Goal: Information Seeking & Learning: Find specific page/section

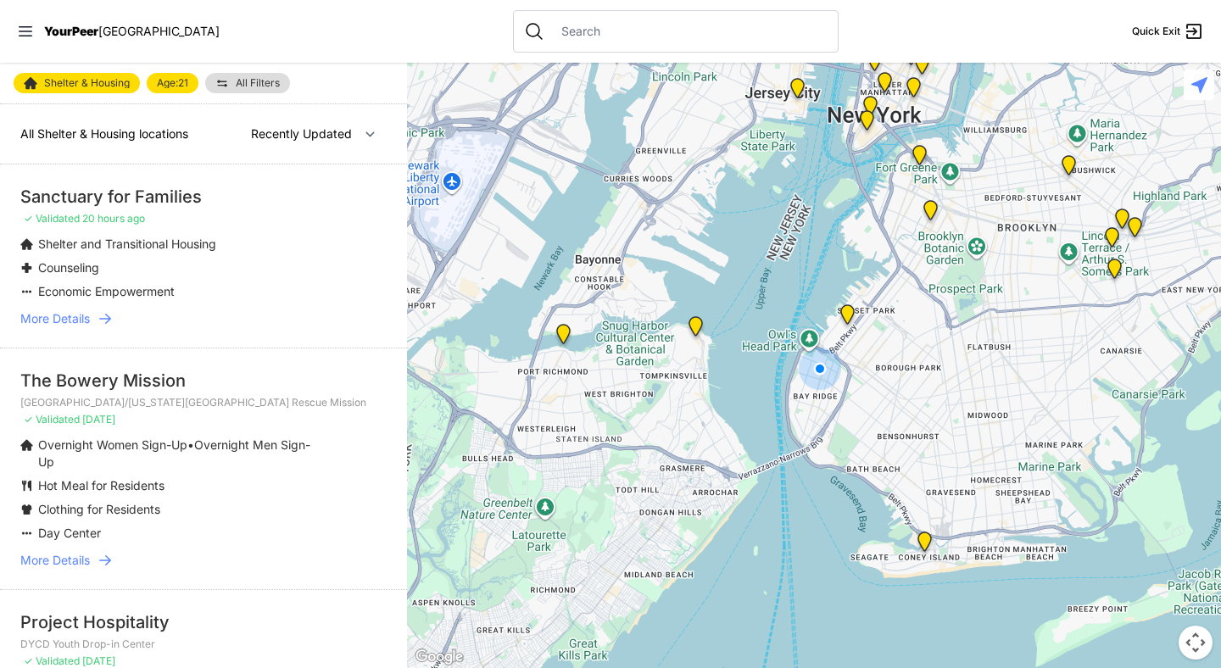
click at [101, 80] on span "Shelter & Housing" at bounding box center [87, 83] width 86 height 10
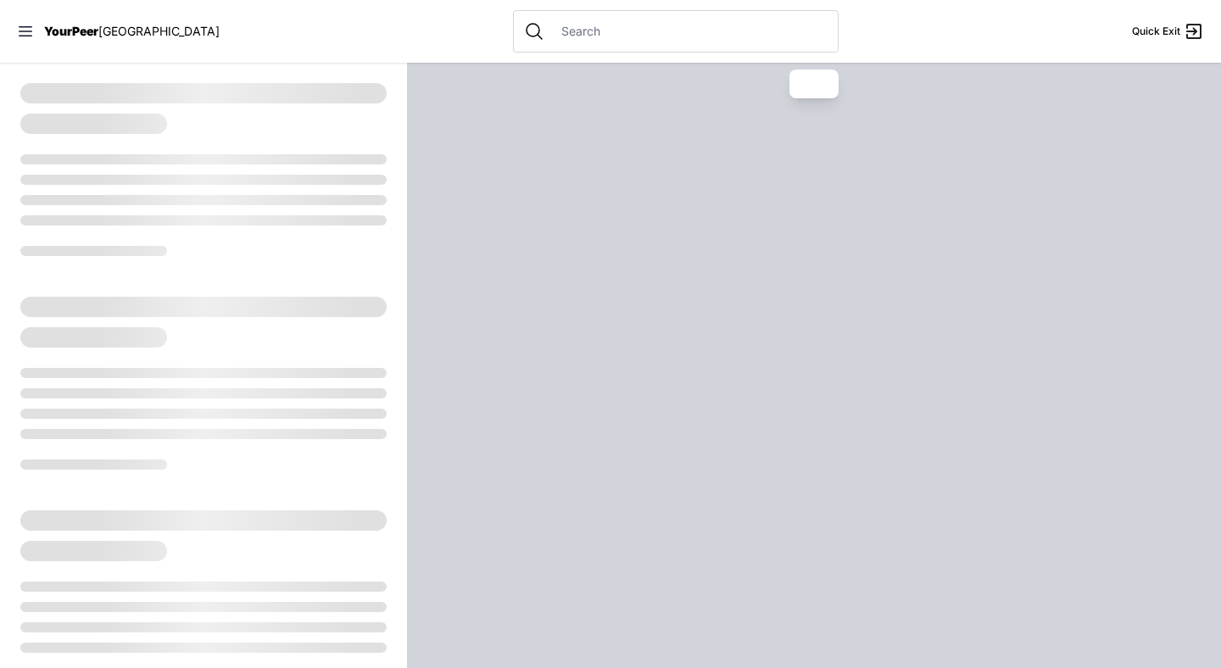
select select "recentlyUpdated"
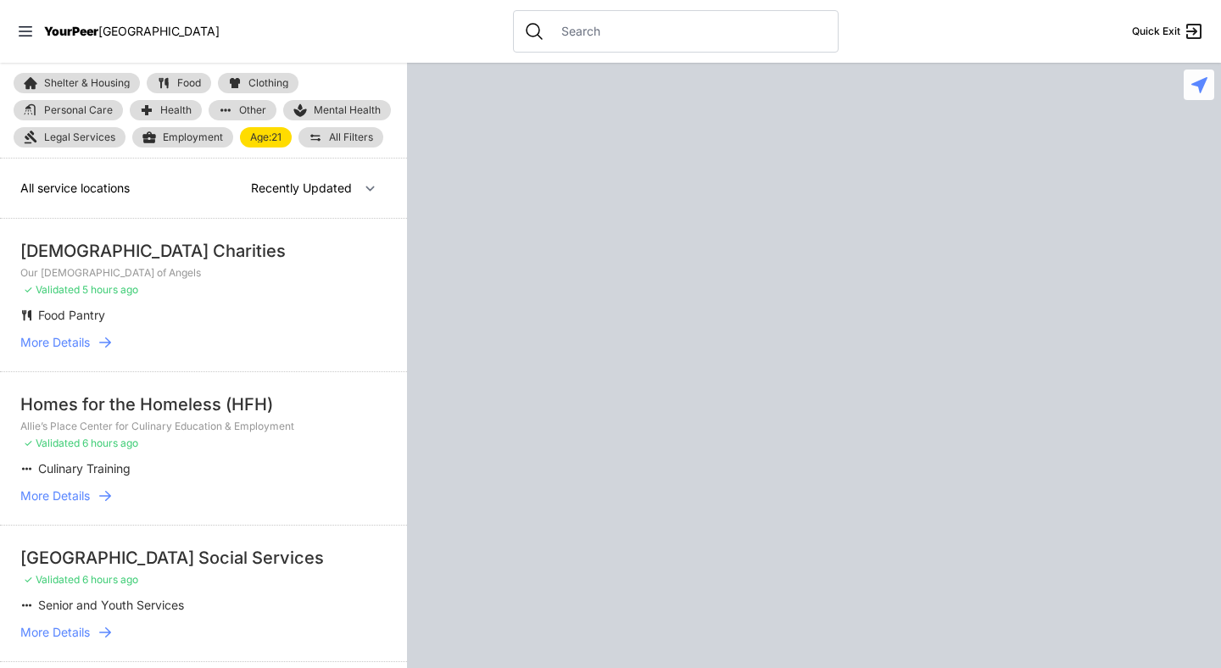
click at [260, 130] on link "Age: [DEMOGRAPHIC_DATA]" at bounding box center [266, 137] width 52 height 20
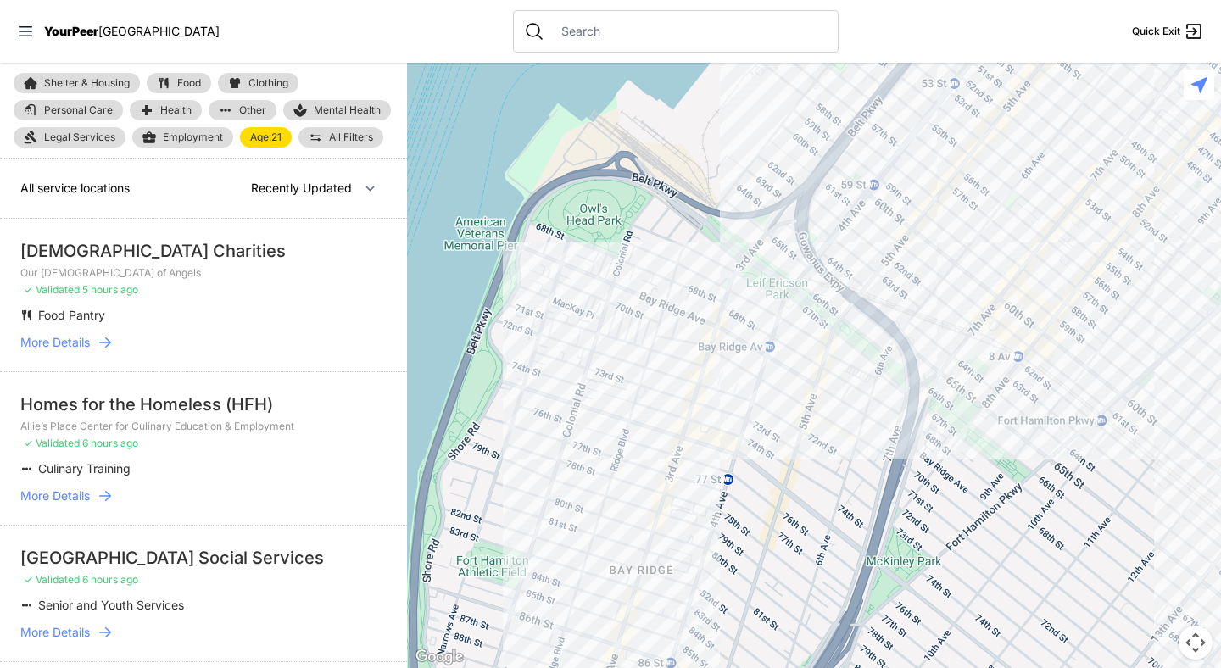
click at [186, 87] on span "Food" at bounding box center [189, 83] width 24 height 10
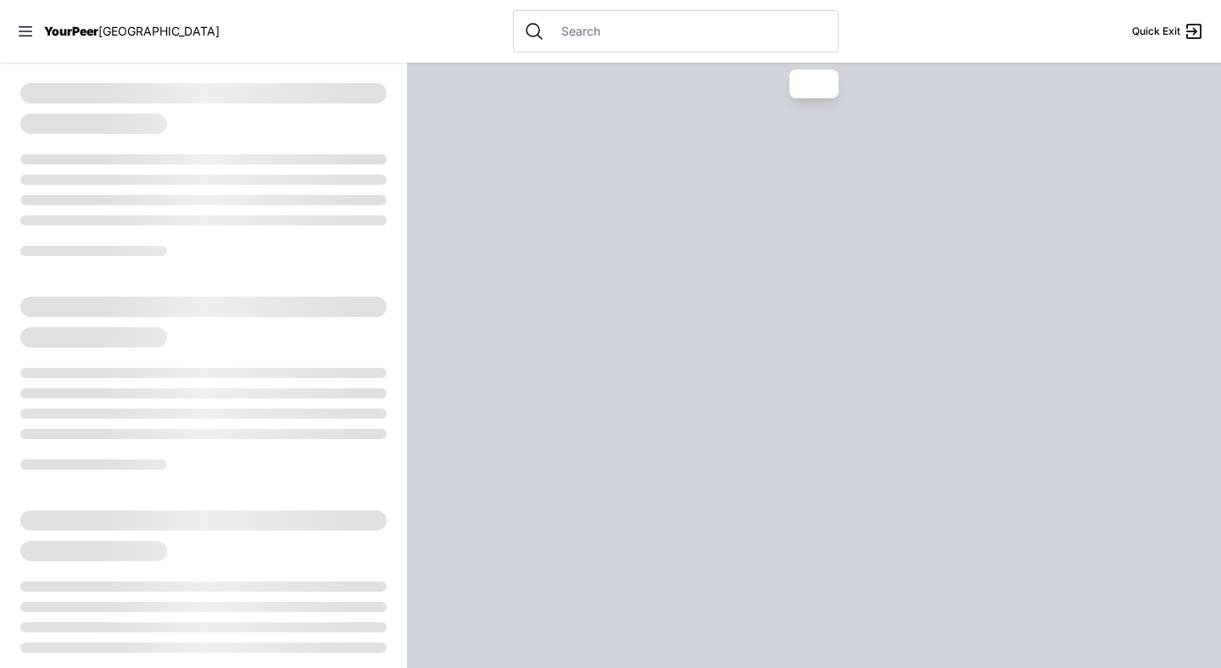
select select "recentlyUpdated"
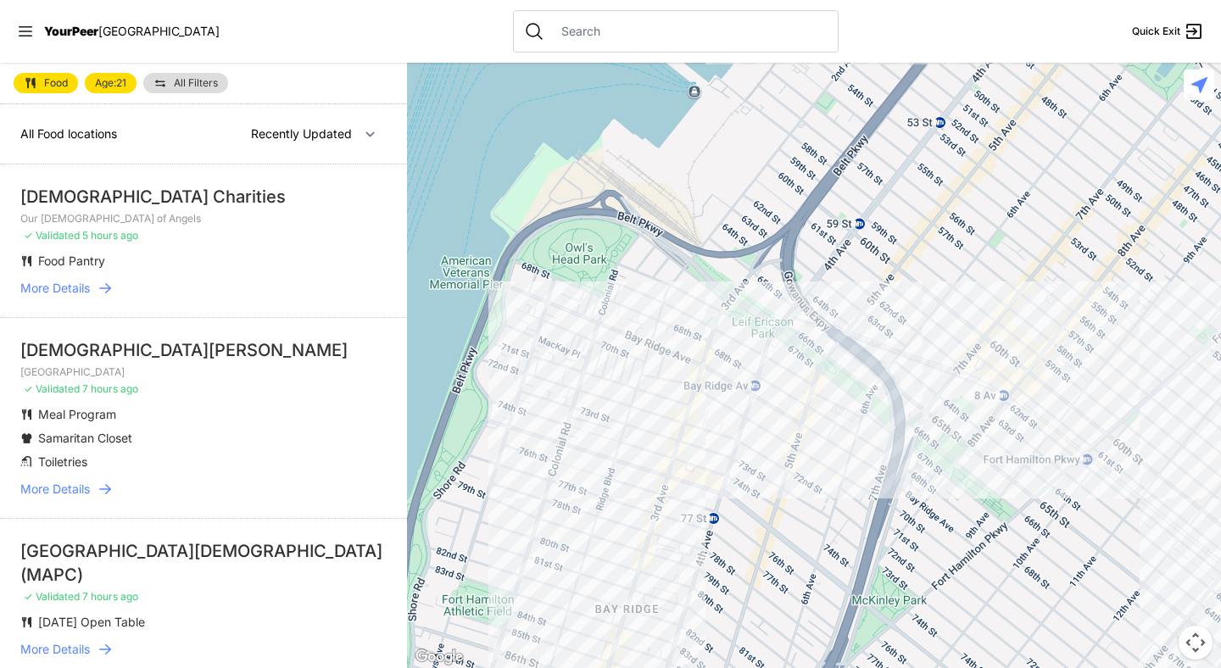
click at [715, 471] on div at bounding box center [814, 366] width 814 height 606
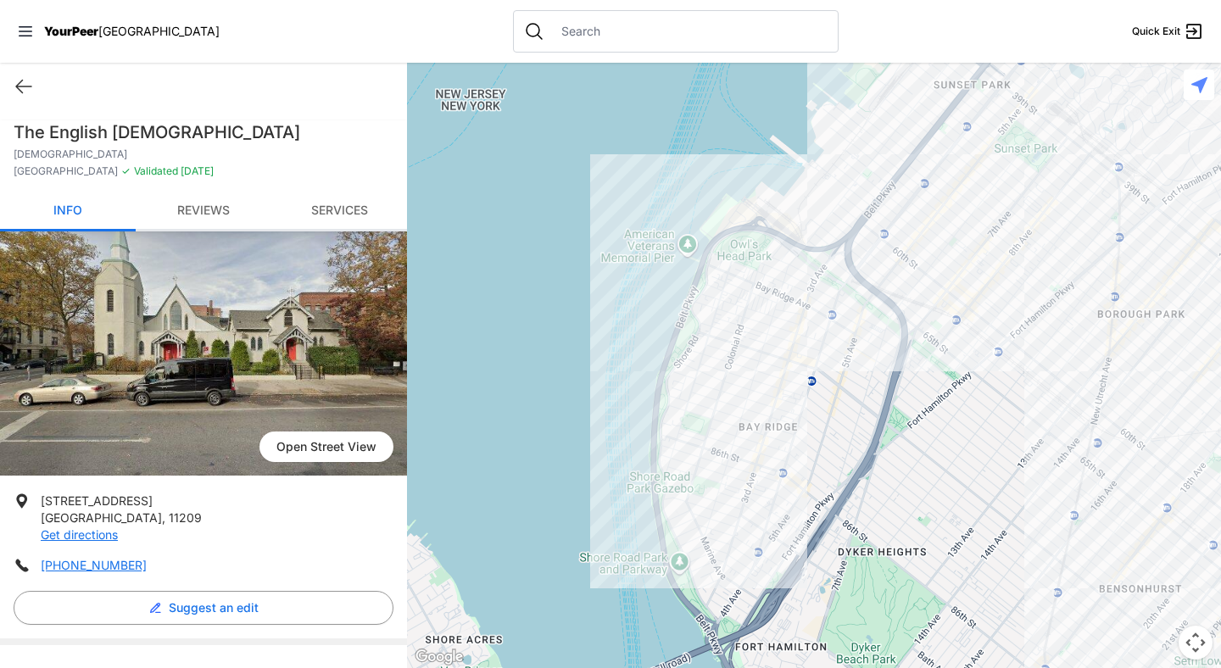
drag, startPoint x: 13, startPoint y: 180, endPoint x: 175, endPoint y: 176, distance: 162.1
click at [175, 176] on div "The English [DEMOGRAPHIC_DATA][GEOGRAPHIC_DATA] ✓ Validated [DATE]" at bounding box center [203, 155] width 407 height 71
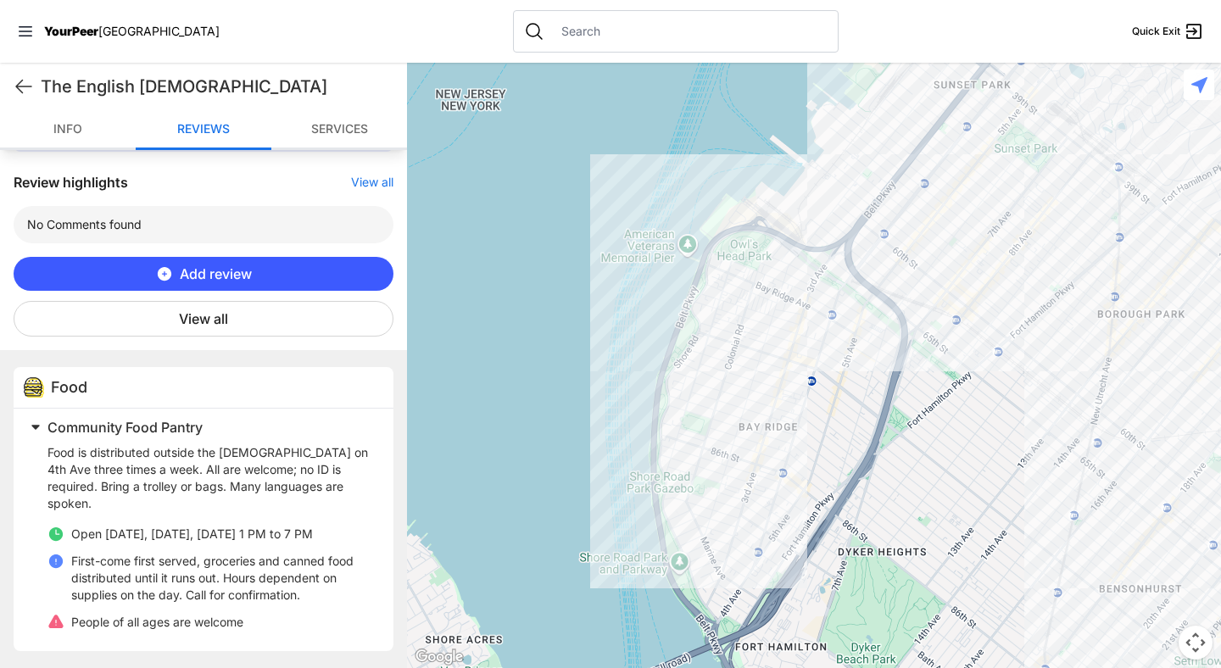
scroll to position [589, 0]
drag, startPoint x: 106, startPoint y: 536, endPoint x: 266, endPoint y: 533, distance: 160.3
click at [266, 533] on span "Open [DATE], [DATE], [DATE] 1 PM to 7 PM" at bounding box center [192, 534] width 242 height 14
click at [313, 533] on span "Open [DATE], [DATE], [DATE] 1 PM to 7 PM" at bounding box center [192, 534] width 242 height 14
drag, startPoint x: 271, startPoint y: 534, endPoint x: 346, endPoint y: 532, distance: 75.5
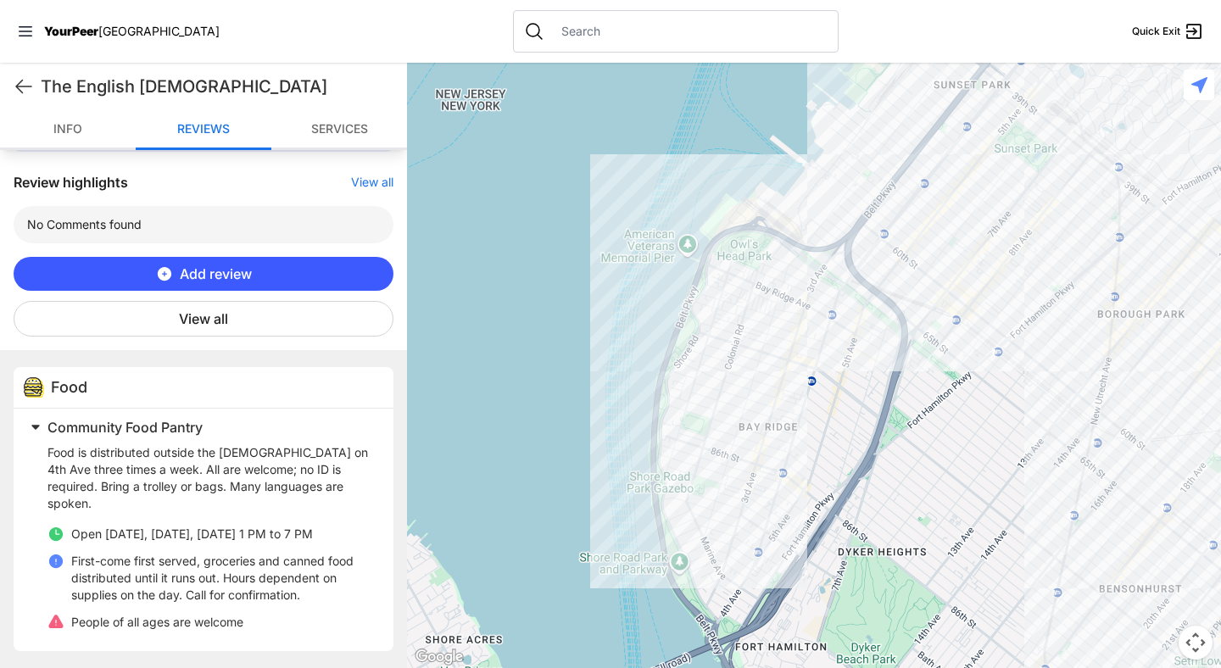
click at [346, 532] on li "Open [DATE], [DATE], [DATE] 1 PM to 7 PM" at bounding box center [210, 534] width 326 height 17
click at [270, 549] on ul "Open [DATE], [DATE], [DATE] 1 PM to 7 PM First-come first served, groceries and…" at bounding box center [210, 578] width 326 height 105
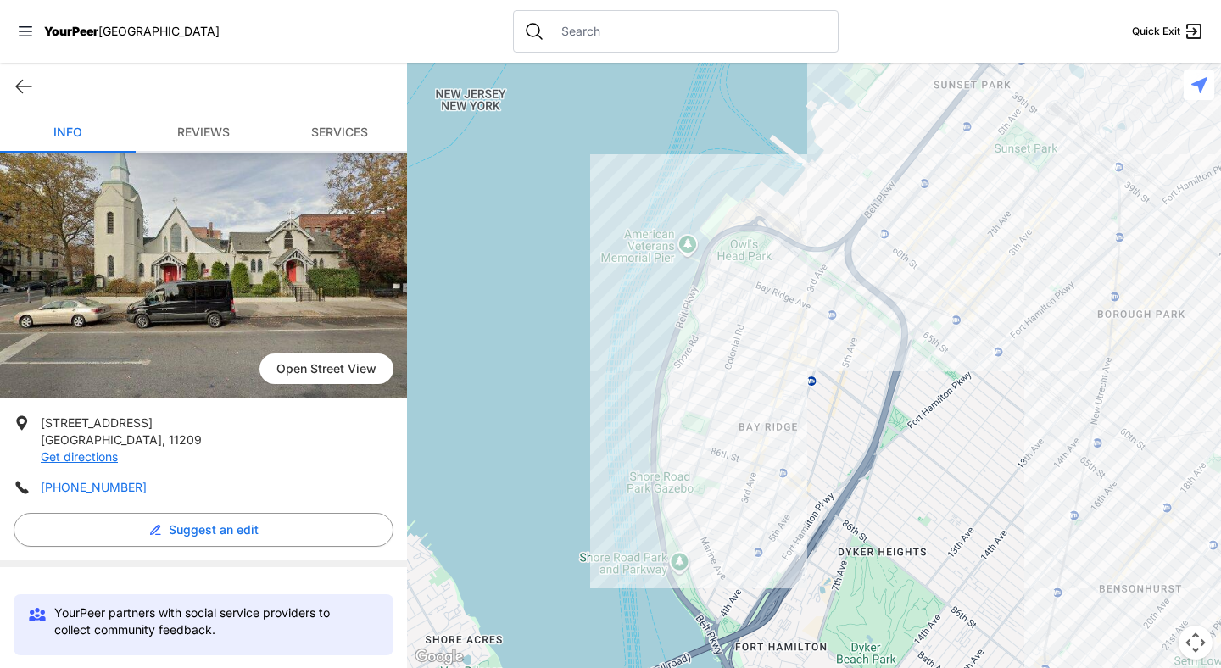
scroll to position [0, 0]
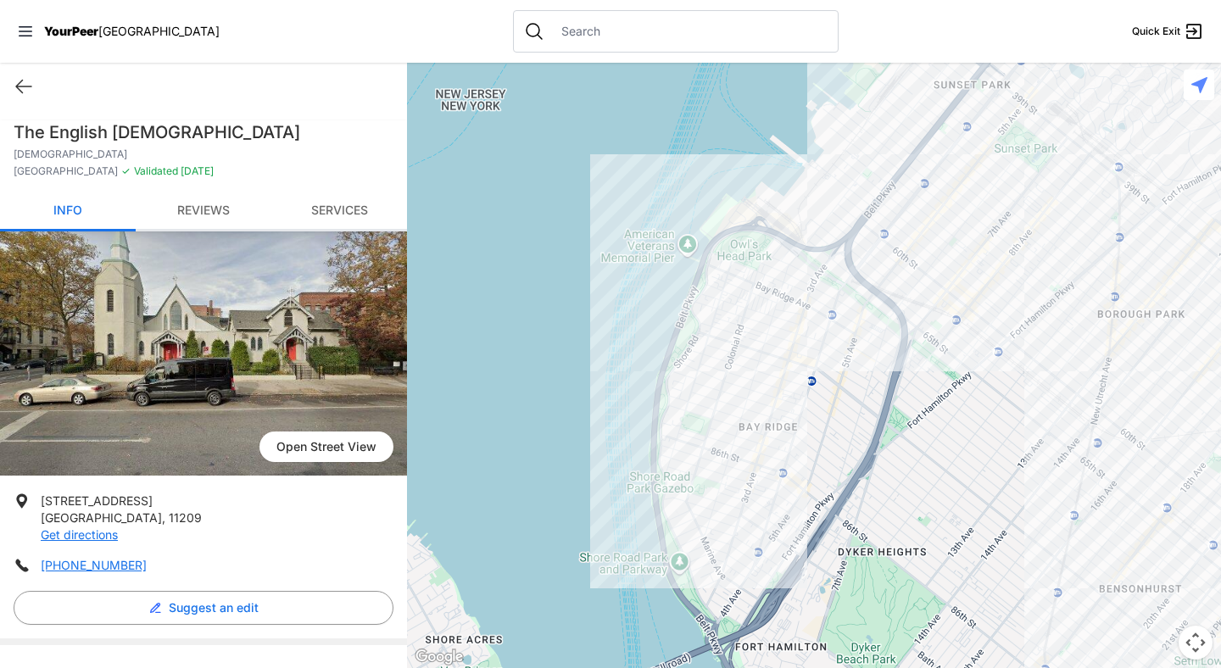
drag, startPoint x: 172, startPoint y: 175, endPoint x: 10, endPoint y: 178, distance: 162.0
click at [10, 178] on div "The English [DEMOGRAPHIC_DATA][GEOGRAPHIC_DATA] ✓ Validated [DATE]" at bounding box center [203, 155] width 407 height 71
click at [173, 168] on div "The English [DEMOGRAPHIC_DATA][GEOGRAPHIC_DATA] ✓ Validated [DATE]" at bounding box center [203, 155] width 407 height 71
drag, startPoint x: 176, startPoint y: 179, endPoint x: 13, endPoint y: 180, distance: 162.9
click at [14, 161] on p "[DEMOGRAPHIC_DATA]" at bounding box center [204, 155] width 380 height 14
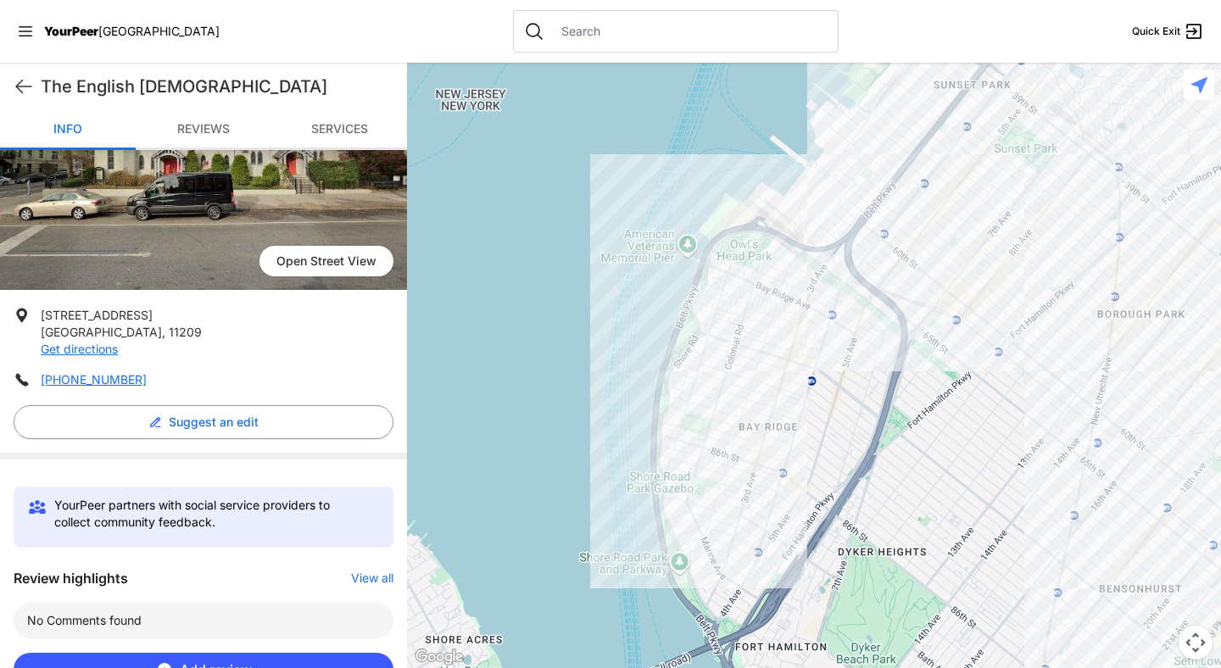
scroll to position [172, 0]
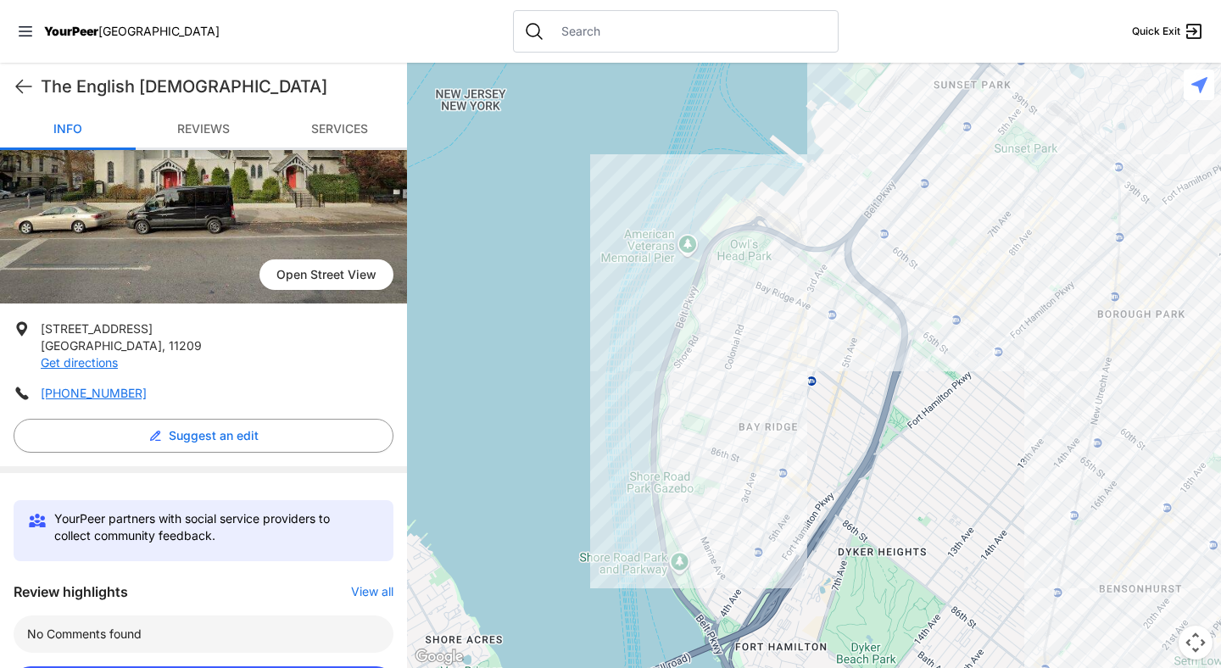
click at [803, 324] on div at bounding box center [814, 366] width 814 height 606
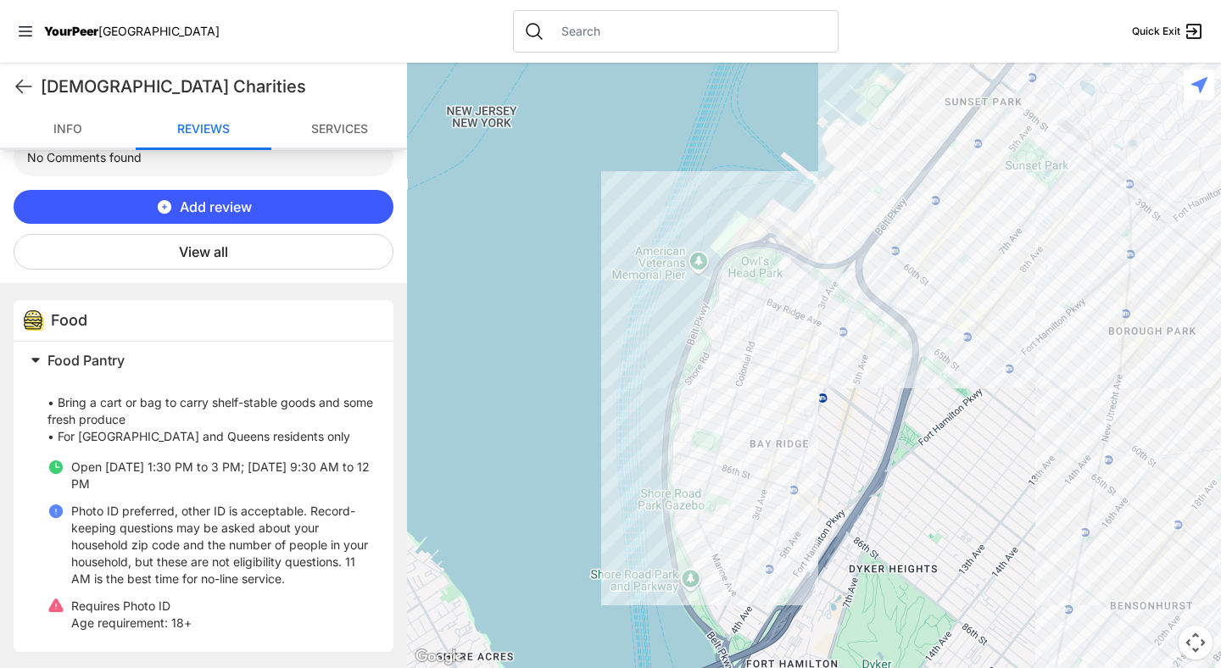
scroll to position [667, 0]
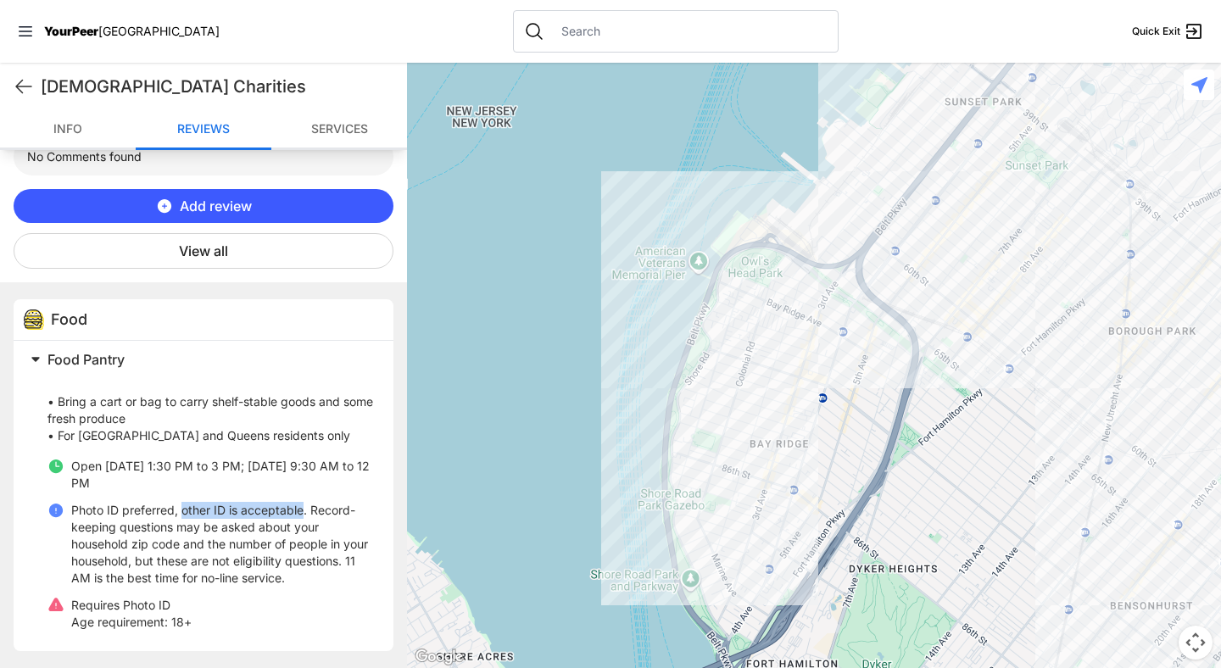
drag, startPoint x: 302, startPoint y: 510, endPoint x: 181, endPoint y: 511, distance: 121.3
click at [181, 511] on p "Photo ID preferred, other ID is acceptable. Record-keeping questions may be ask…" at bounding box center [222, 544] width 302 height 85
click at [209, 554] on p "Photo ID preferred, other ID is acceptable. Record-keeping questions may be ask…" at bounding box center [222, 544] width 302 height 85
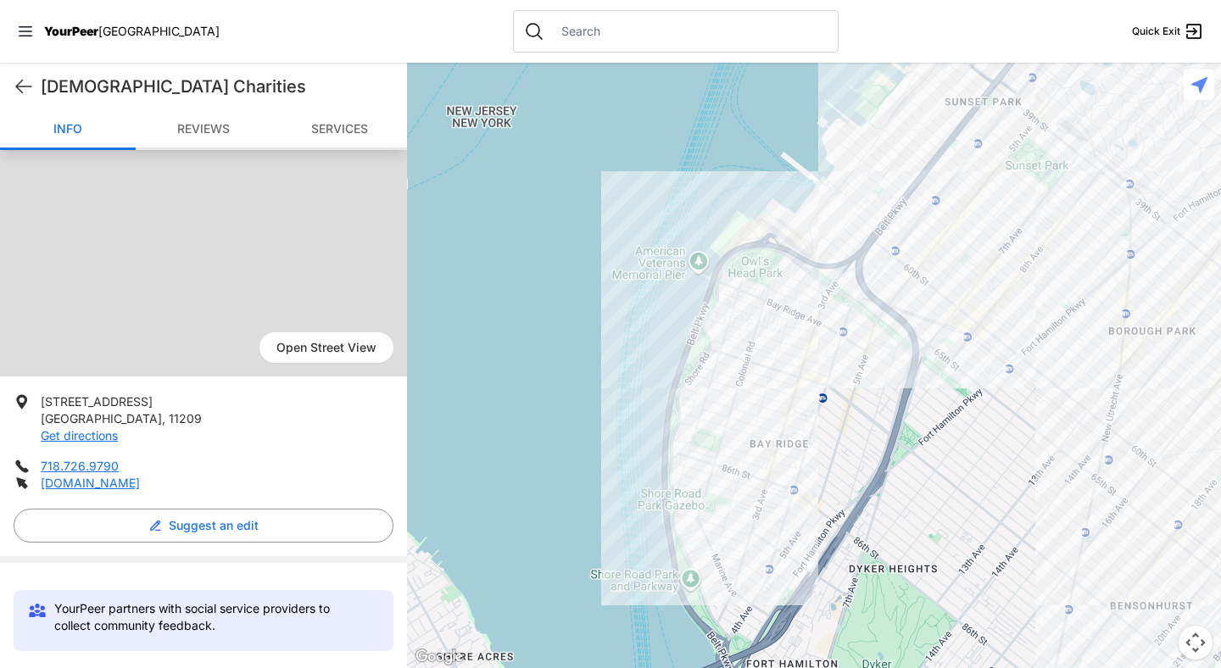
scroll to position [0, 0]
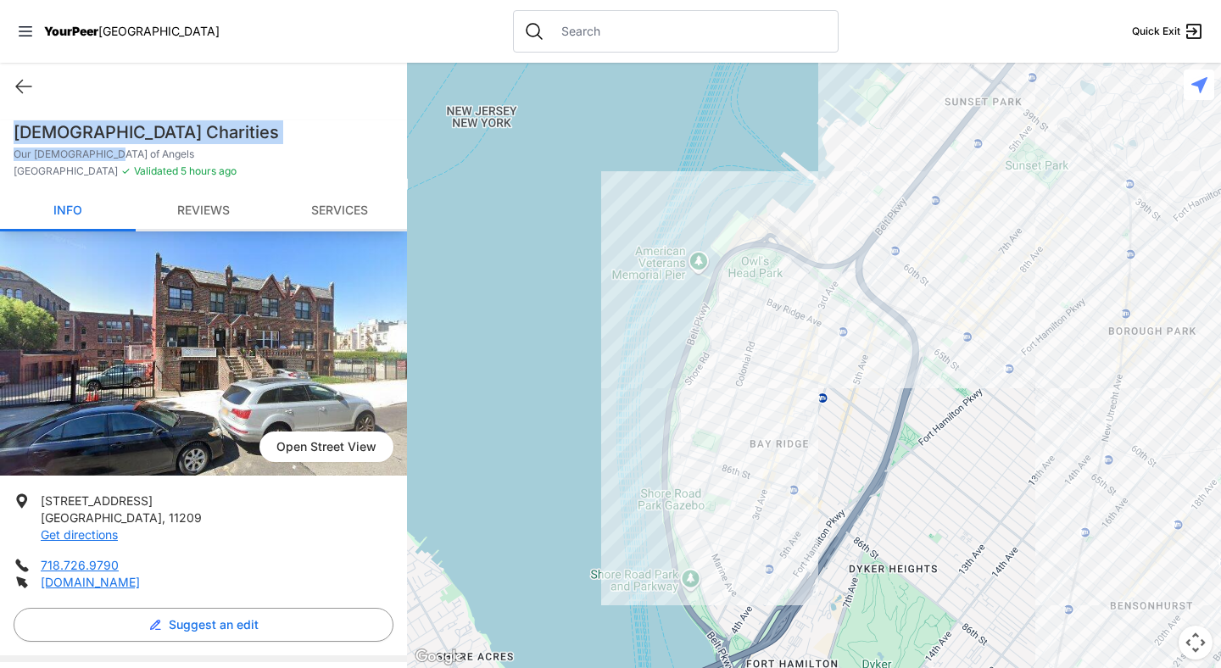
drag, startPoint x: 14, startPoint y: 133, endPoint x: 116, endPoint y: 151, distance: 103.3
click at [116, 151] on div "[DEMOGRAPHIC_DATA] Charities Our [DEMOGRAPHIC_DATA] of Angels Bay Ridge ✓ Valid…" at bounding box center [203, 155] width 407 height 71
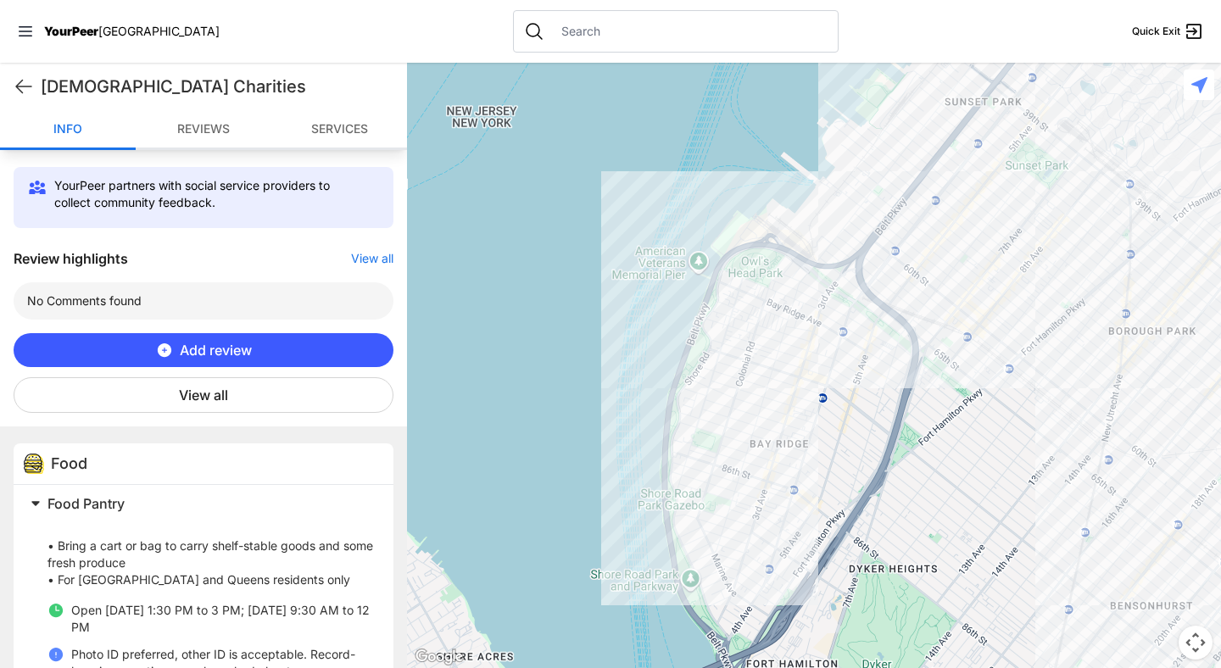
scroll to position [667, 0]
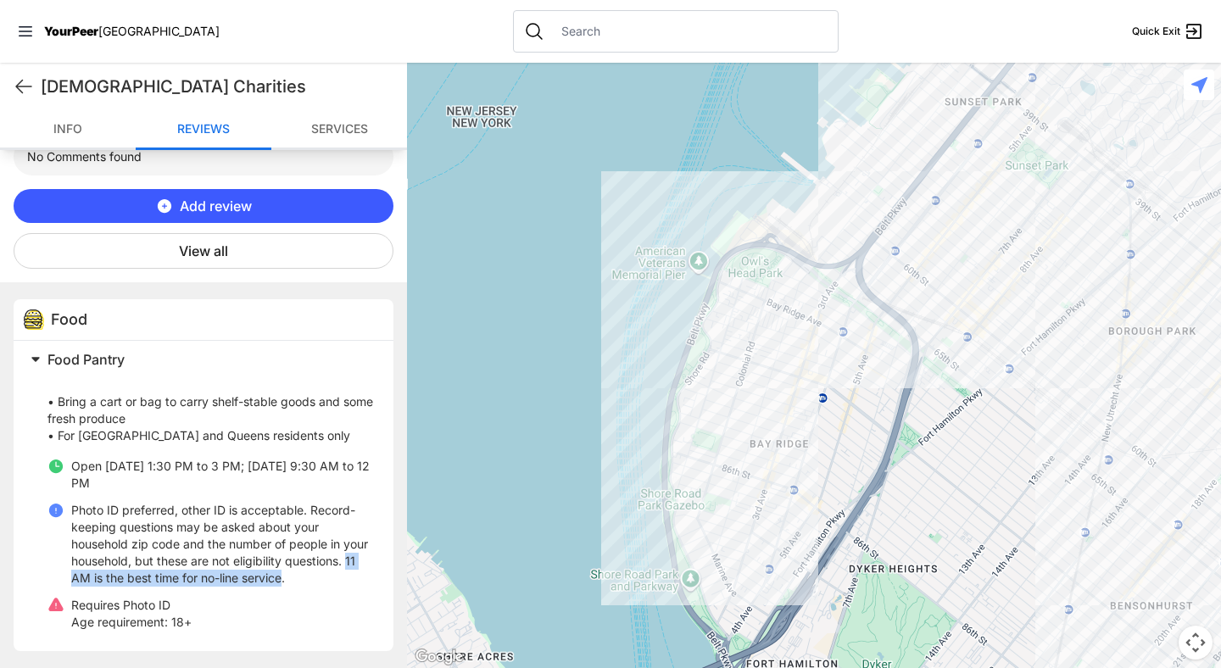
drag, startPoint x: 133, startPoint y: 576, endPoint x: 360, endPoint y: 580, distance: 227.3
click at [360, 580] on p "Photo ID preferred, other ID is acceptable. Record-keeping questions may be ask…" at bounding box center [222, 544] width 302 height 85
click at [360, 577] on p "Photo ID preferred, other ID is acceptable. Record-keeping questions may be ask…" at bounding box center [222, 544] width 302 height 85
drag, startPoint x: 359, startPoint y: 579, endPoint x: 135, endPoint y: 577, distance: 223.9
click at [135, 577] on p "Photo ID preferred, other ID is acceptable. Record-keeping questions may be ask…" at bounding box center [222, 544] width 302 height 85
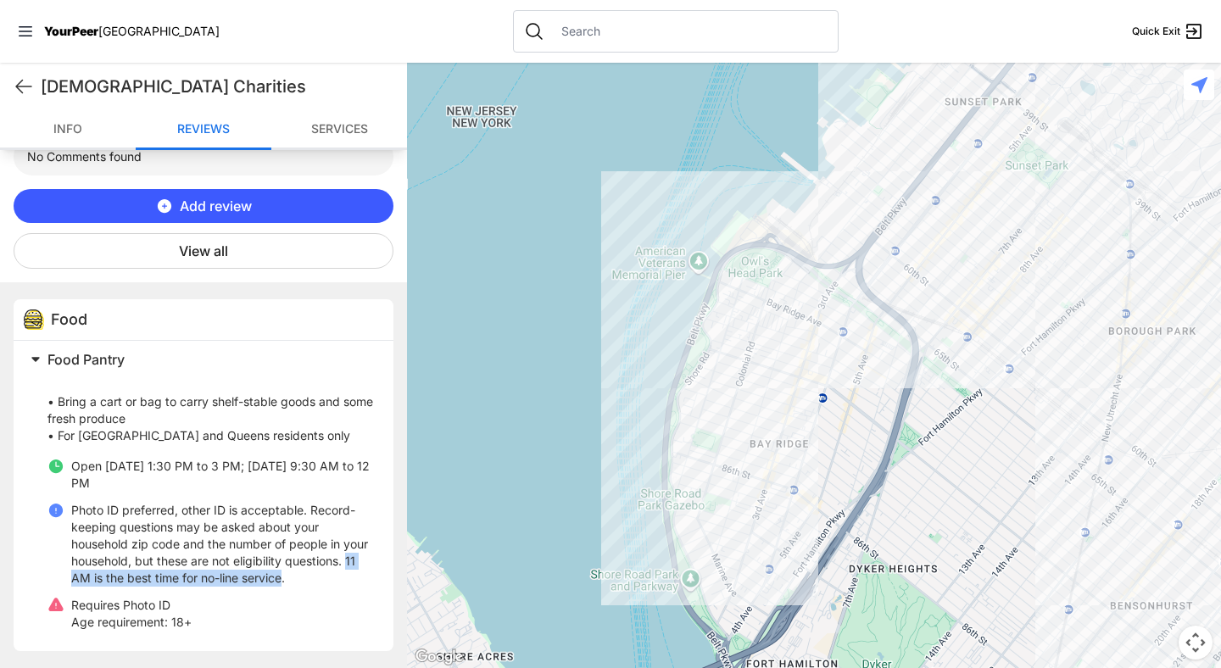
click at [135, 577] on p "Photo ID preferred, other ID is acceptable. Record-keeping questions may be ask…" at bounding box center [222, 544] width 302 height 85
drag, startPoint x: 358, startPoint y: 576, endPoint x: 133, endPoint y: 578, distance: 224.8
click at [133, 578] on p "Photo ID preferred, other ID is acceptable. Record-keeping questions may be ask…" at bounding box center [222, 544] width 302 height 85
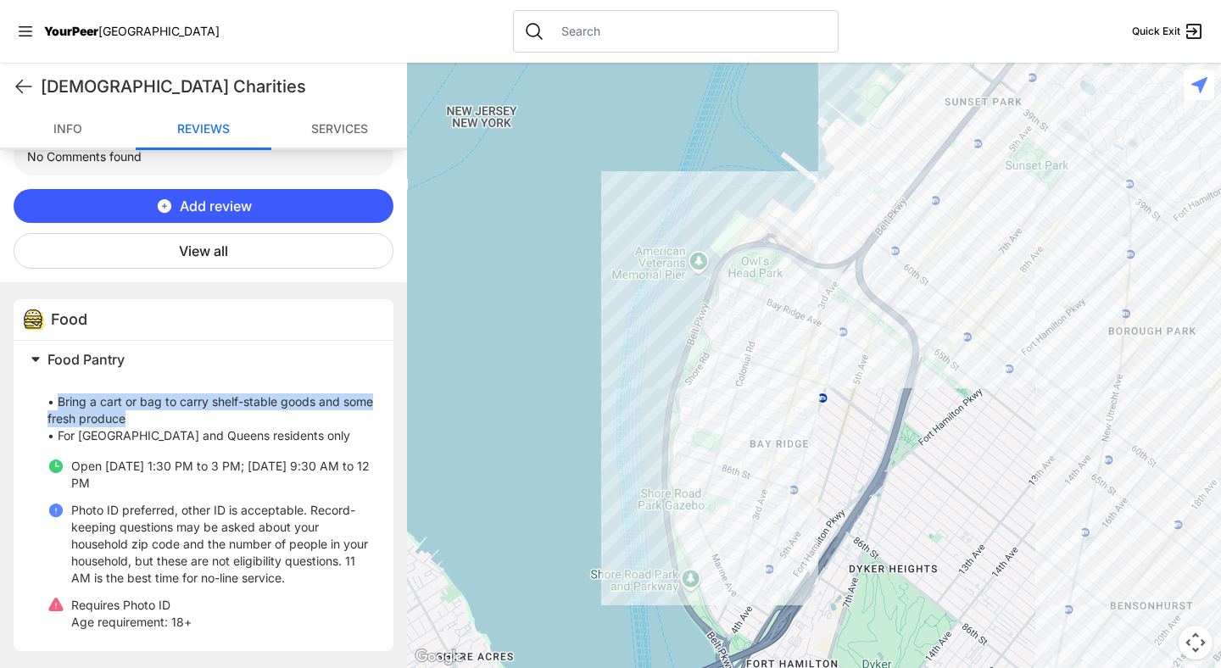
drag, startPoint x: 59, startPoint y: 401, endPoint x: 159, endPoint y: 416, distance: 101.1
click at [159, 416] on p "• Bring a cart or bag to carry shelf-stable goods and some fresh produce • For …" at bounding box center [210, 411] width 326 height 68
drag, startPoint x: 159, startPoint y: 418, endPoint x: 59, endPoint y: 399, distance: 101.8
click at [59, 399] on p "• Bring a cart or bag to carry shelf-stable goods and some fresh produce • For …" at bounding box center [210, 411] width 326 height 68
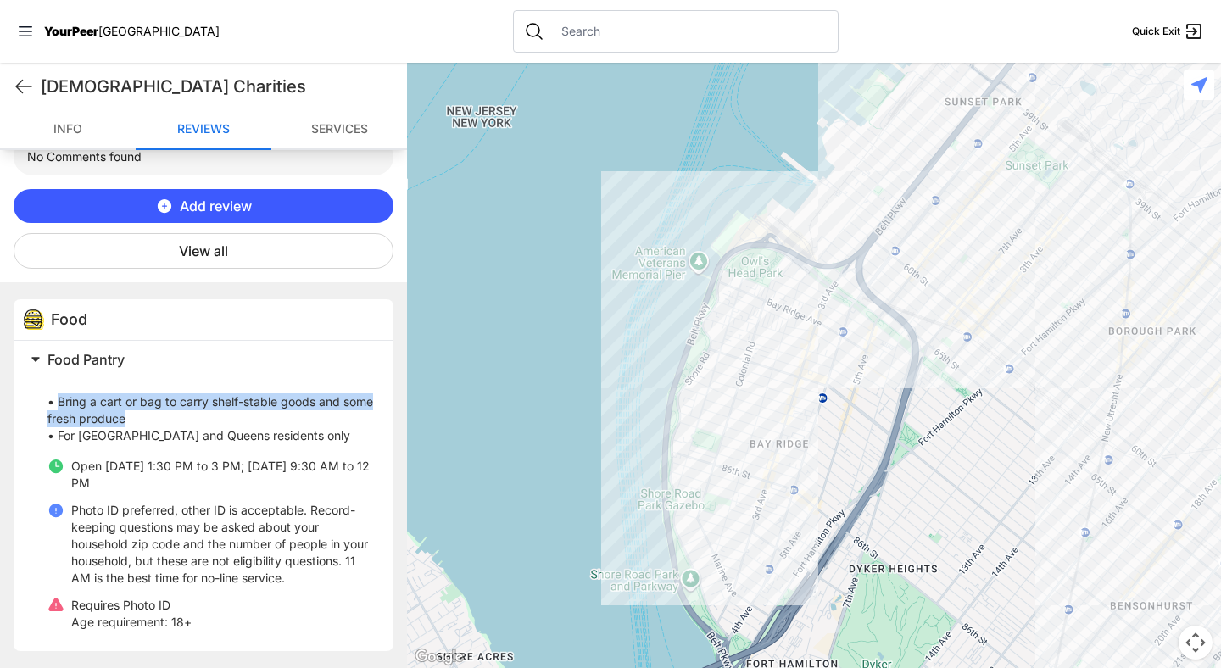
click at [168, 422] on p "• Bring a cart or bag to carry shelf-stable goods and some fresh produce • For …" at bounding box center [210, 411] width 326 height 68
drag, startPoint x: 159, startPoint y: 419, endPoint x: 59, endPoint y: 403, distance: 100.5
click at [59, 403] on p "• Bring a cart or bag to carry shelf-stable goods and some fresh produce • For …" at bounding box center [210, 411] width 326 height 68
click at [158, 411] on p "• Bring a cart or bag to carry shelf-stable goods and some fresh produce • For …" at bounding box center [210, 411] width 326 height 68
drag, startPoint x: 162, startPoint y: 416, endPoint x: 60, endPoint y: 401, distance: 102.8
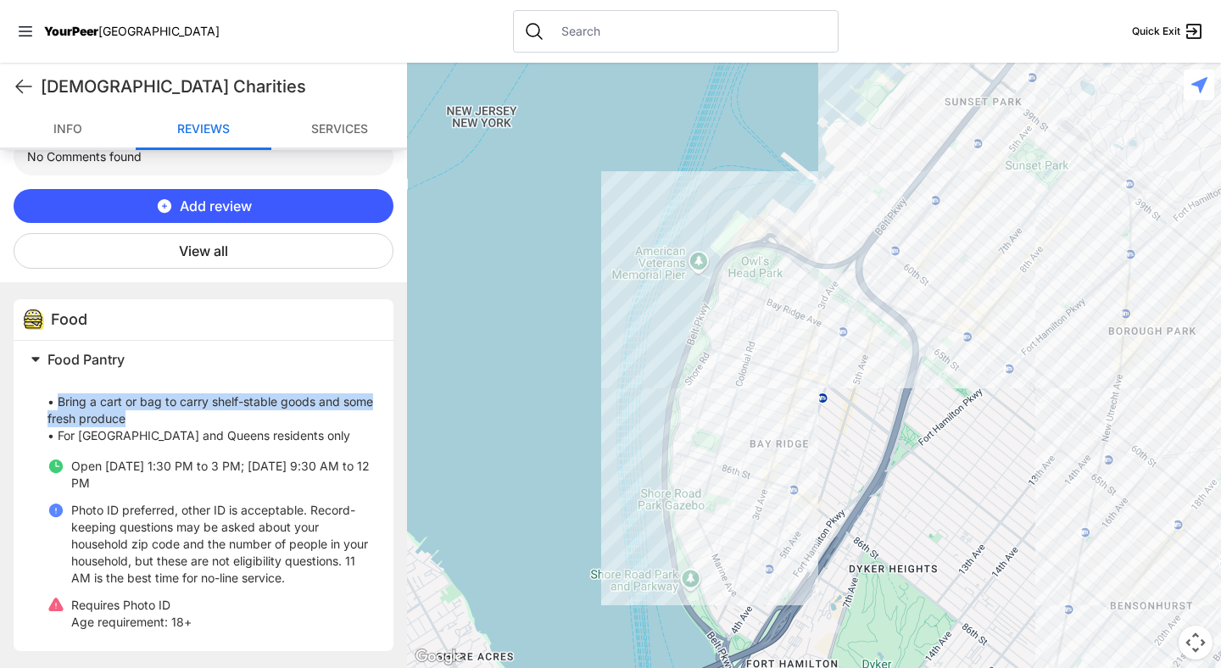
click at [60, 401] on p "• Bring a cart or bag to carry shelf-stable goods and some fresh produce • For …" at bounding box center [210, 411] width 326 height 68
drag, startPoint x: 160, startPoint y: 417, endPoint x: 57, endPoint y: 406, distance: 104.1
click at [57, 406] on p "• Bring a cart or bag to carry shelf-stable goods and some fresh produce • For …" at bounding box center [210, 411] width 326 height 68
click at [265, 26] on nav "YourPeer [GEOGRAPHIC_DATA] Quick Exit" at bounding box center [610, 31] width 1221 height 63
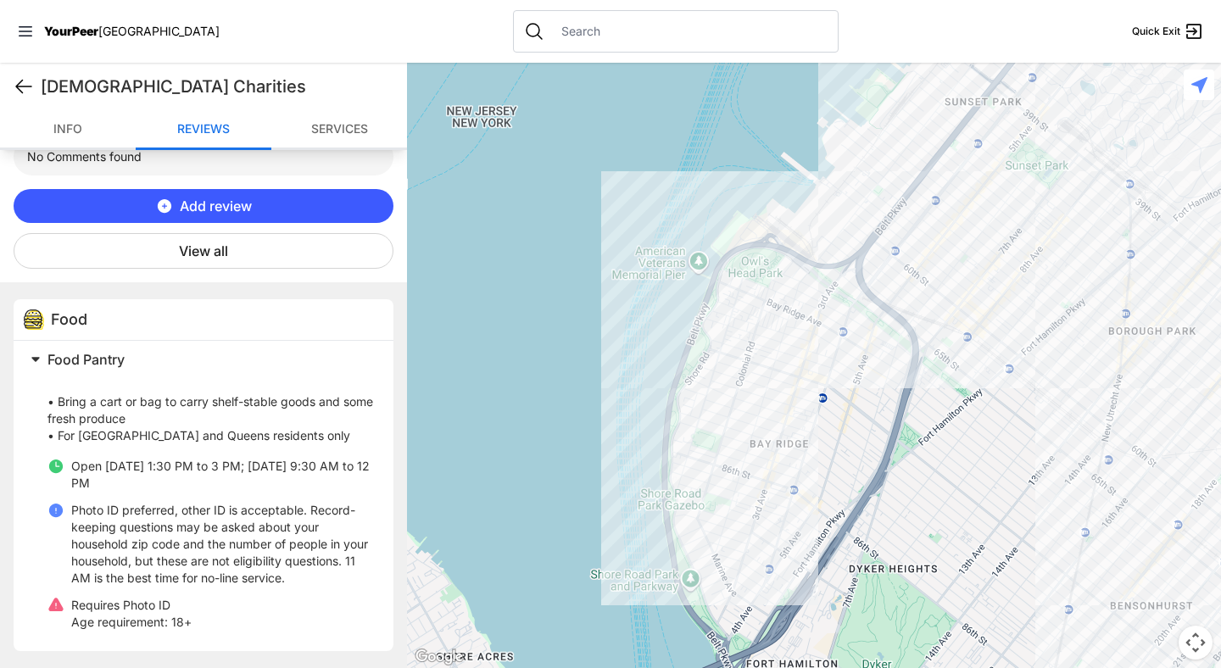
click at [25, 87] on icon at bounding box center [24, 86] width 20 height 20
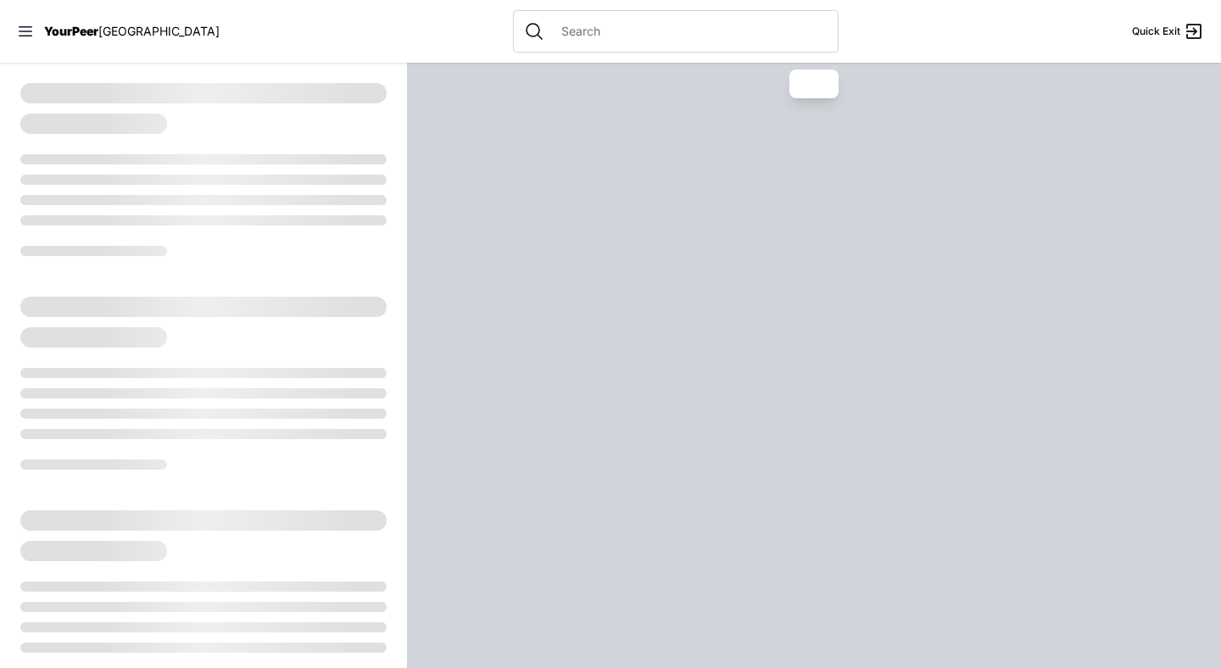
select select "recentlyUpdated"
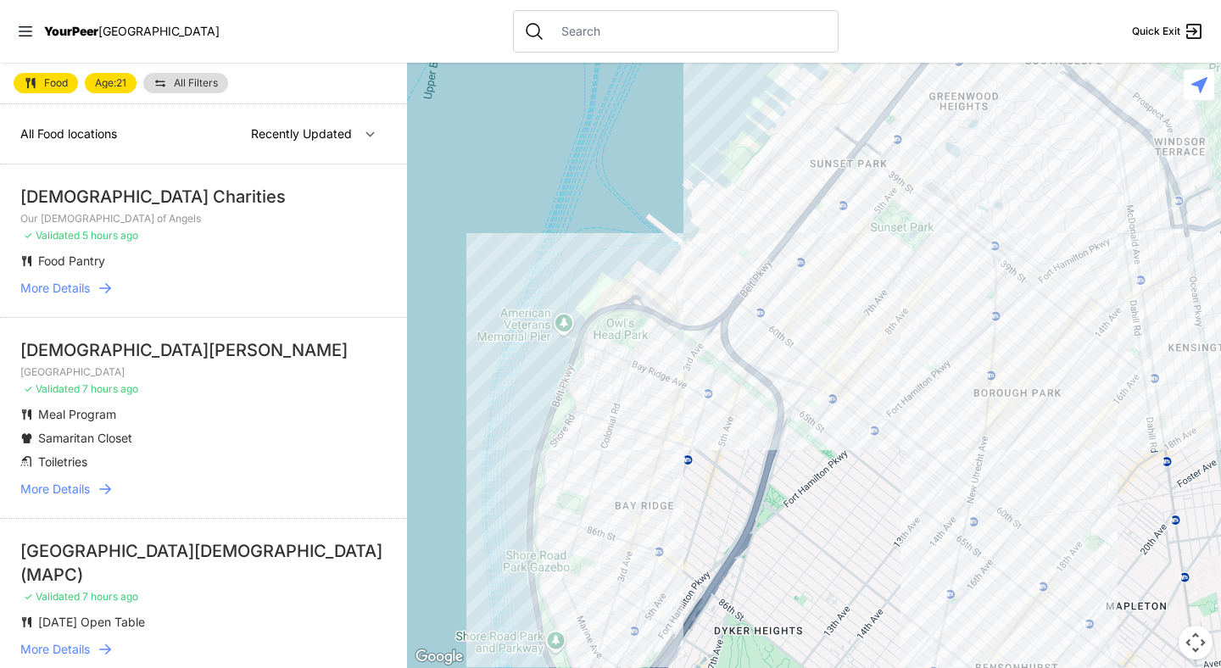
click at [64, 88] on link "Food" at bounding box center [46, 83] width 64 height 20
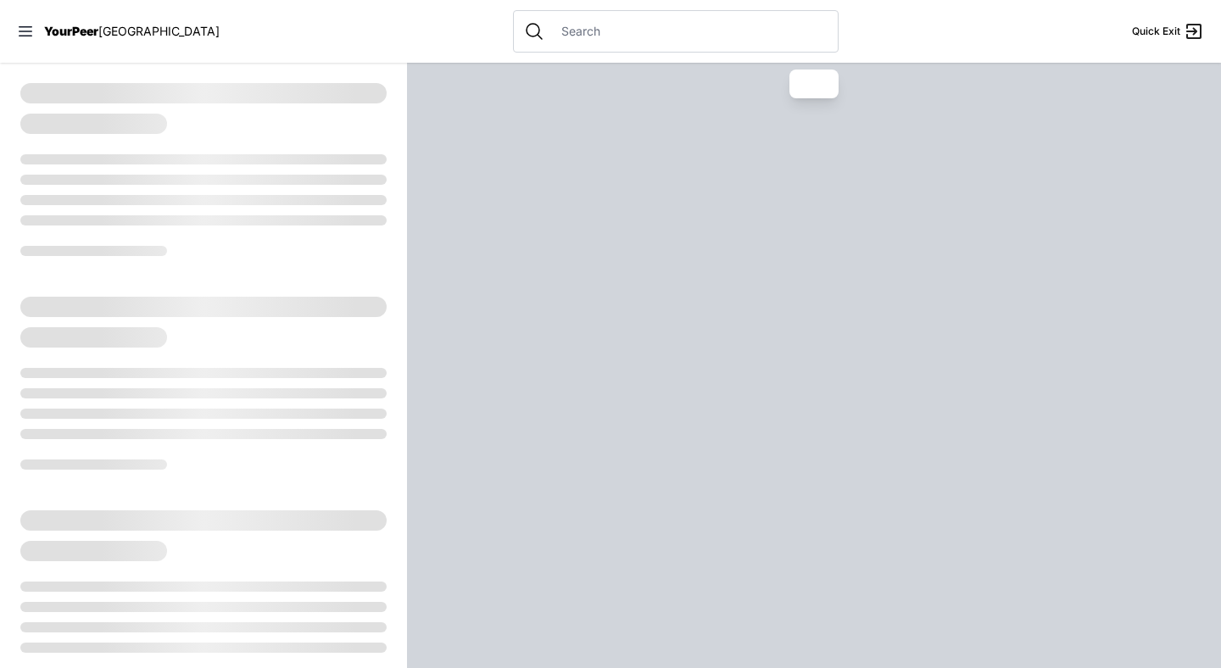
select select "recentlyUpdated"
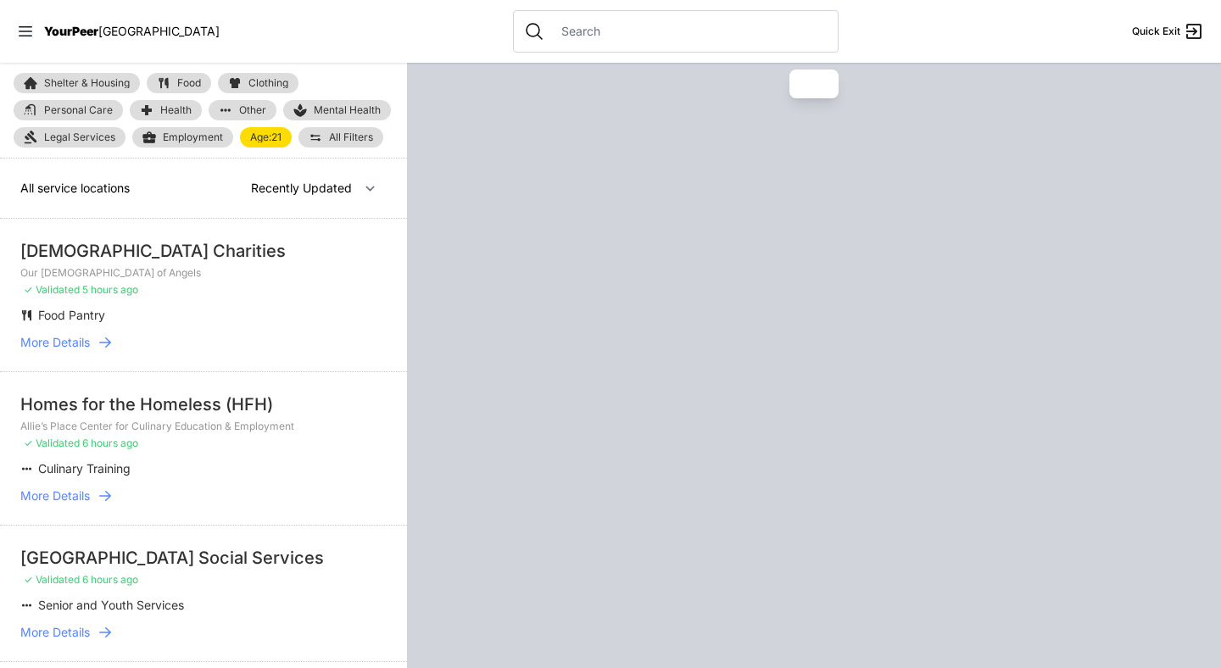
click at [261, 130] on link "Age: [DEMOGRAPHIC_DATA]" at bounding box center [266, 137] width 52 height 20
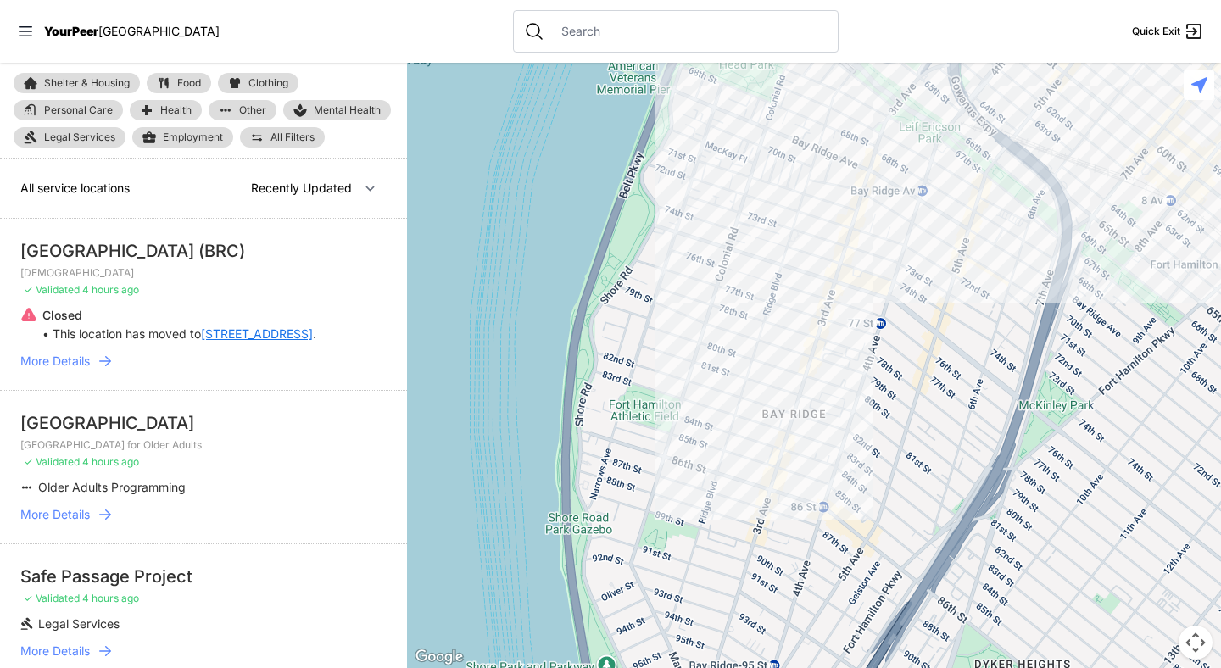
click at [880, 290] on div at bounding box center [814, 366] width 814 height 606
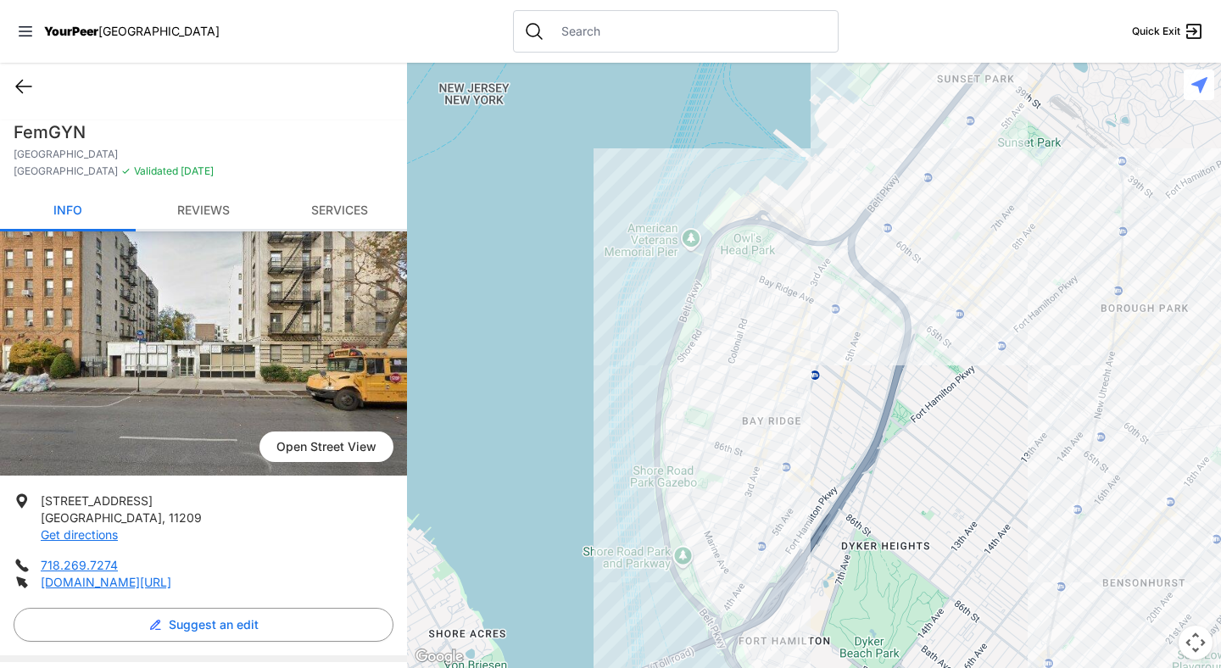
click at [23, 83] on icon at bounding box center [24, 86] width 20 height 20
select select "recentlyUpdated"
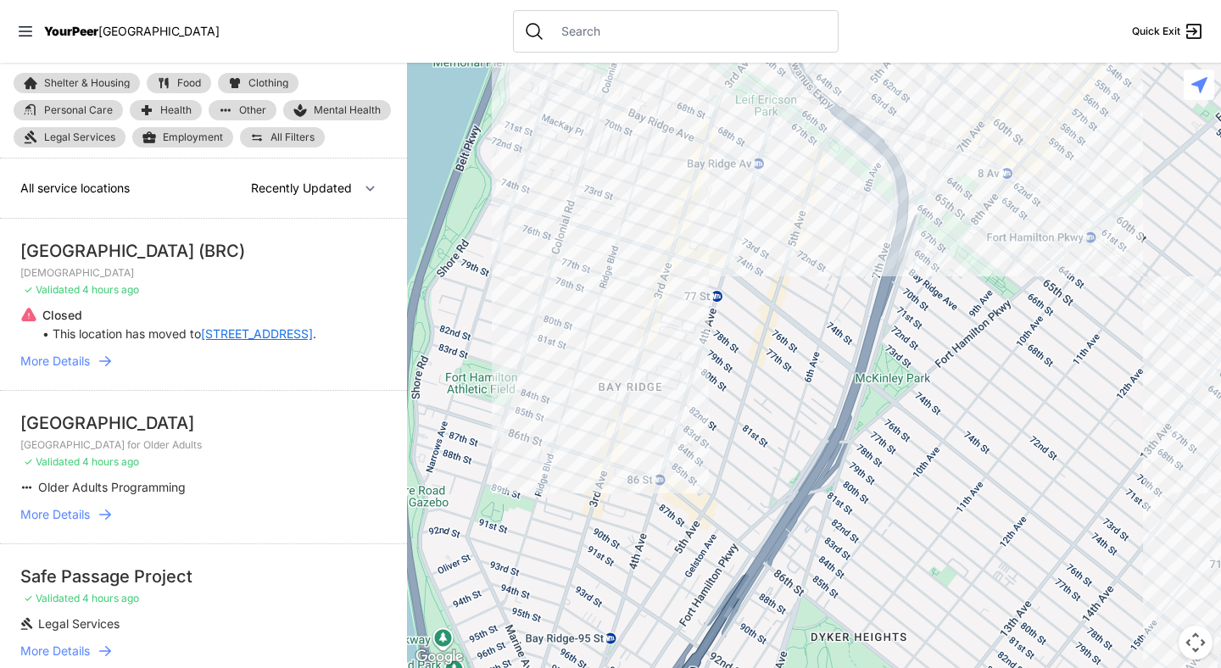
drag, startPoint x: 810, startPoint y: 402, endPoint x: 628, endPoint y: 375, distance: 184.4
click at [628, 375] on div at bounding box center [814, 366] width 814 height 606
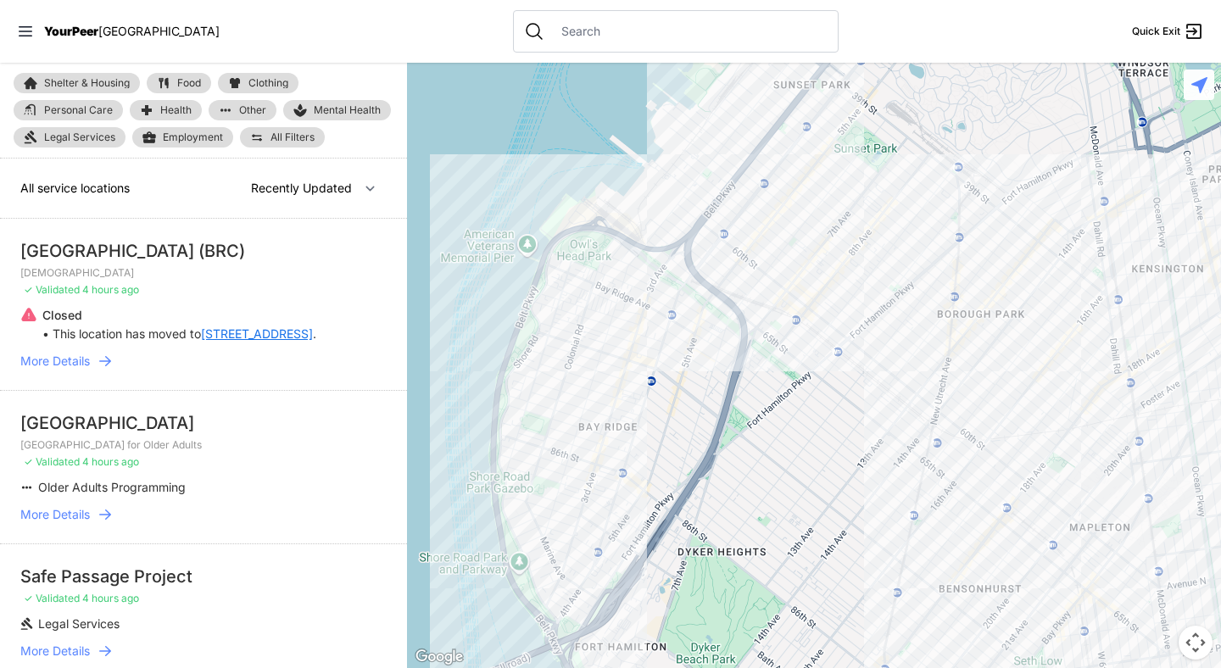
drag, startPoint x: 732, startPoint y: 492, endPoint x: 665, endPoint y: 468, distance: 71.1
click at [665, 468] on div at bounding box center [814, 366] width 814 height 606
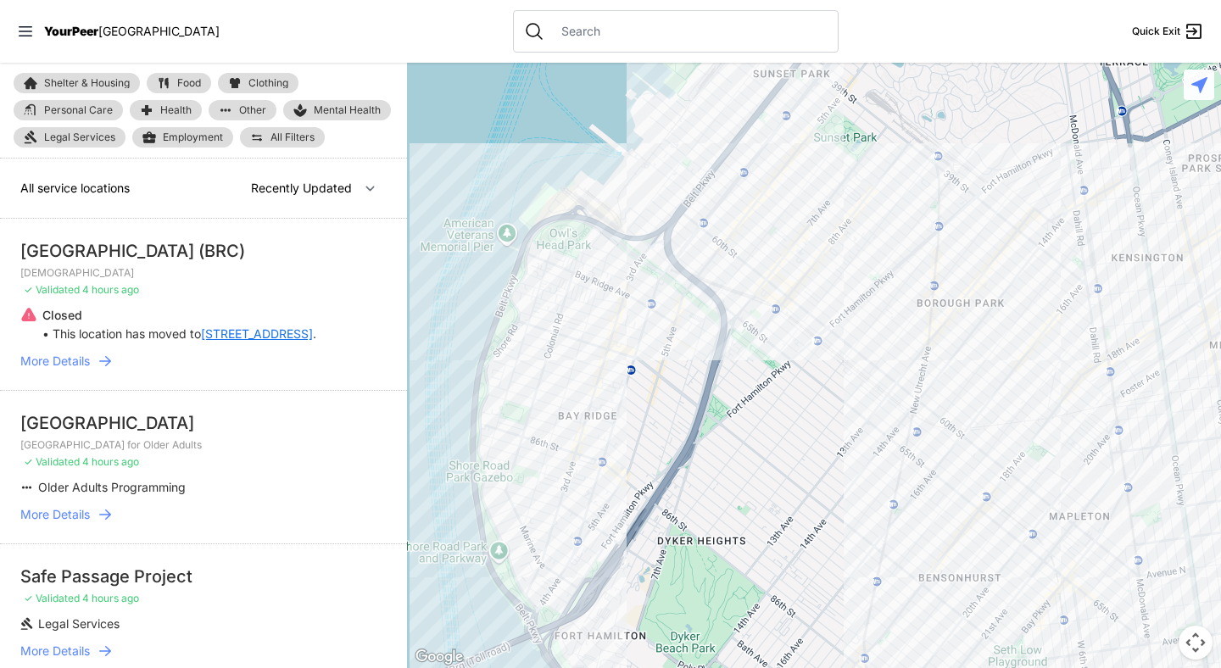
click at [178, 82] on span "Food" at bounding box center [189, 83] width 24 height 10
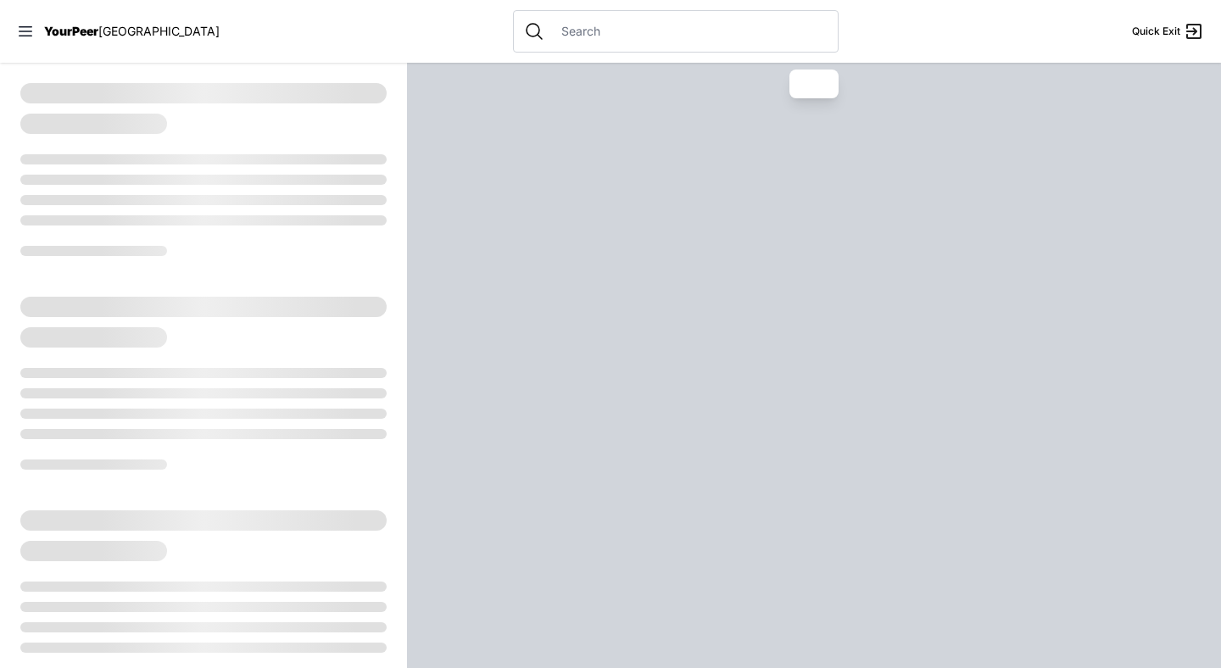
select select "recentlyUpdated"
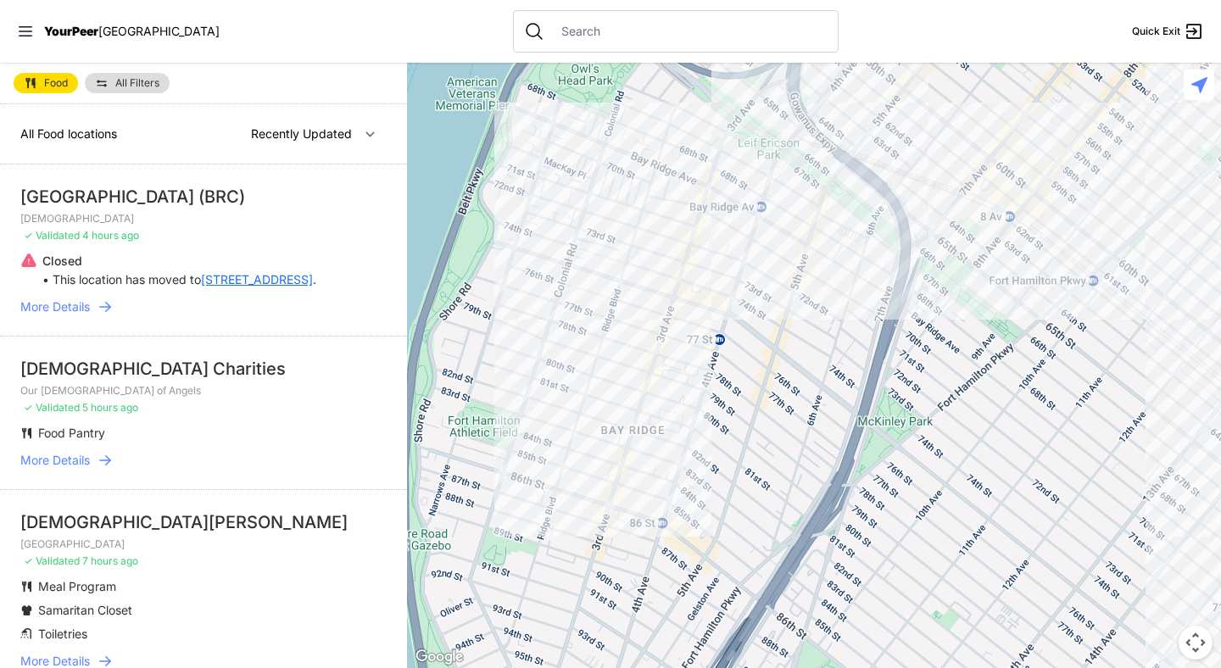
drag, startPoint x: 680, startPoint y: 419, endPoint x: 600, endPoint y: 404, distance: 82.0
click at [600, 404] on div at bounding box center [814, 366] width 814 height 606
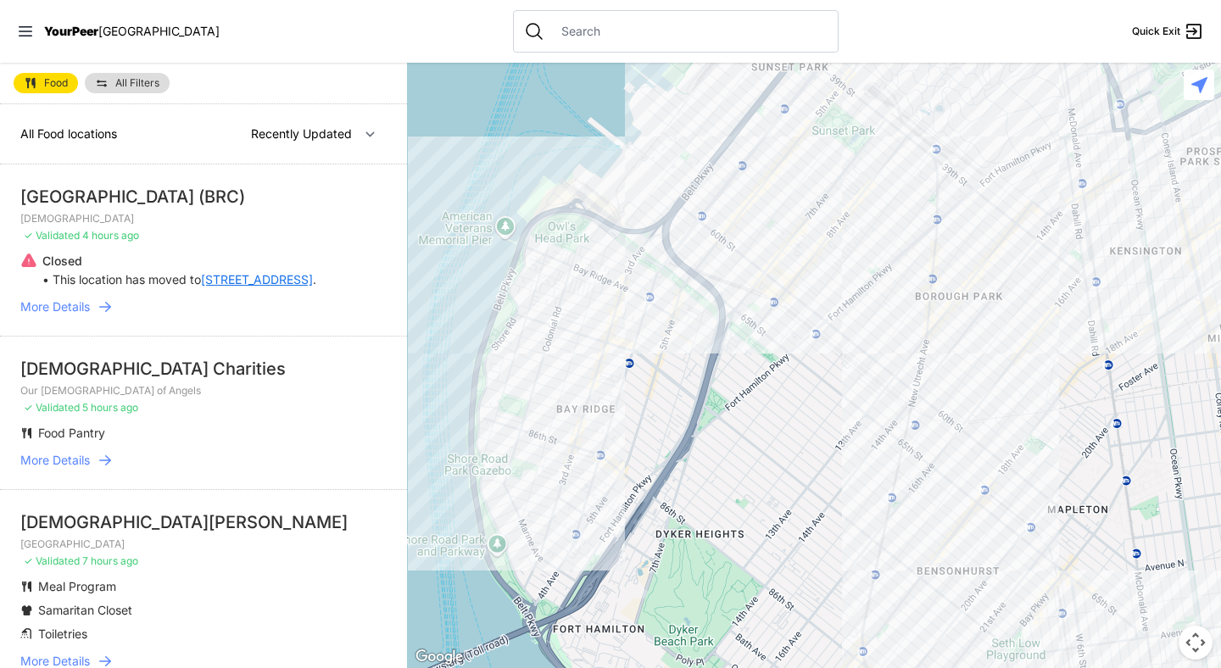
click at [741, 283] on div at bounding box center [814, 366] width 814 height 606
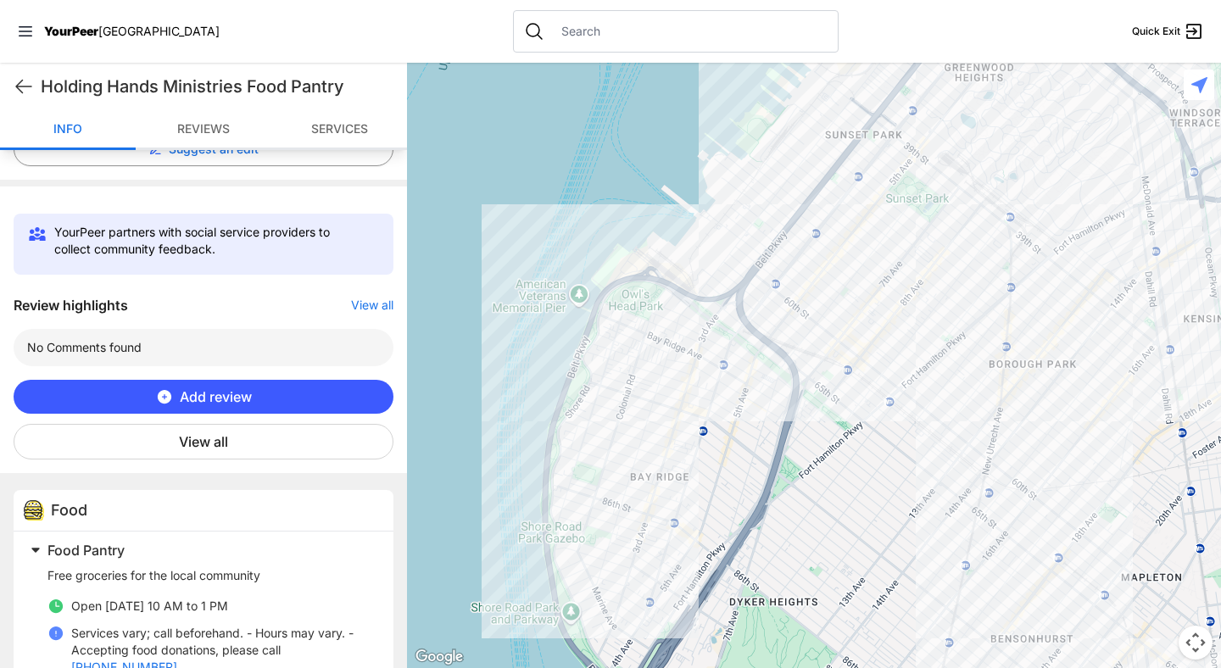
scroll to position [514, 0]
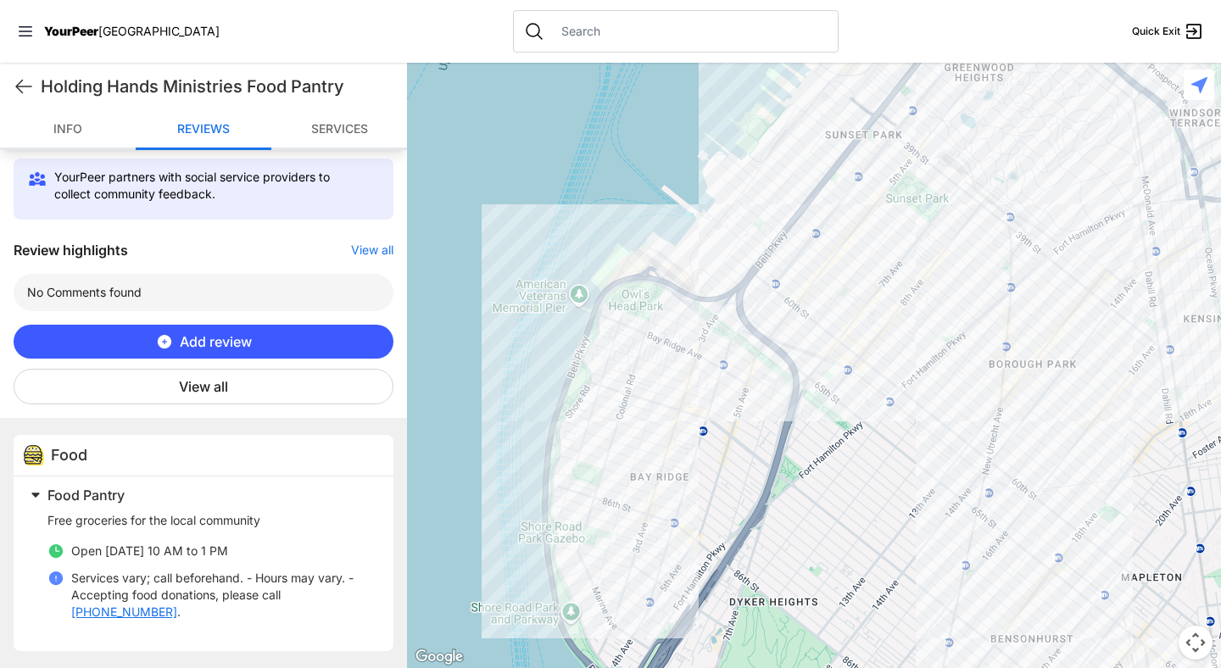
click at [13, 74] on div "Holding Hands Ministries Food Pantry Quick Exit" at bounding box center [203, 86] width 407 height 47
click at [631, 493] on div at bounding box center [814, 366] width 814 height 606
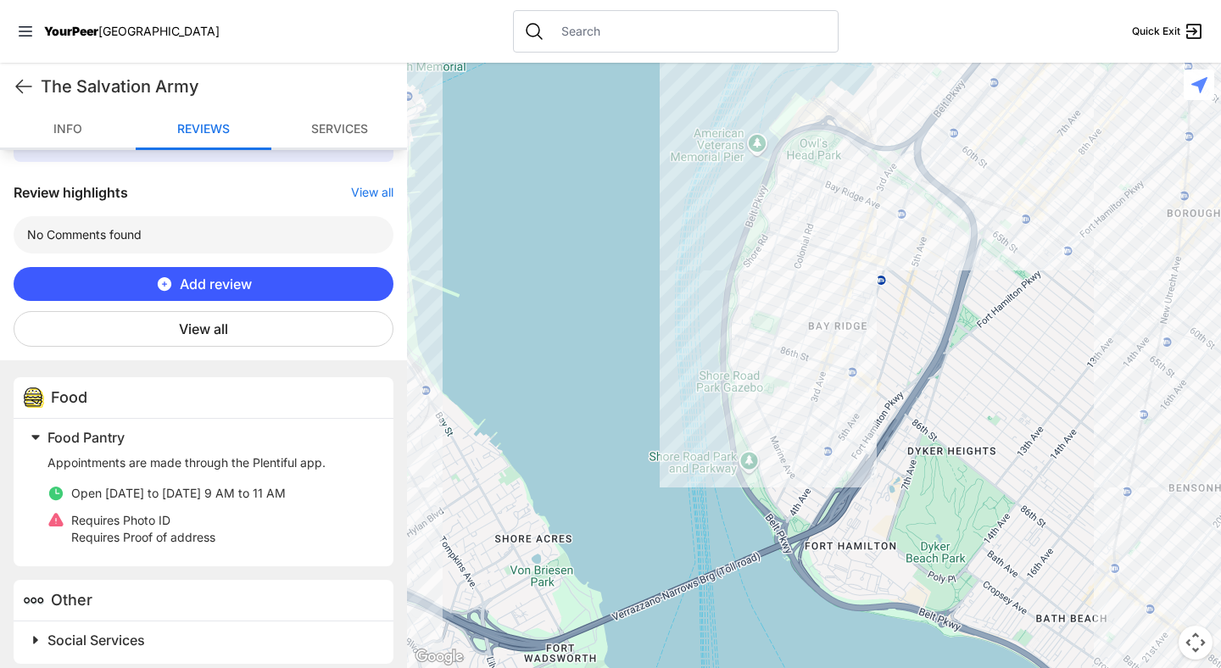
scroll to position [601, 0]
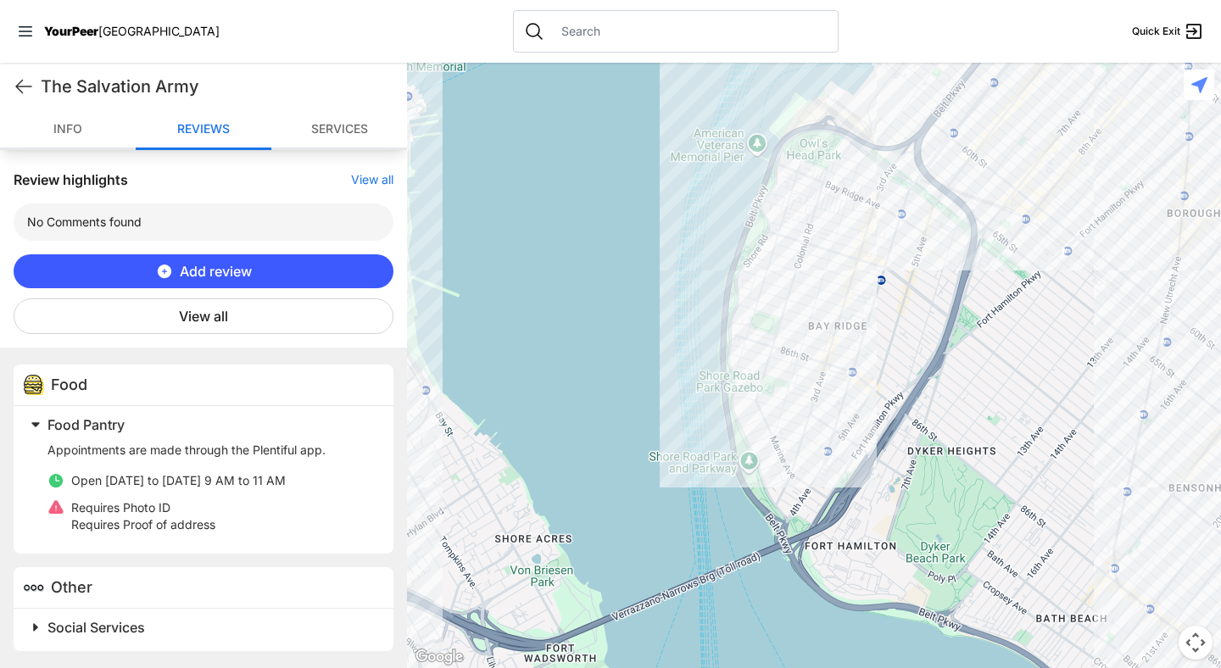
drag, startPoint x: 106, startPoint y: 481, endPoint x: 325, endPoint y: 479, distance: 218.8
click at [325, 479] on li "Open [DATE] to [DATE] 9 AM to 11 AM" at bounding box center [210, 480] width 326 height 17
click at [178, 488] on span "Open [DATE] to [DATE] 9 AM to 11 AM" at bounding box center [178, 480] width 215 height 14
drag, startPoint x: 105, startPoint y: 483, endPoint x: 335, endPoint y: 482, distance: 229.9
click at [335, 482] on li "Open [DATE] to [DATE] 9 AM to 11 AM" at bounding box center [210, 480] width 326 height 17
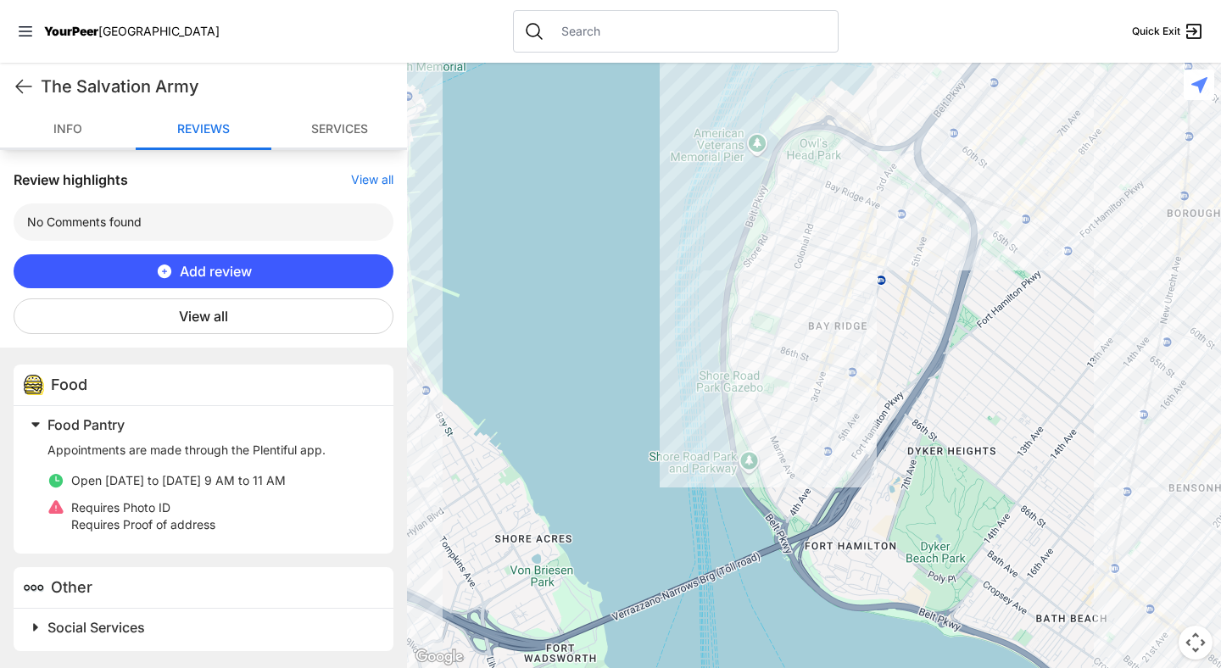
click at [41, 621] on span at bounding box center [248, 628] width 448 height 24
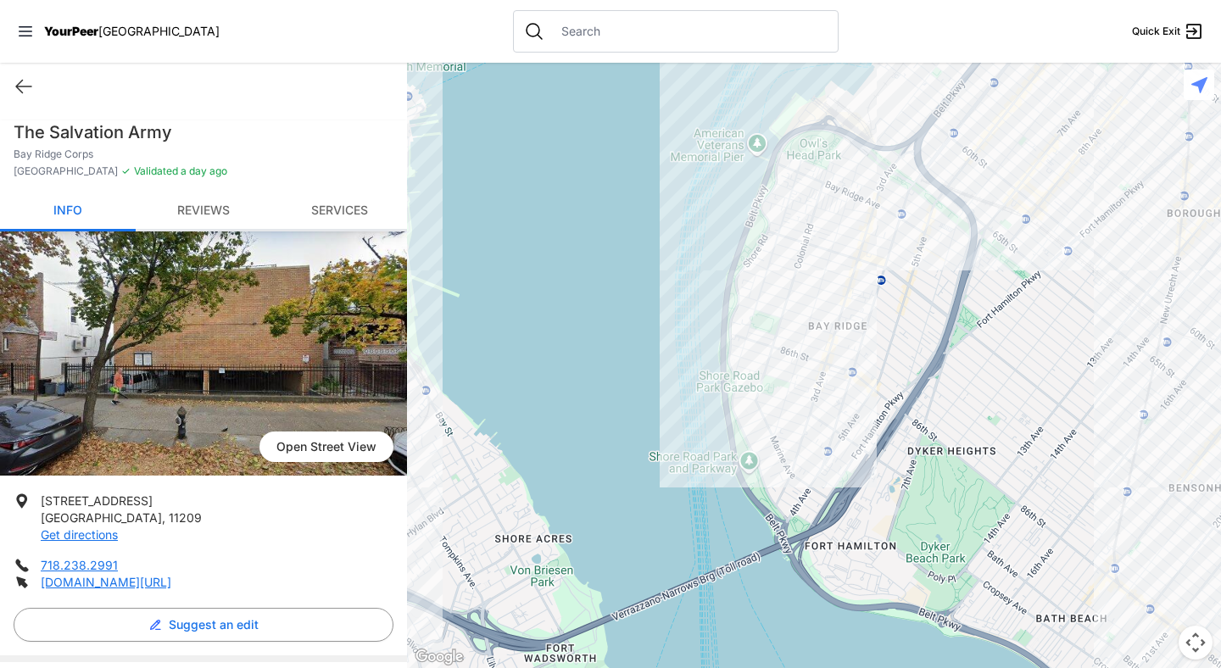
scroll to position [38, 0]
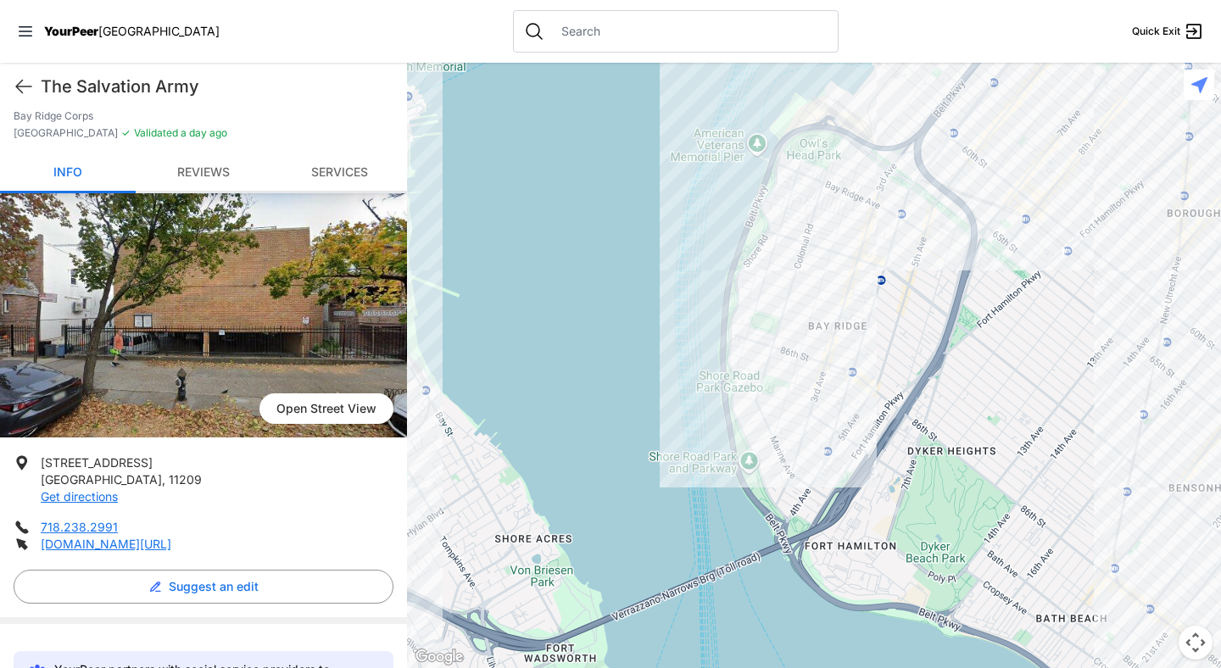
click at [12, 81] on div "The Salvation Army Quick Exit" at bounding box center [203, 86] width 407 height 47
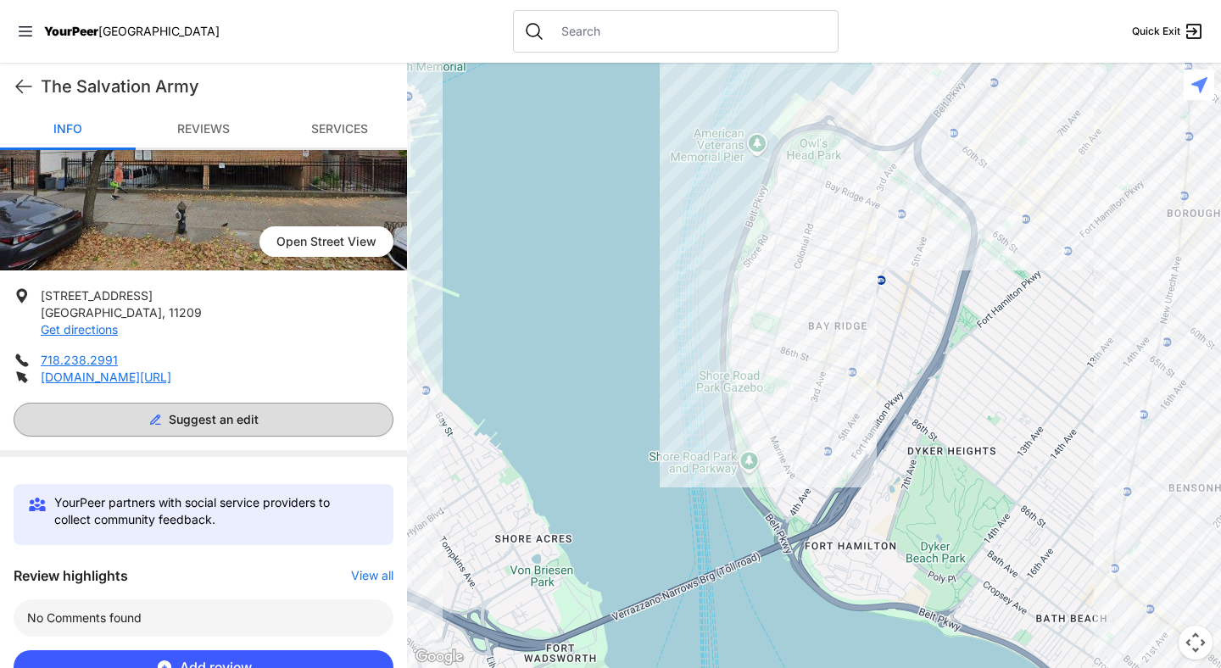
scroll to position [213, 0]
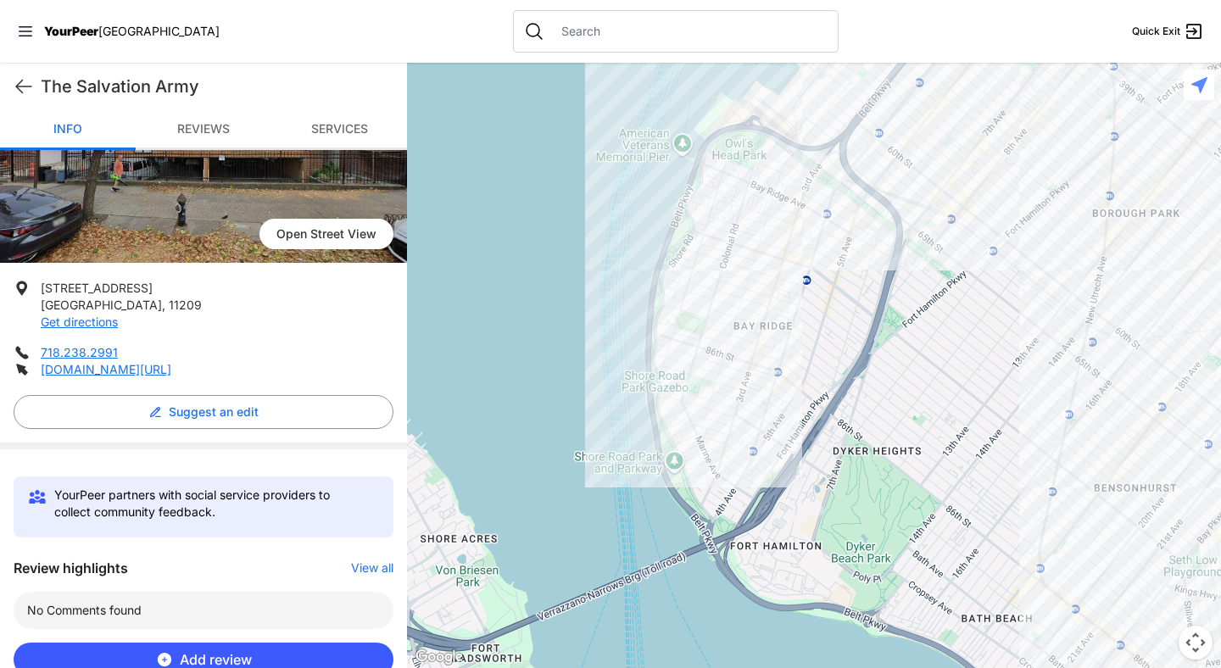
drag, startPoint x: 873, startPoint y: 418, endPoint x: 735, endPoint y: 416, distance: 137.4
click at [735, 416] on div at bounding box center [814, 366] width 814 height 606
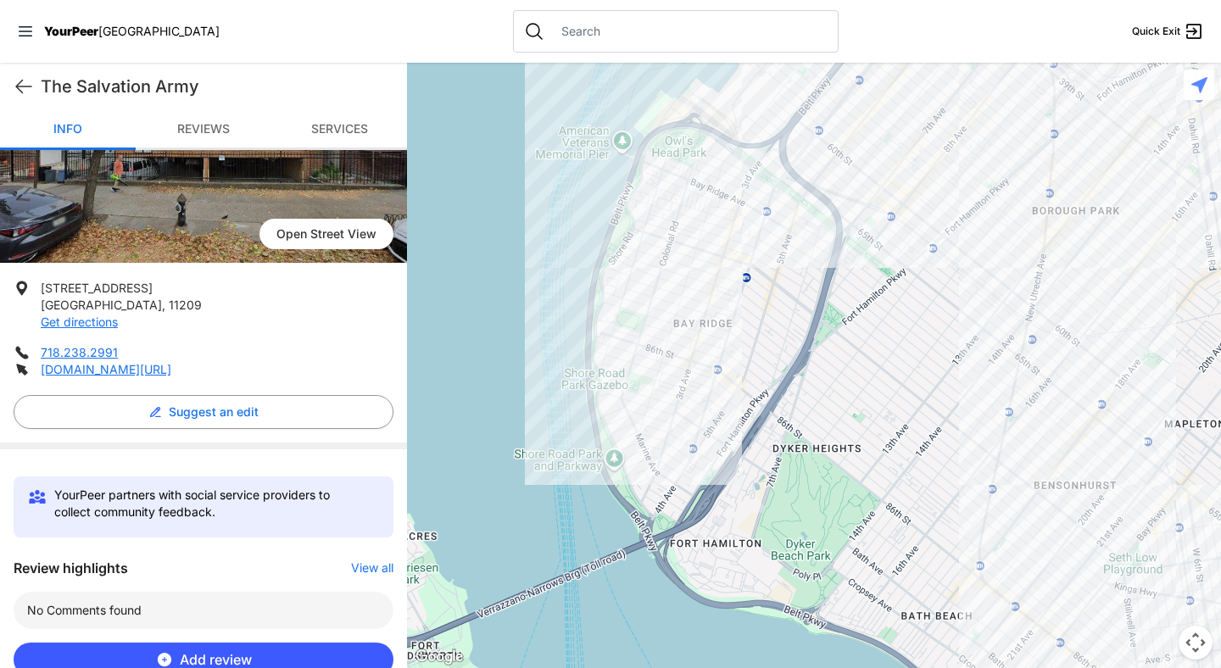
click at [1025, 322] on div at bounding box center [814, 366] width 814 height 606
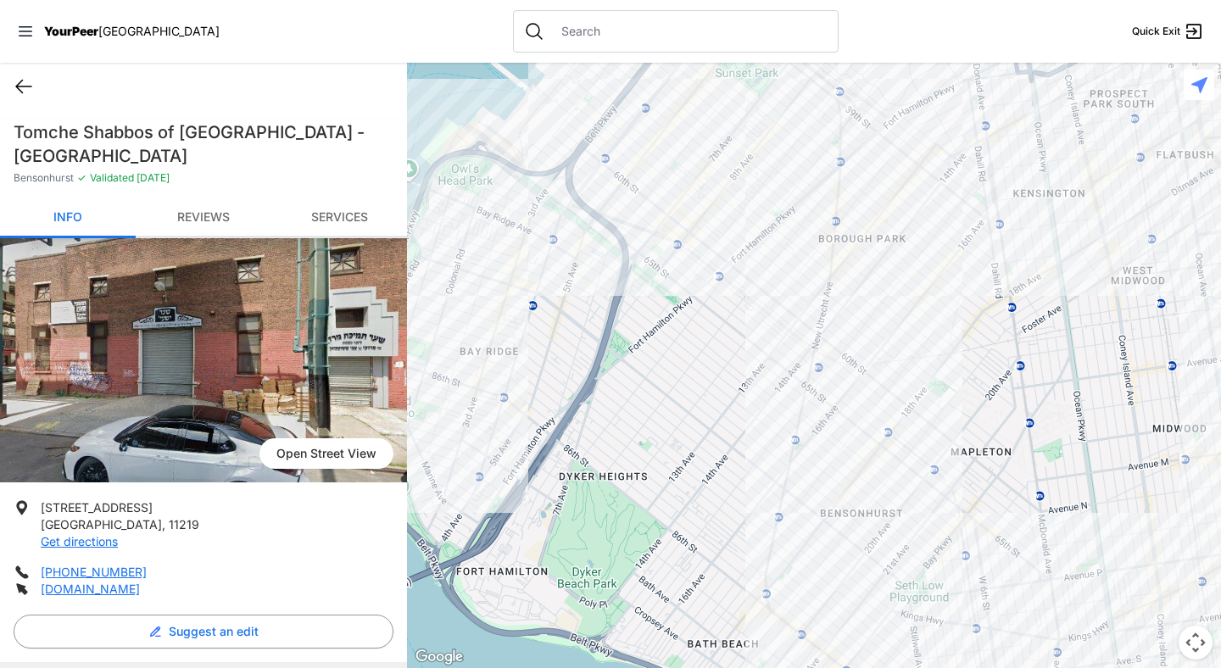
click at [20, 81] on icon at bounding box center [23, 87] width 15 height 13
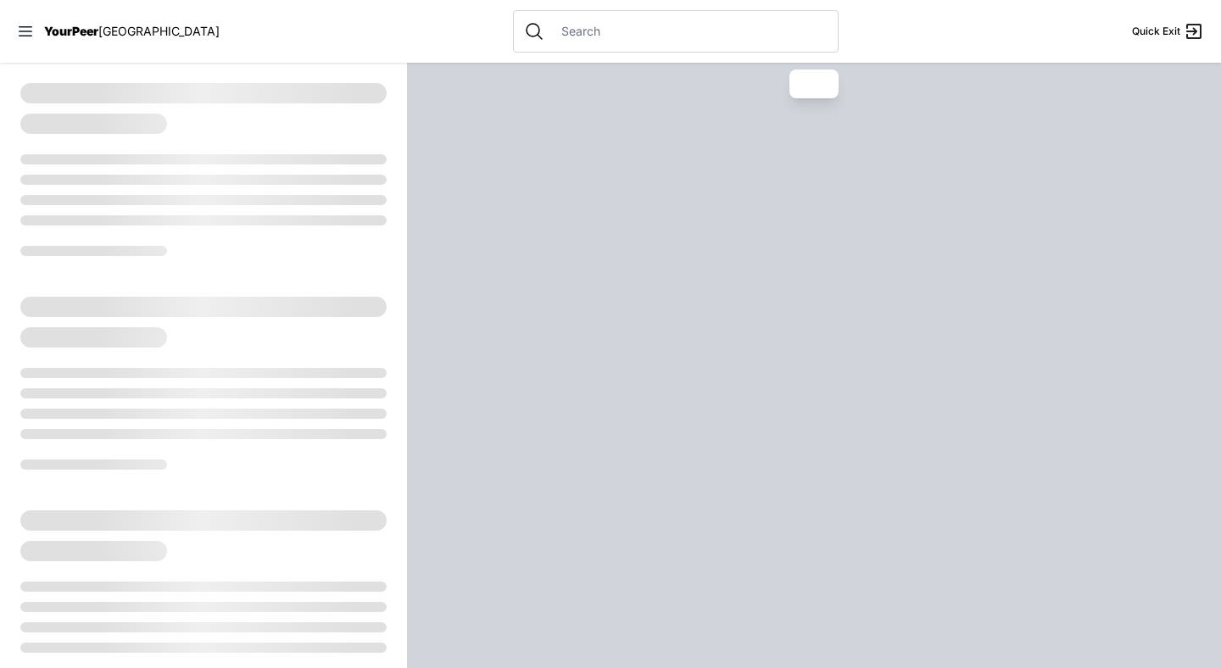
select select "recentlyUpdated"
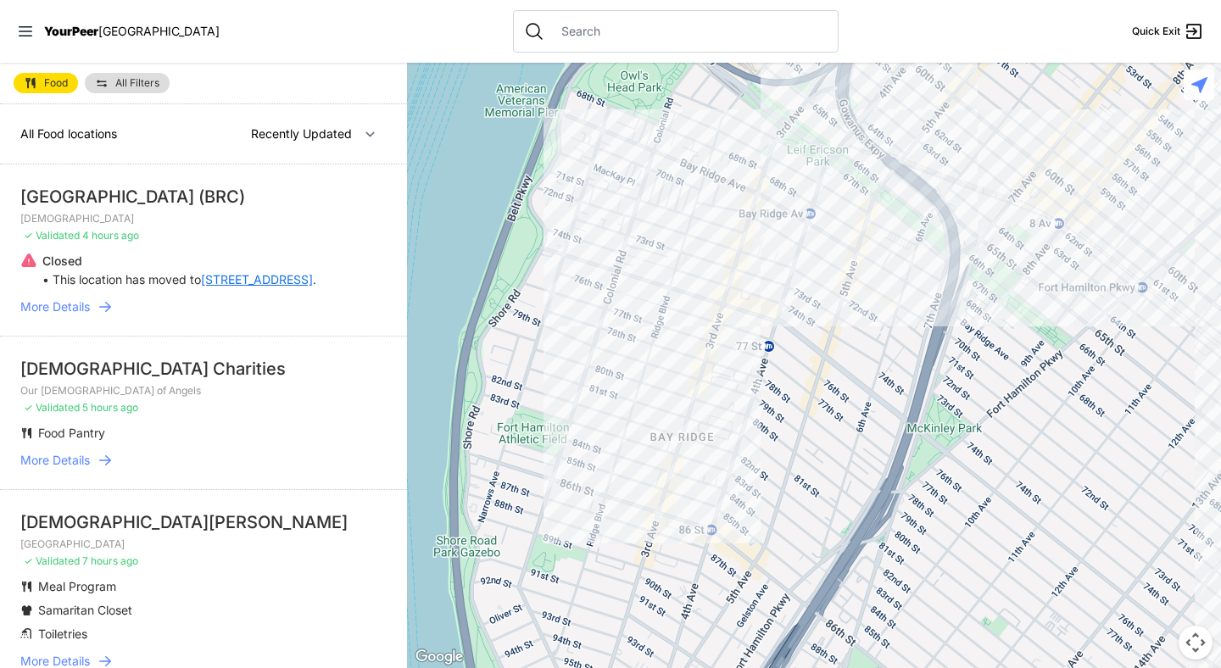
click at [47, 81] on span "Food" at bounding box center [56, 83] width 24 height 10
select select "recentlyUpdated"
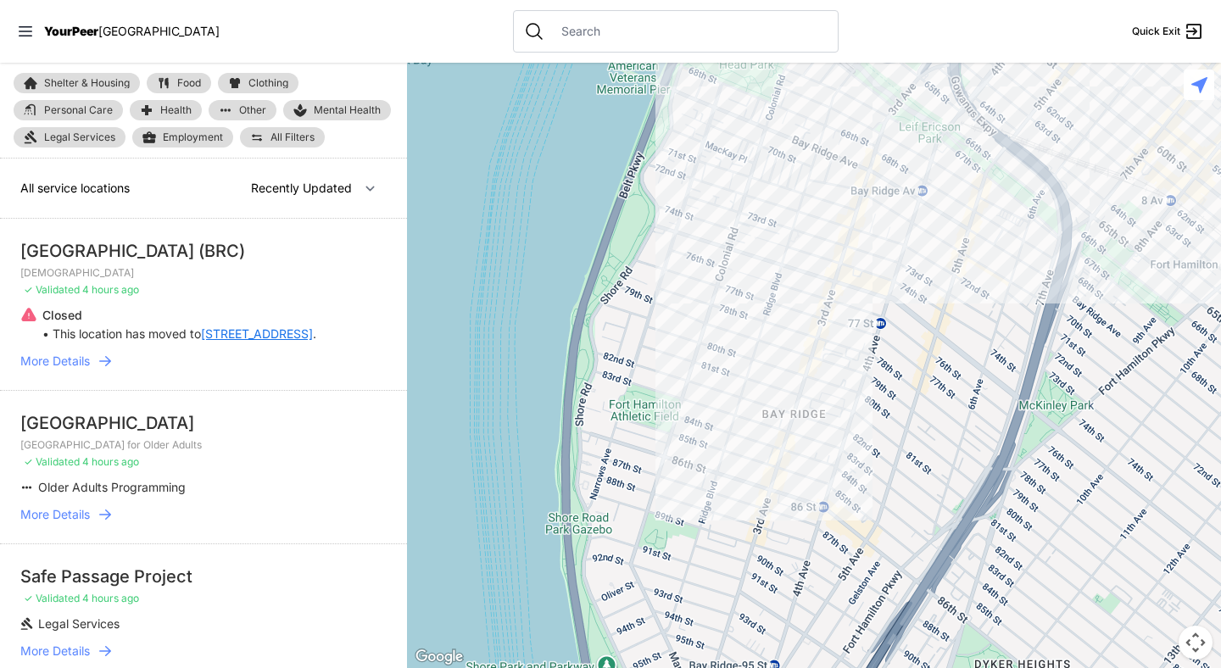
click at [804, 485] on div at bounding box center [814, 366] width 814 height 606
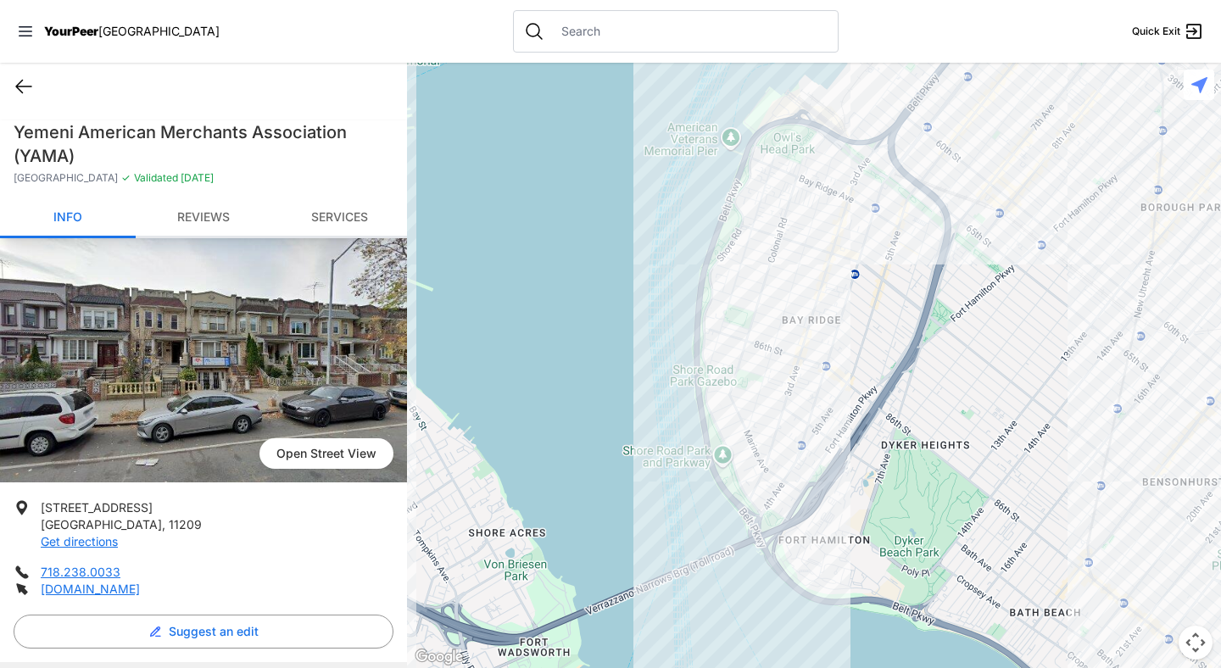
click at [25, 81] on icon at bounding box center [24, 86] width 20 height 20
select select "recentlyUpdated"
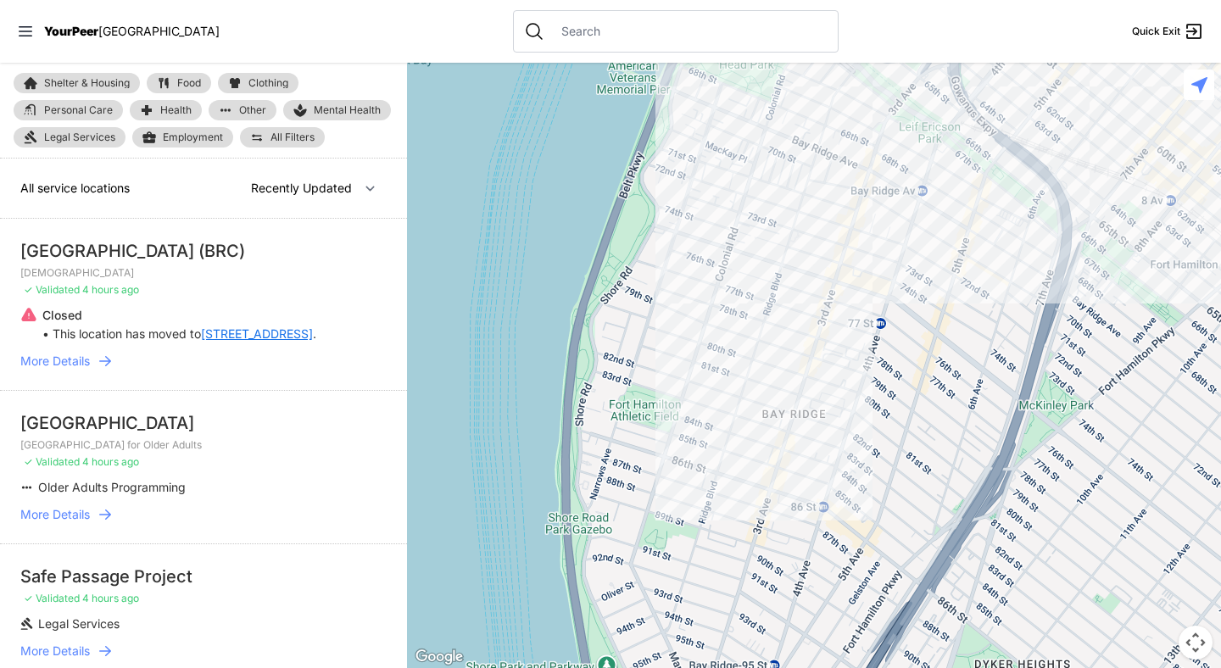
click at [423, 10] on nav "YourPeer [GEOGRAPHIC_DATA] Quick Exit" at bounding box center [610, 31] width 1221 height 63
click at [753, 480] on div at bounding box center [814, 366] width 814 height 606
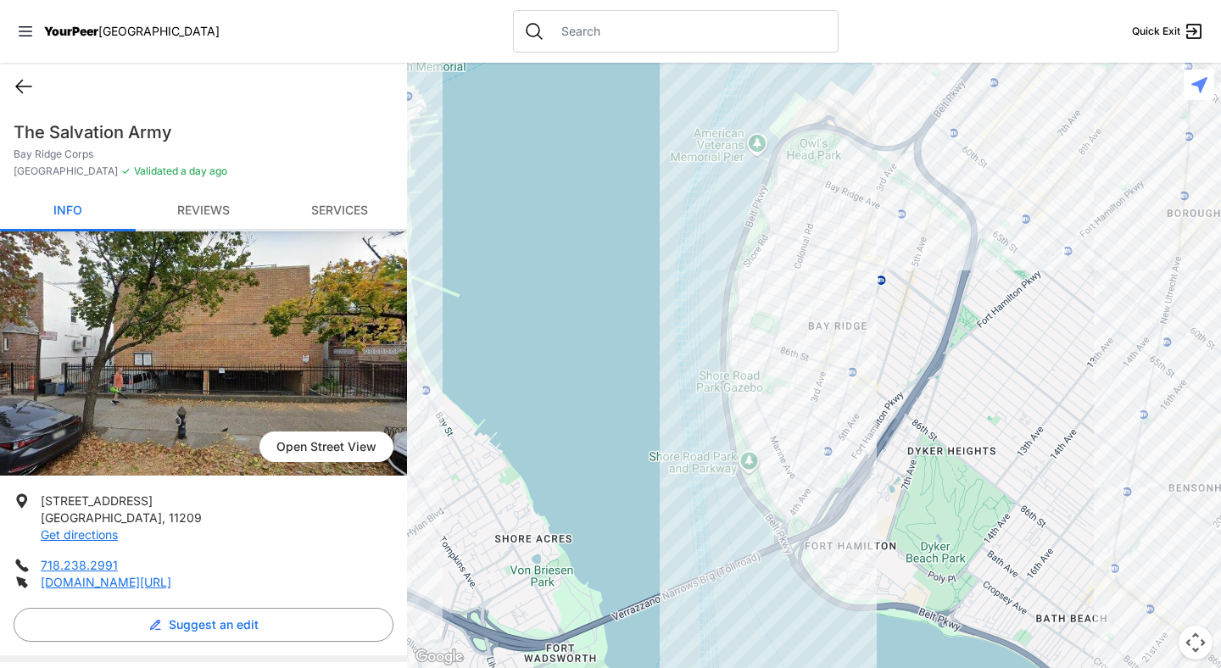
click at [24, 85] on icon at bounding box center [24, 86] width 20 height 20
select select "recentlyUpdated"
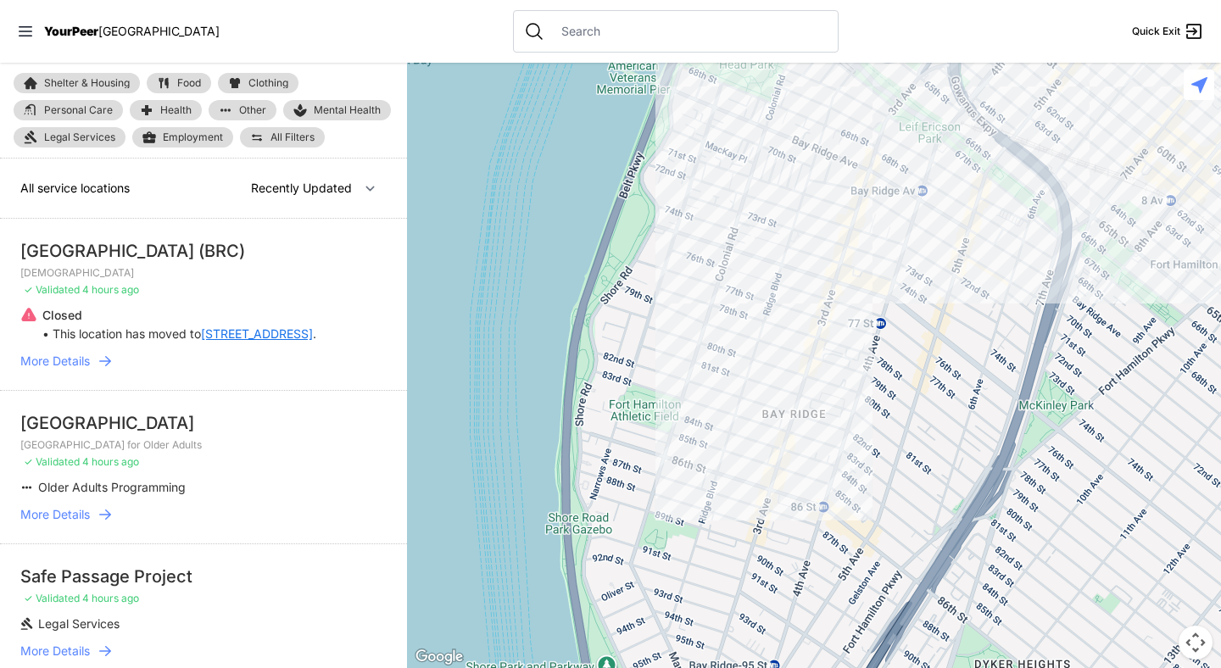
click at [741, 394] on div at bounding box center [814, 366] width 814 height 606
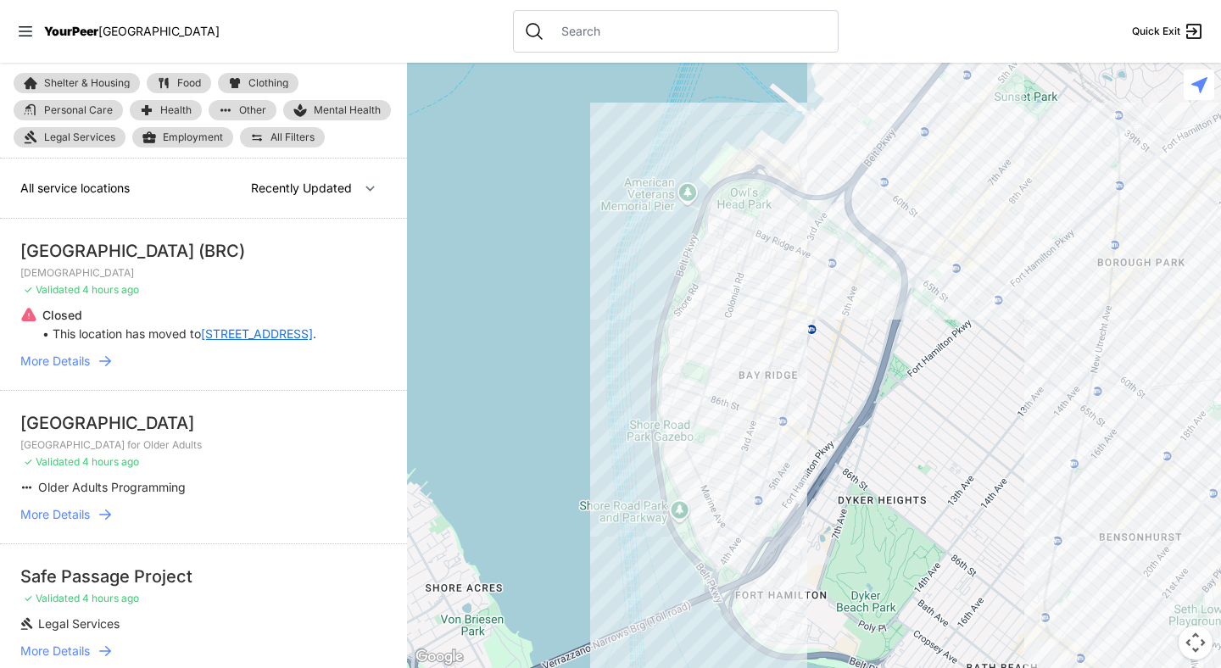
drag, startPoint x: 716, startPoint y: 399, endPoint x: 716, endPoint y: 369, distance: 30.5
click at [716, 369] on div at bounding box center [814, 366] width 814 height 606
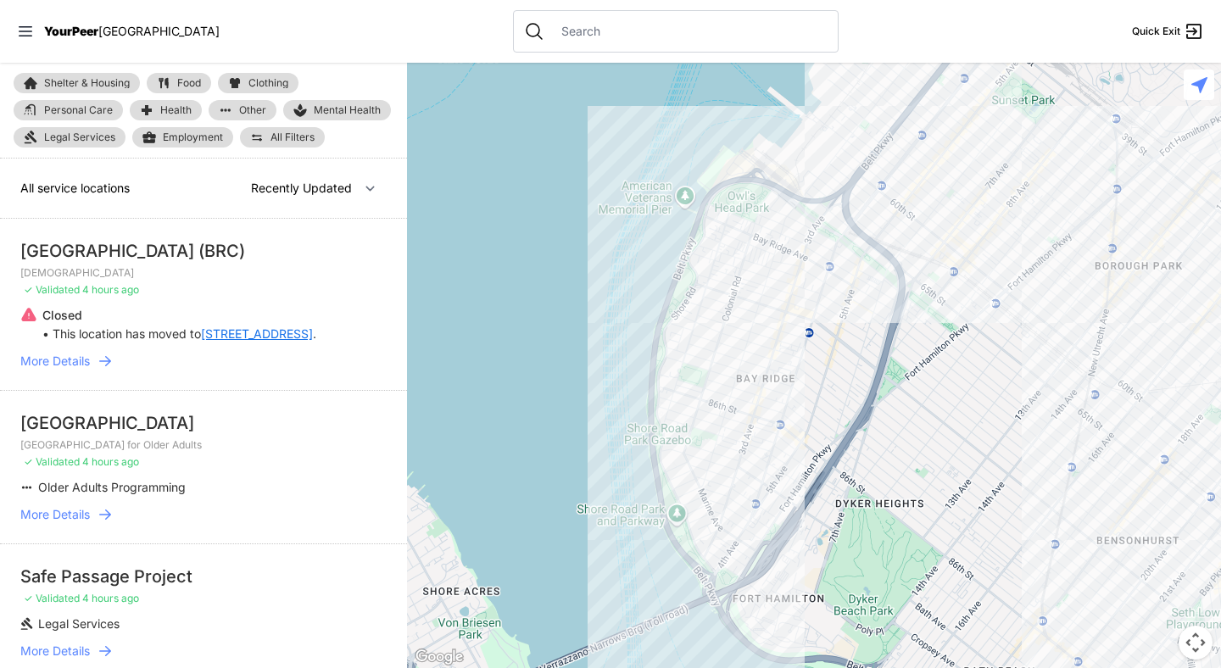
click at [206, 83] on link "Food" at bounding box center [179, 83] width 64 height 20
select select "recentlyUpdated"
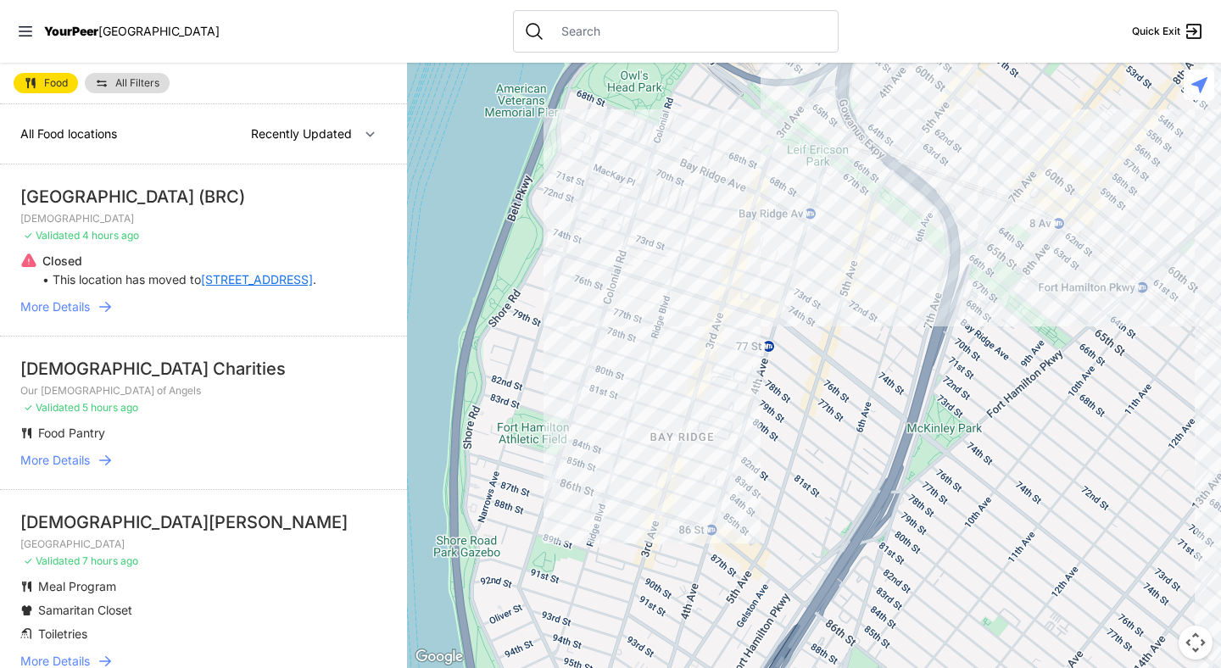
click at [776, 299] on div at bounding box center [814, 366] width 814 height 606
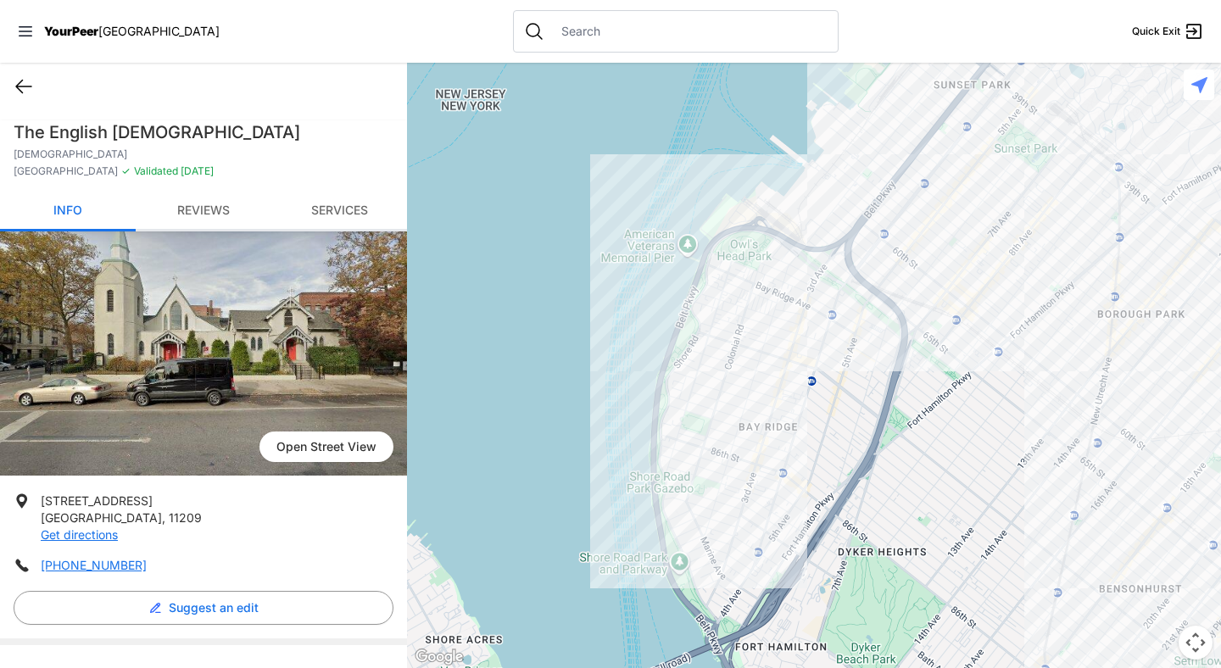
click at [19, 85] on icon at bounding box center [24, 86] width 20 height 20
select select "recentlyUpdated"
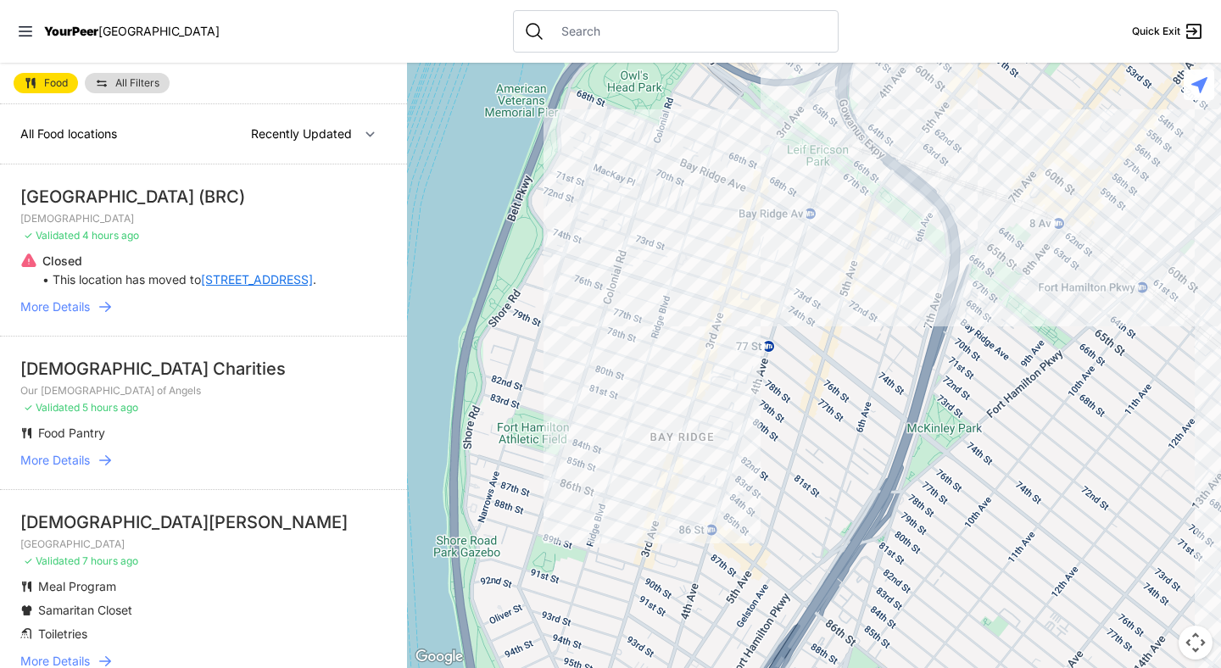
click at [759, 265] on div at bounding box center [814, 366] width 814 height 606
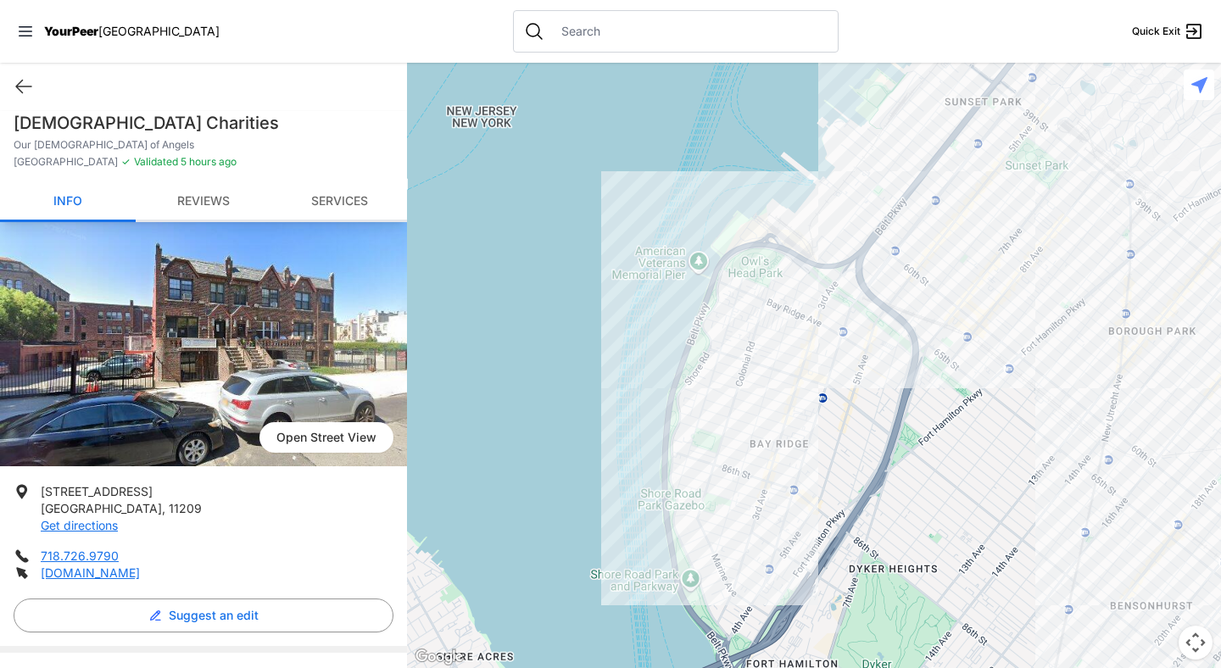
scroll to position [6, 0]
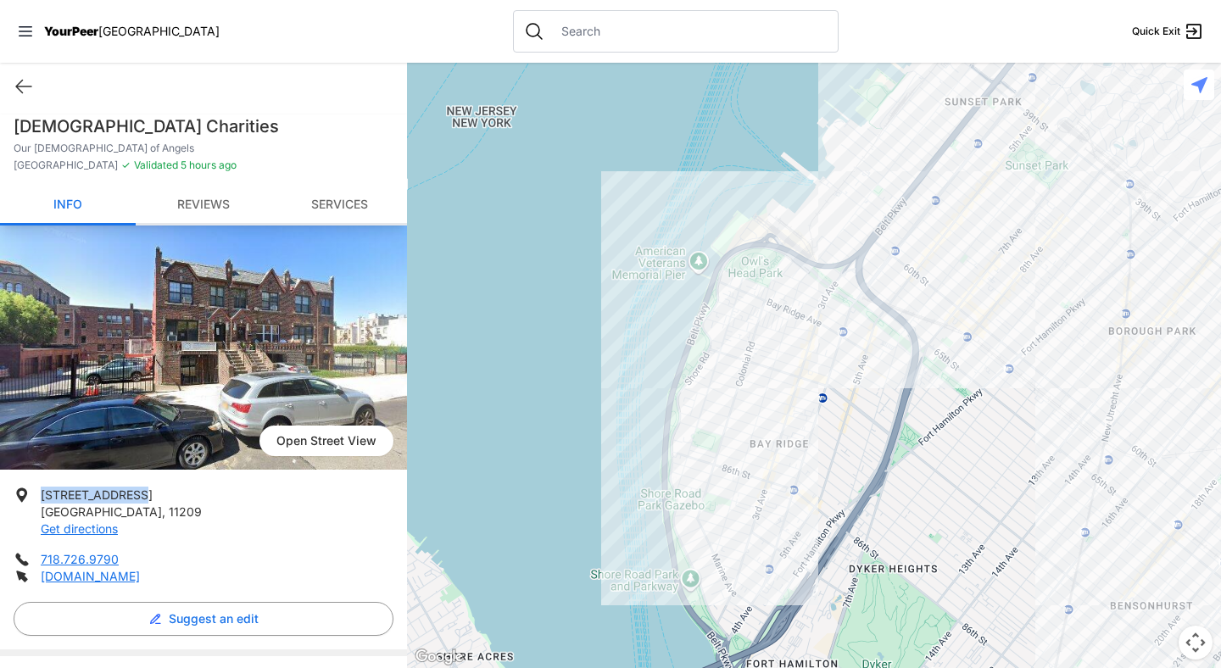
drag, startPoint x: 41, startPoint y: 494, endPoint x: 135, endPoint y: 494, distance: 94.1
click at [135, 494] on p "[STREET_ADDRESS] Get directions" at bounding box center [121, 512] width 161 height 51
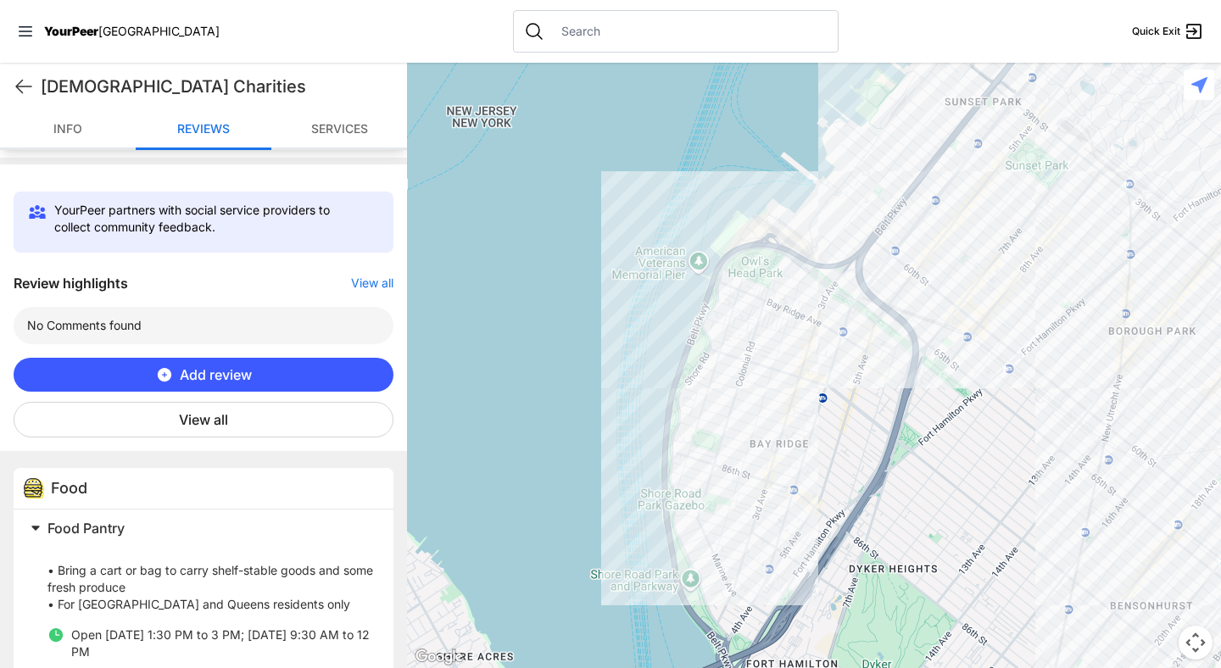
scroll to position [607, 0]
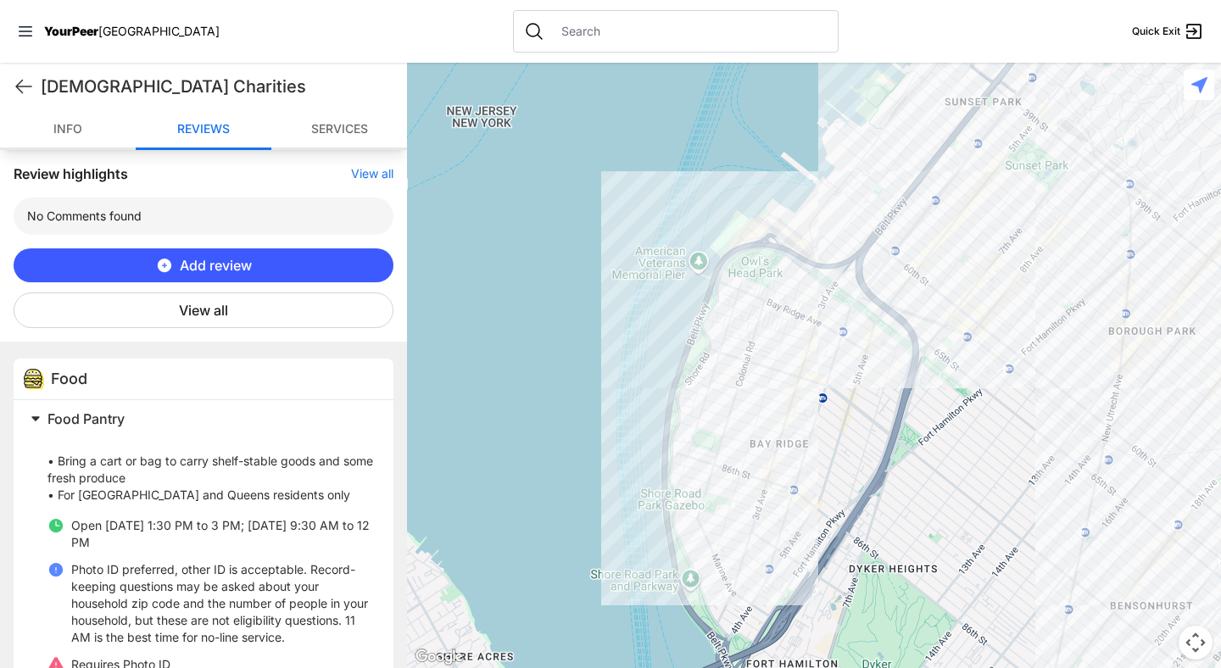
drag, startPoint x: 74, startPoint y: 539, endPoint x: 179, endPoint y: 545, distance: 105.3
click at [179, 545] on p "Open [DATE] 1:30 PM to 3 PM; [DATE] 9:30 AM to 12 PM" at bounding box center [222, 534] width 302 height 34
click at [176, 525] on span "Open [DATE] 1:30 PM to 3 PM; [DATE] 9:30 AM to 12 PM" at bounding box center [220, 533] width 299 height 31
drag, startPoint x: 70, startPoint y: 527, endPoint x: 166, endPoint y: 550, distance: 98.5
click at [166, 550] on li "Open [DATE] 1:30 PM to 3 PM; [DATE] 9:30 AM to 12 PM" at bounding box center [210, 534] width 326 height 34
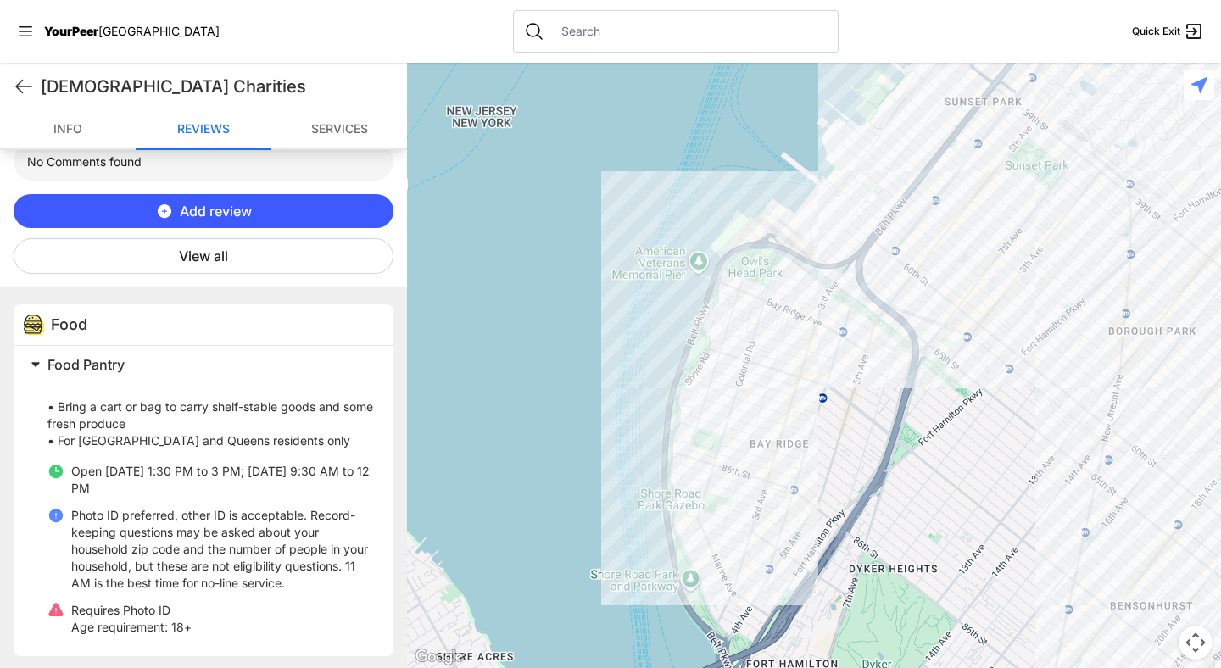
scroll to position [667, 0]
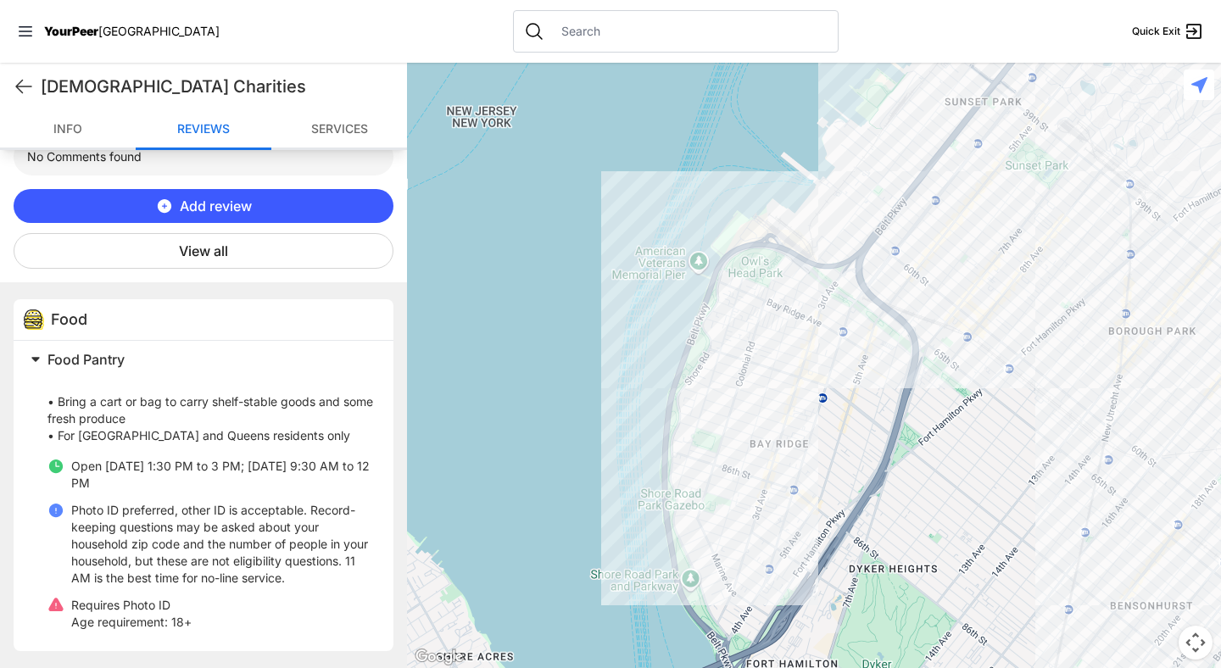
click at [208, 564] on p "Photo ID preferred, other ID is acceptable. Record-keeping questions may be ask…" at bounding box center [222, 544] width 302 height 85
drag, startPoint x: 365, startPoint y: 583, endPoint x: 353, endPoint y: 575, distance: 14.1
click at [353, 575] on div "Food Pantry • Bring a cart or bag to carry shelf-stable goods and some fresh pr…" at bounding box center [204, 496] width 380 height 310
click at [353, 575] on p "Photo ID preferred, other ID is acceptable. Record-keeping questions may be ask…" at bounding box center [222, 544] width 302 height 85
drag, startPoint x: 50, startPoint y: 404, endPoint x: 166, endPoint y: 422, distance: 117.6
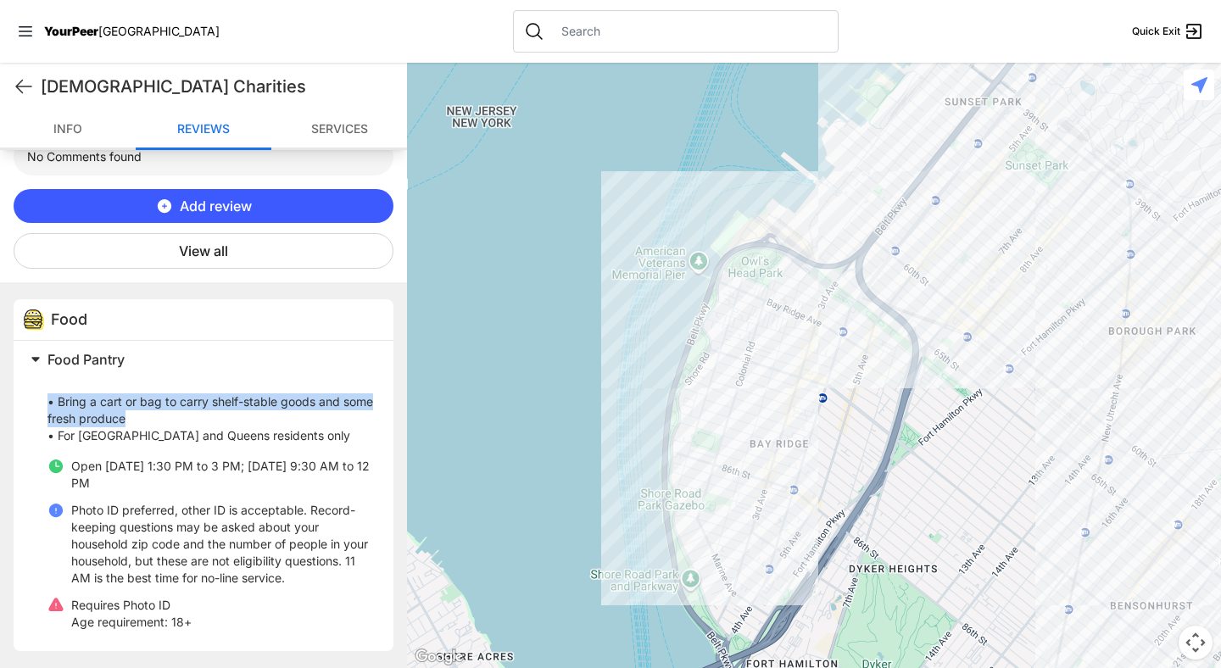
click at [166, 422] on p "• Bring a cart or bag to carry shelf-stable goods and some fresh produce • For …" at bounding box center [210, 411] width 326 height 68
drag, startPoint x: 166, startPoint y: 422, endPoint x: 36, endPoint y: 399, distance: 132.5
click at [36, 399] on div "Food Pantry • Bring a cart or bag to carry shelf-stable goods and some fresh pr…" at bounding box center [198, 493] width 349 height 290
click at [157, 420] on p "• Bring a cart or bag to carry shelf-stable goods and some fresh produce • For …" at bounding box center [210, 411] width 326 height 68
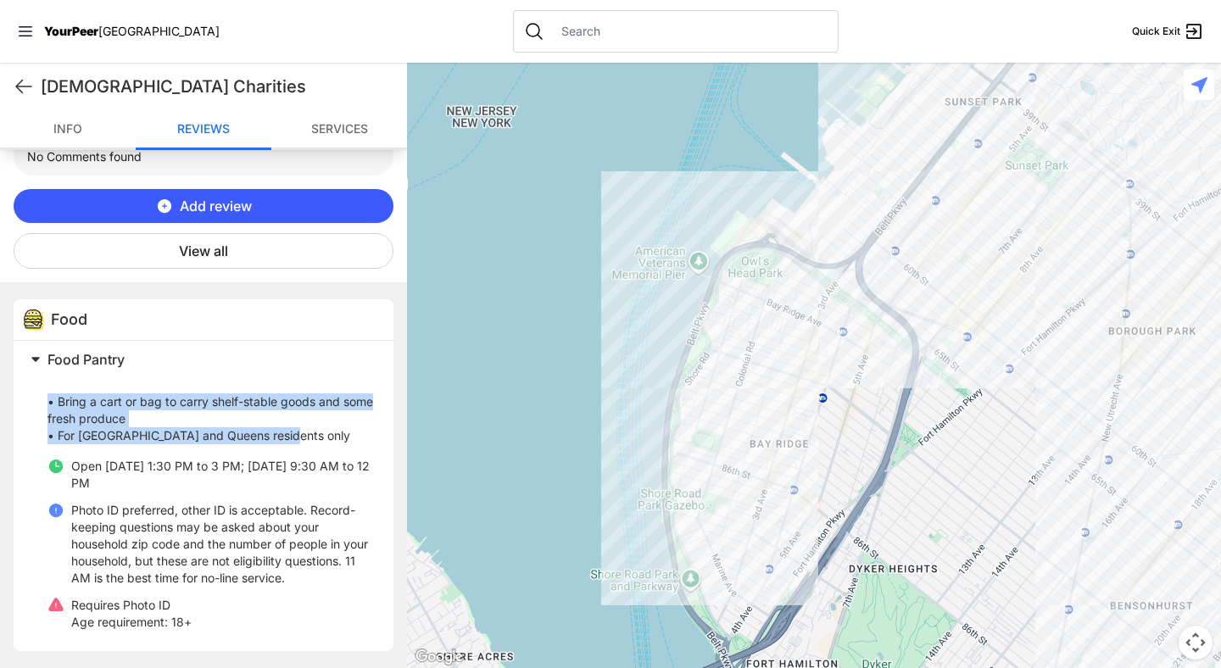
drag, startPoint x: 281, startPoint y: 432, endPoint x: 44, endPoint y: 396, distance: 239.3
click at [44, 396] on div "Food Pantry • Bring a cart or bag to carry shelf-stable goods and some fresh pr…" at bounding box center [198, 493] width 349 height 290
click at [81, 398] on p "• Bring a cart or bag to carry shelf-stable goods and some fresh produce • For …" at bounding box center [210, 411] width 326 height 68
drag, startPoint x: 174, startPoint y: 417, endPoint x: 47, endPoint y: 395, distance: 128.3
click at [47, 395] on p "• Bring a cart or bag to carry shelf-stable goods and some fresh produce • For …" at bounding box center [210, 411] width 326 height 68
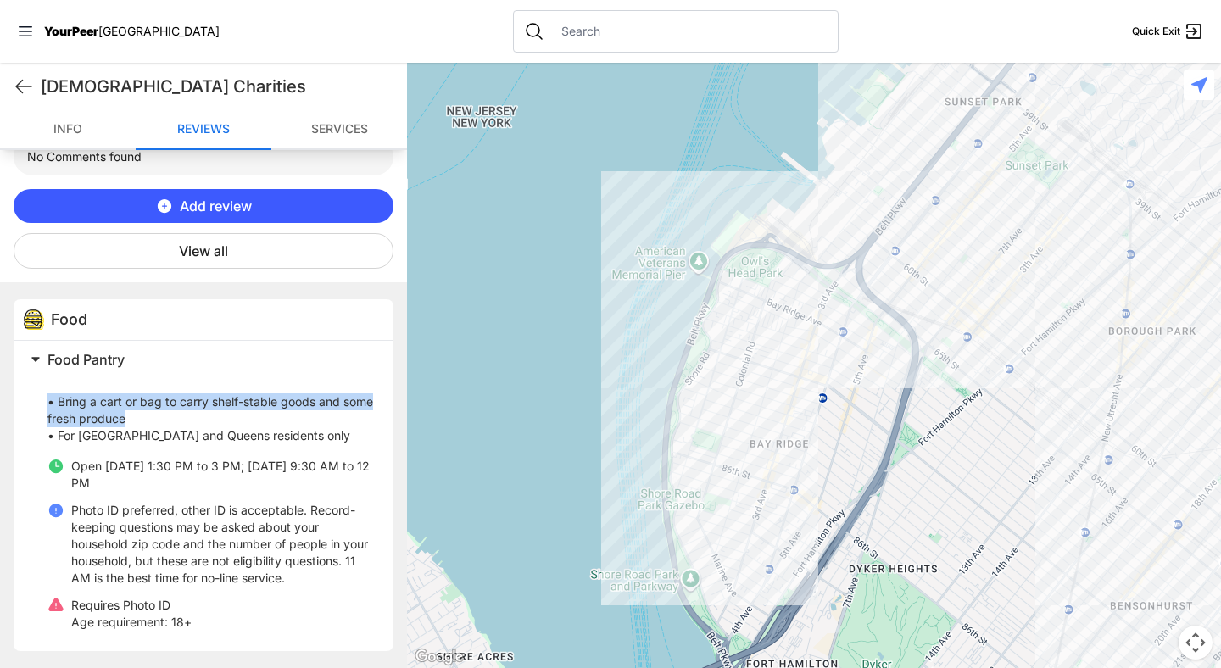
click at [47, 395] on p "• Bring a cart or bag to carry shelf-stable goods and some fresh produce • For …" at bounding box center [210, 411] width 326 height 68
drag, startPoint x: 167, startPoint y: 417, endPoint x: 41, endPoint y: 408, distance: 126.7
click at [41, 408] on div "Food Pantry • Bring a cart or bag to carry shelf-stable goods and some fresh pr…" at bounding box center [198, 493] width 349 height 290
click at [50, 405] on p "• Bring a cart or bag to carry shelf-stable goods and some fresh produce • For …" at bounding box center [210, 411] width 326 height 68
drag, startPoint x: 161, startPoint y: 420, endPoint x: 43, endPoint y: 407, distance: 118.6
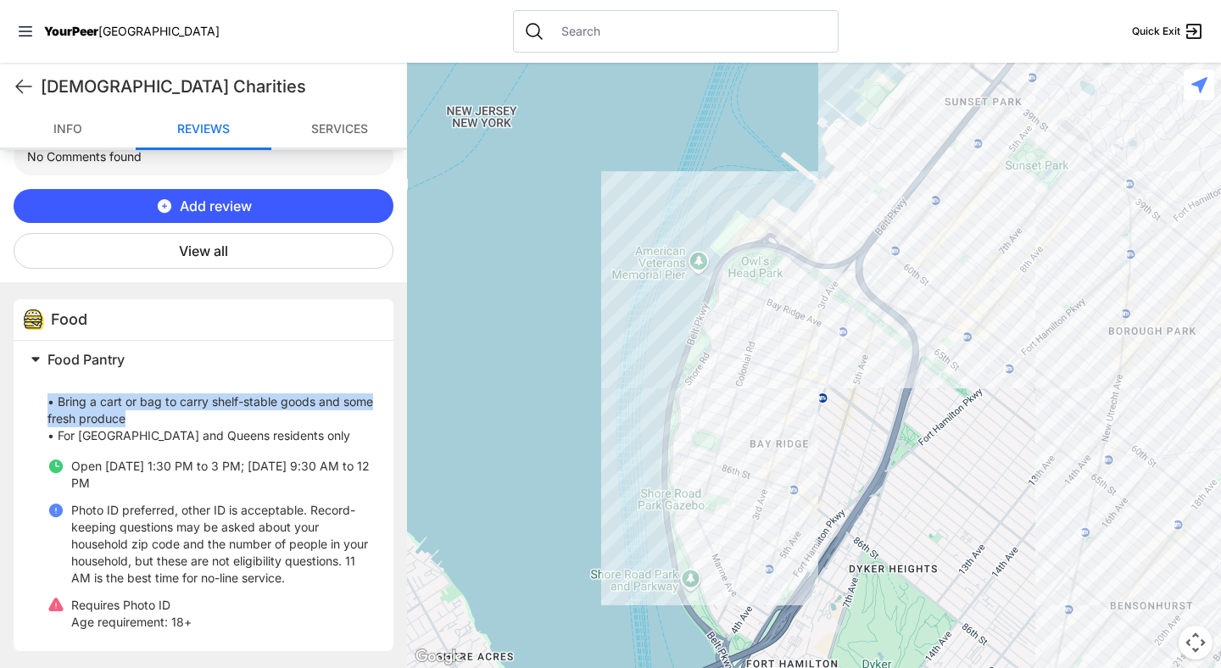
click at [43, 407] on div "Food Pantry • Bring a cart or bag to carry shelf-stable goods and some fresh pr…" at bounding box center [198, 493] width 349 height 290
click at [173, 425] on p "• Bring a cart or bag to carry shelf-stable goods and some fresh produce • For …" at bounding box center [210, 411] width 326 height 68
click at [824, 358] on div at bounding box center [814, 366] width 814 height 606
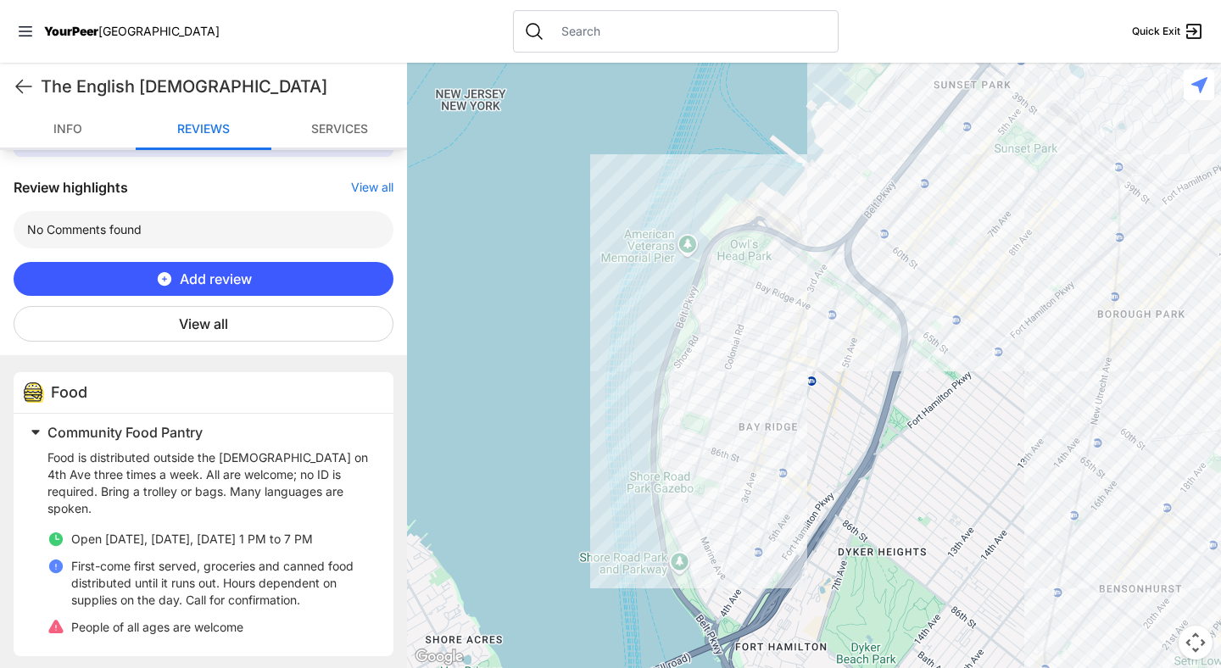
scroll to position [589, 0]
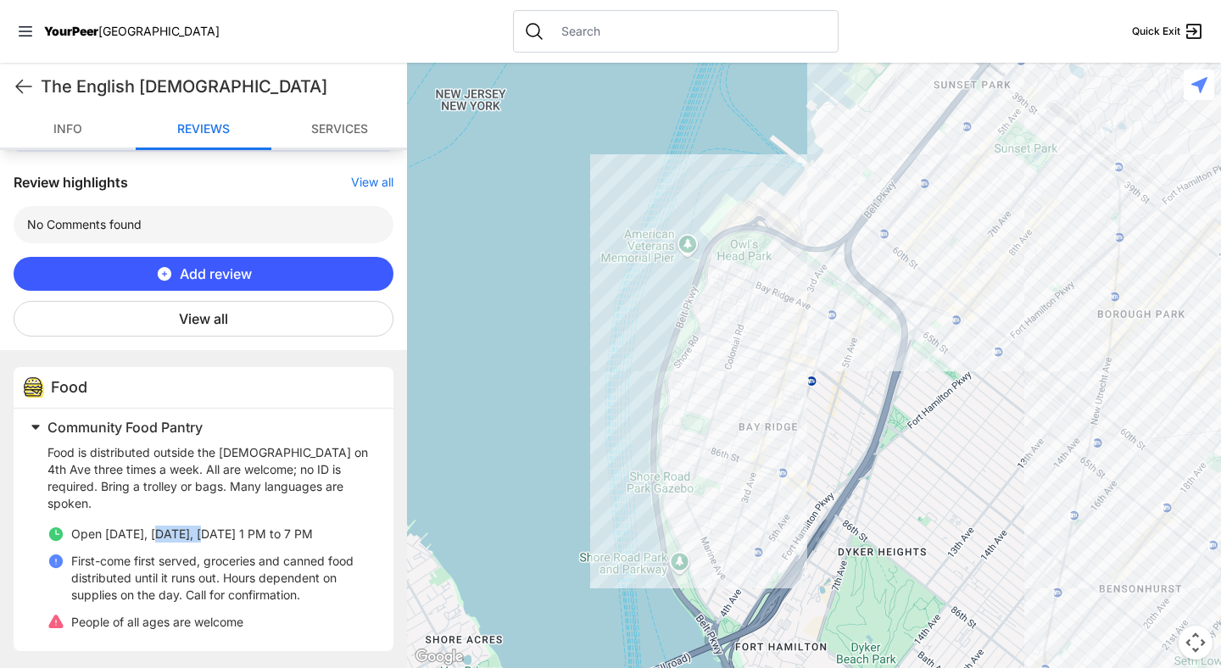
drag, startPoint x: 160, startPoint y: 533, endPoint x: 209, endPoint y: 534, distance: 49.2
click at [209, 534] on span "Open [DATE], [DATE], [DATE] 1 PM to 7 PM" at bounding box center [192, 534] width 242 height 14
click at [272, 533] on span "Open [DATE], [DATE], [DATE] 1 PM to 7 PM" at bounding box center [192, 534] width 242 height 14
drag, startPoint x: 345, startPoint y: 536, endPoint x: 273, endPoint y: 533, distance: 72.1
click at [273, 533] on li "Open [DATE], [DATE], [DATE] 1 PM to 7 PM" at bounding box center [210, 534] width 326 height 17
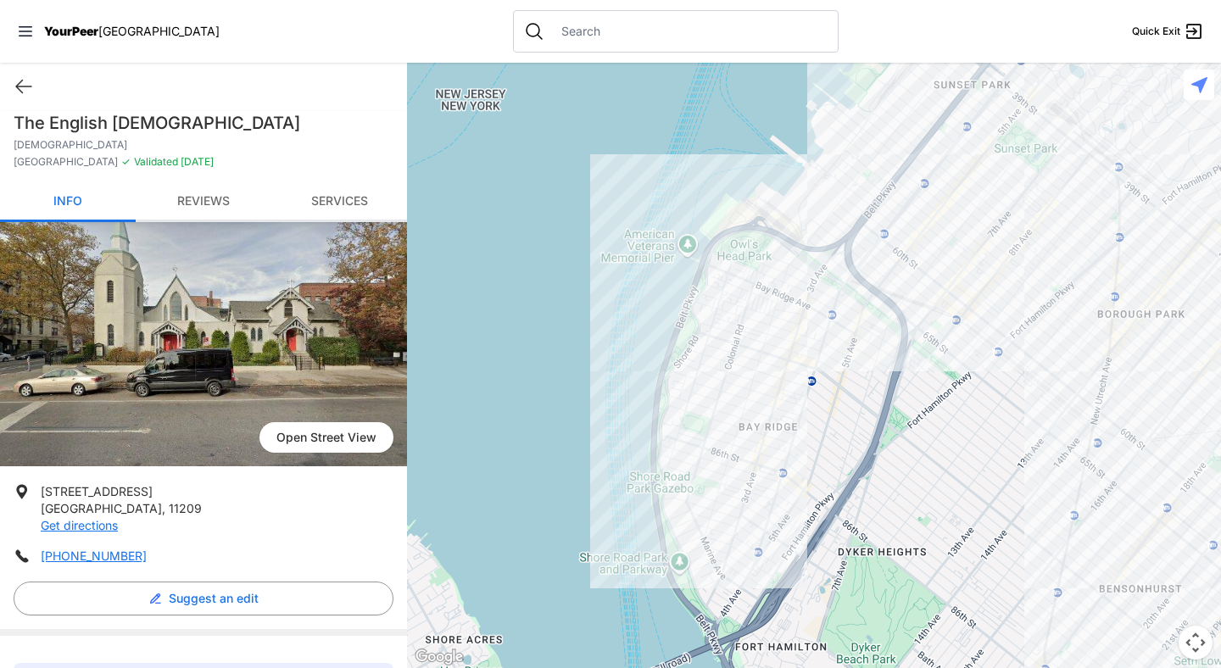
scroll to position [0, 0]
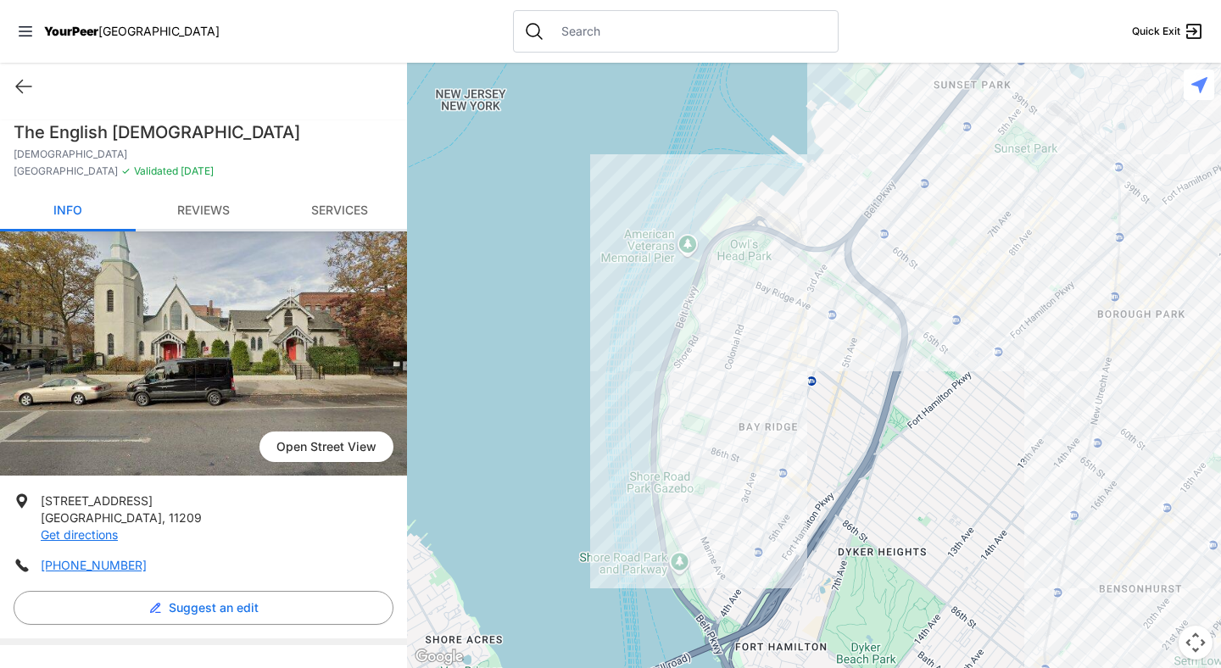
click at [10, 84] on div "Quick Exit" at bounding box center [203, 86] width 407 height 47
click at [25, 85] on icon at bounding box center [24, 86] width 20 height 20
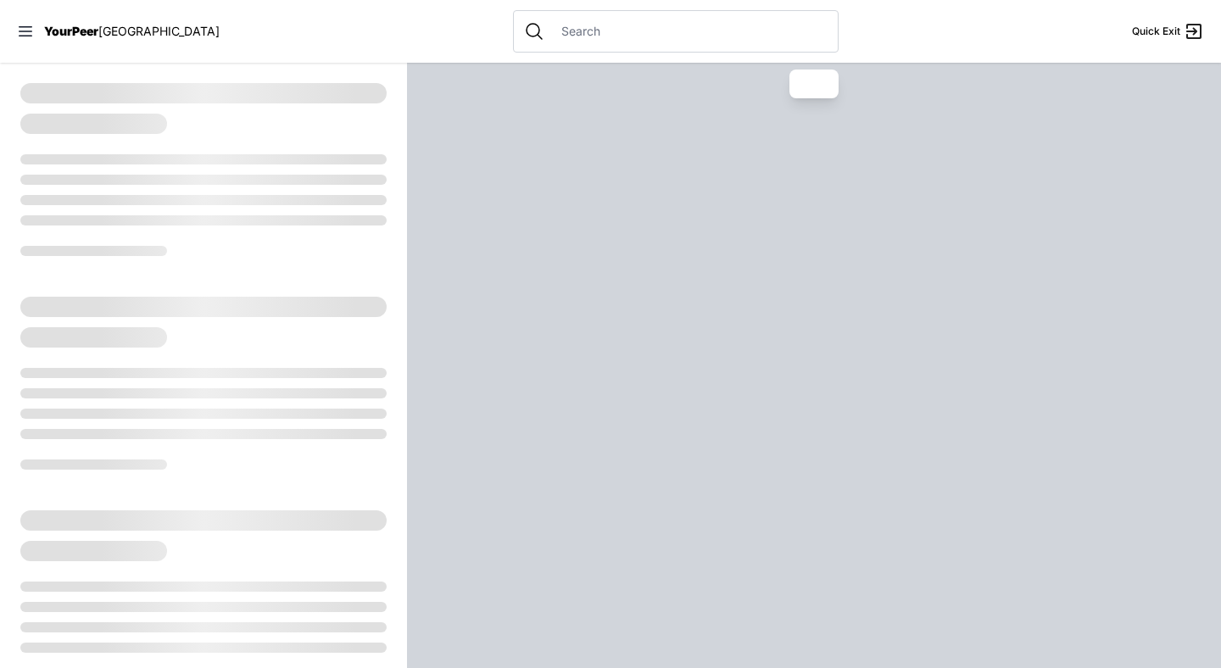
select select "recentlyUpdated"
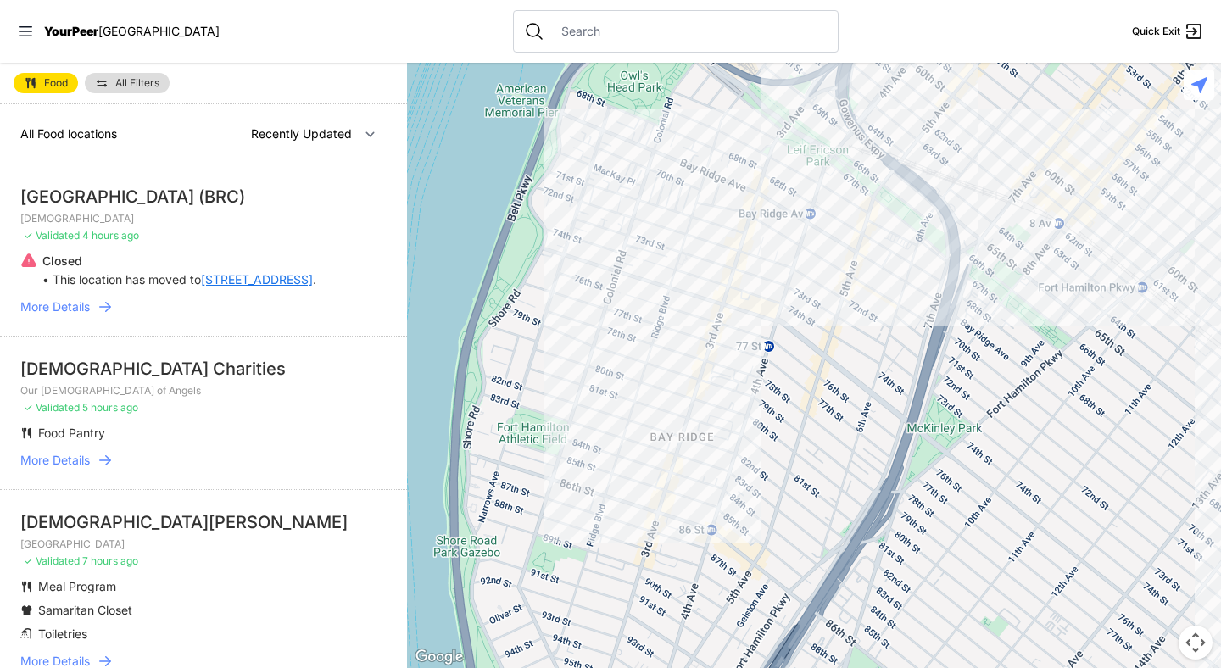
click at [26, 85] on img at bounding box center [31, 83] width 14 height 14
select select "recentlyUpdated"
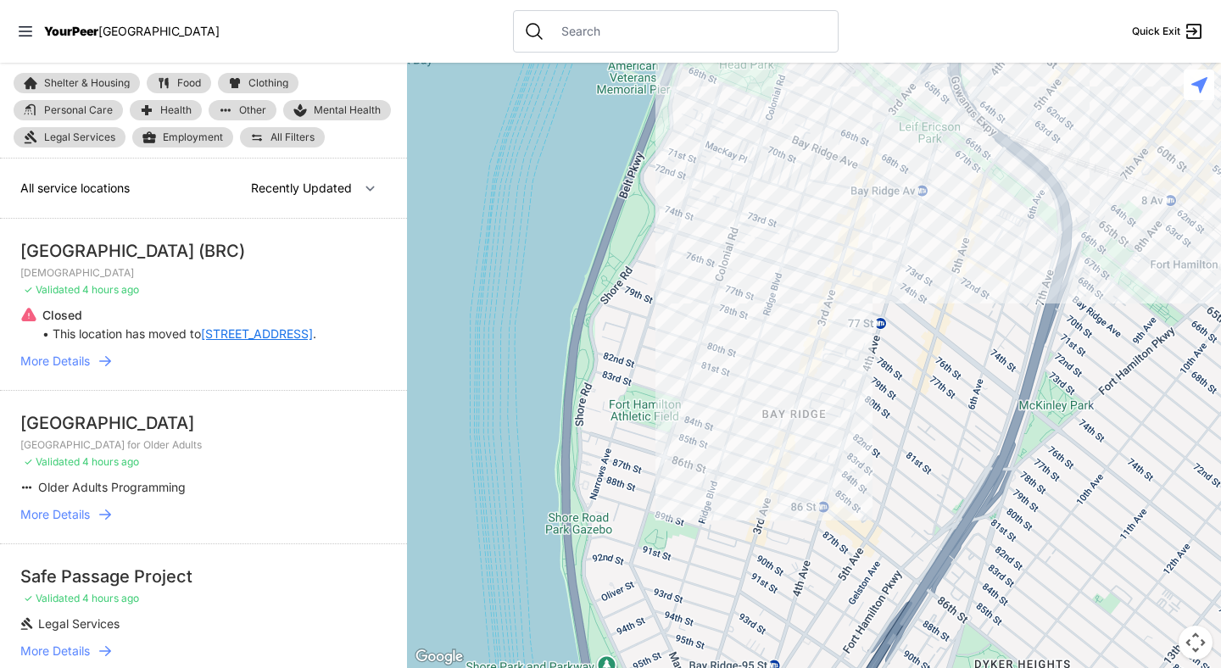
click at [751, 476] on div at bounding box center [814, 366] width 814 height 606
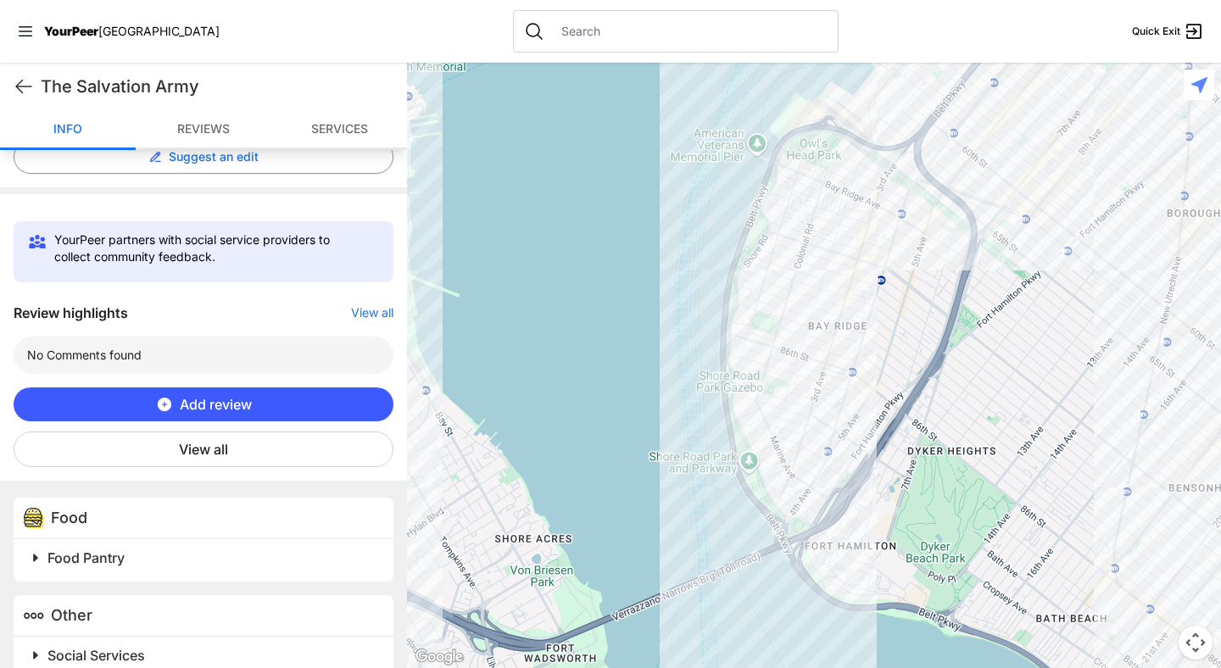
scroll to position [496, 0]
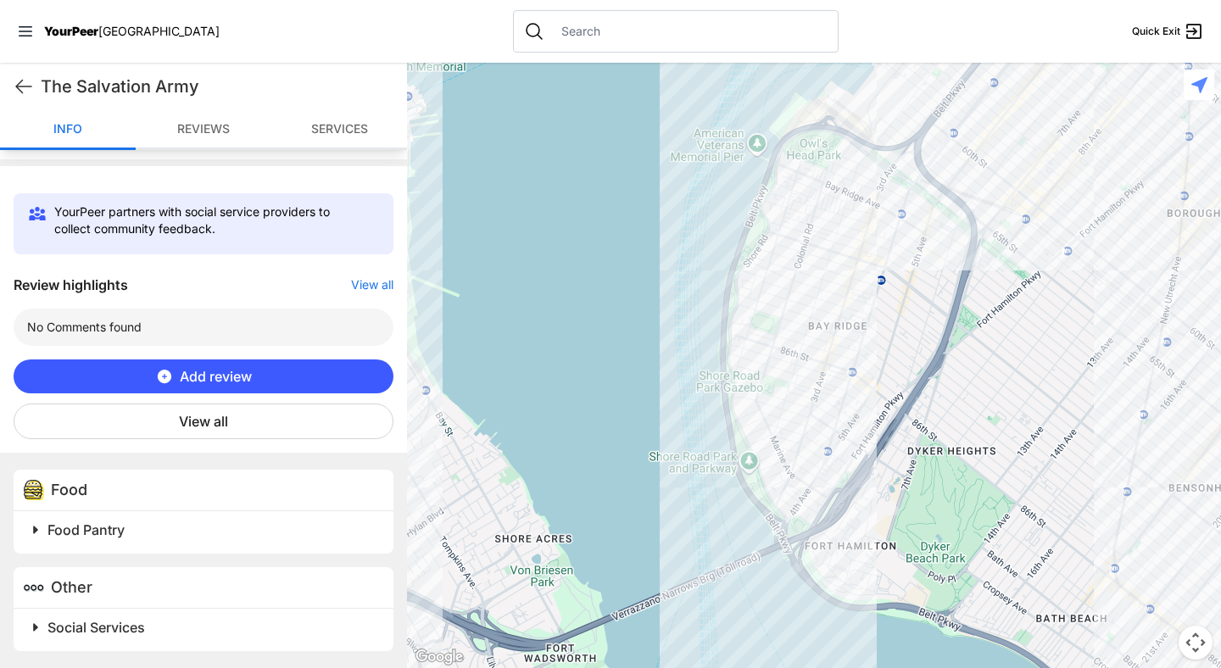
click at [27, 624] on span at bounding box center [248, 628] width 448 height 24
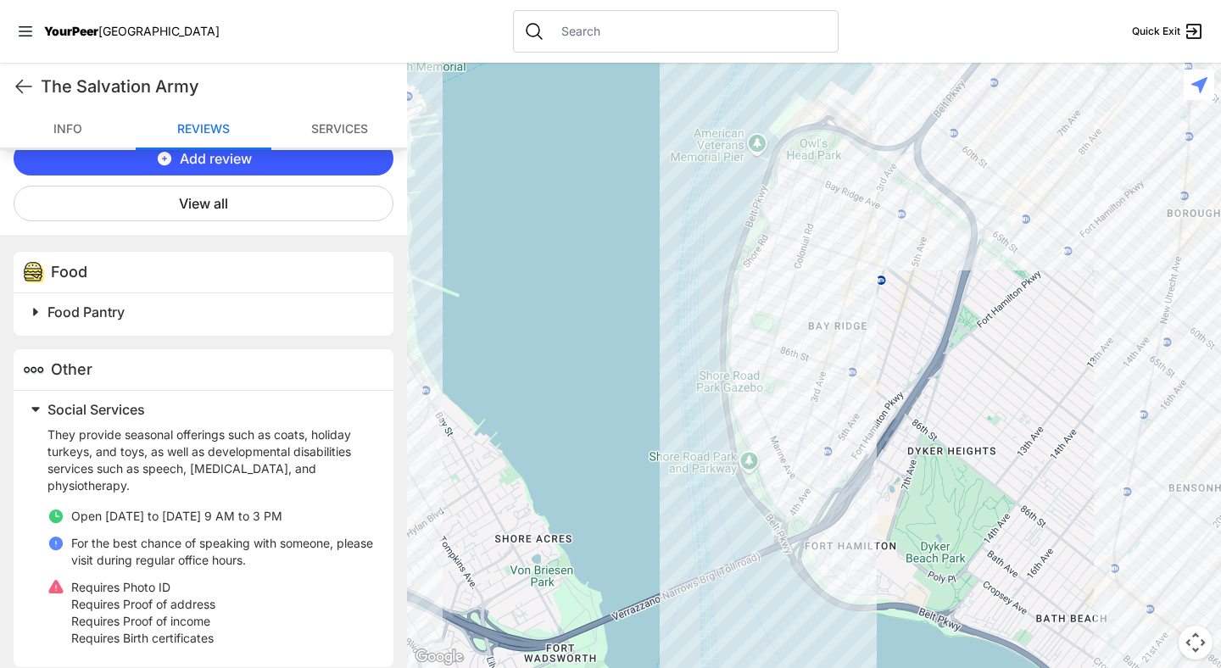
scroll to position [730, 0]
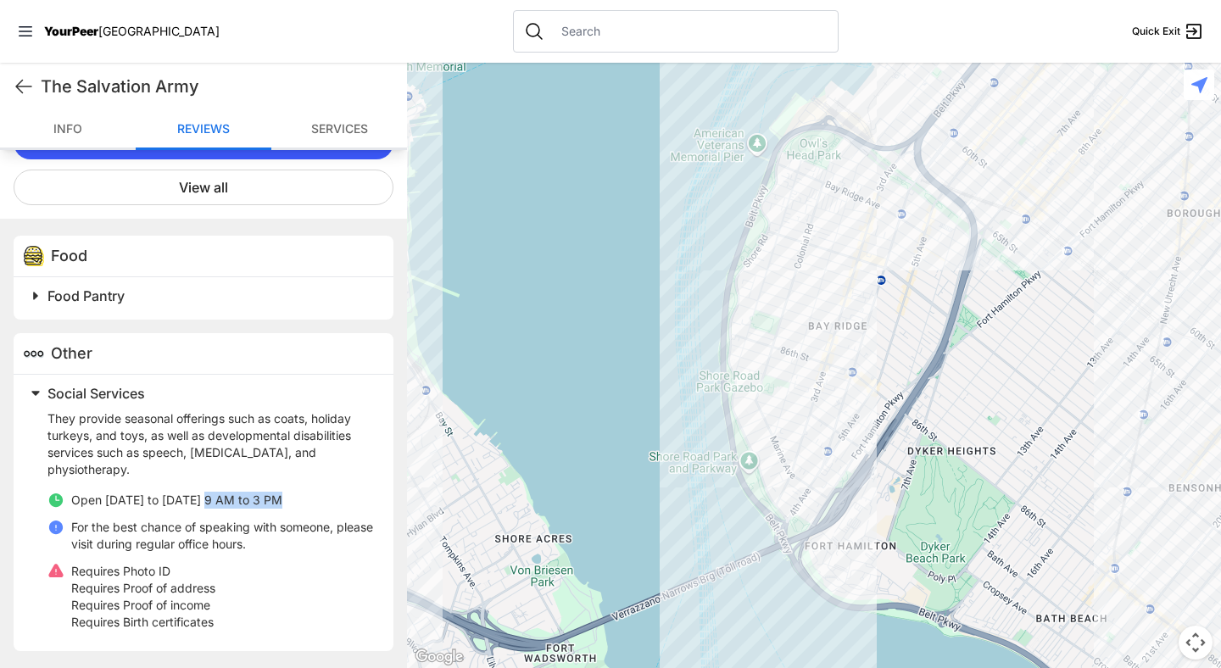
drag, startPoint x: 207, startPoint y: 500, endPoint x: 284, endPoint y: 501, distance: 77.2
click at [284, 501] on li "Open [DATE] to [DATE] 9 AM to 3 PM" at bounding box center [210, 500] width 326 height 17
click at [291, 545] on p "For the best chance of speaking with someone, please visit during regular offic…" at bounding box center [222, 536] width 302 height 34
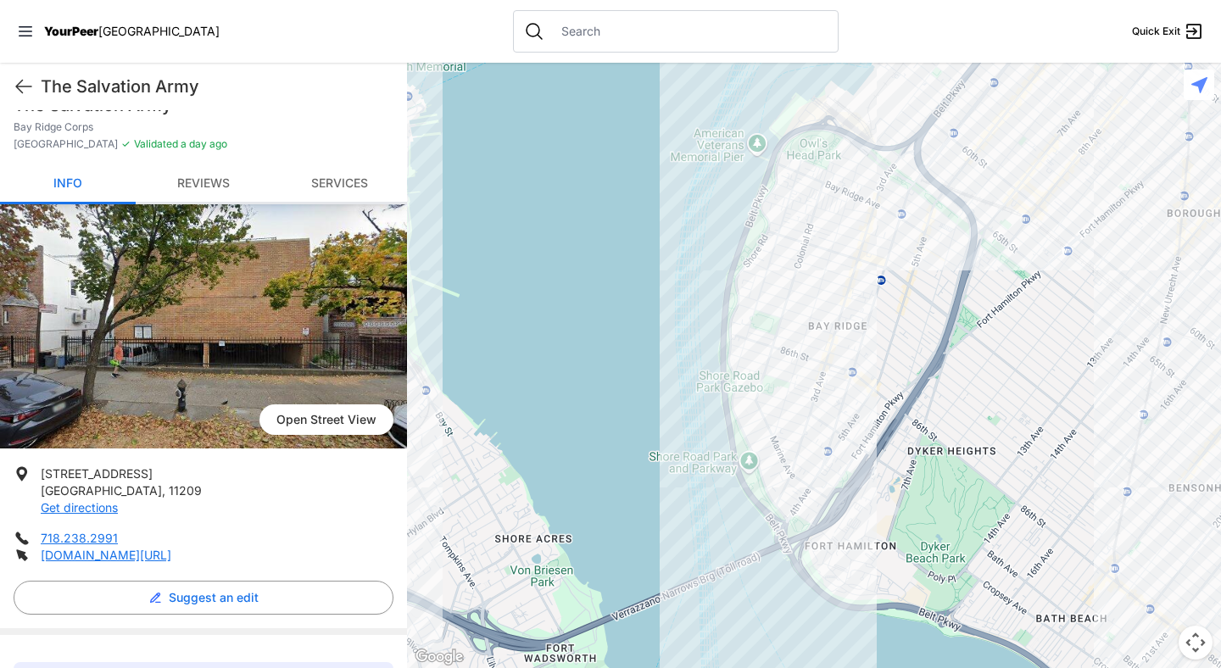
scroll to position [0, 0]
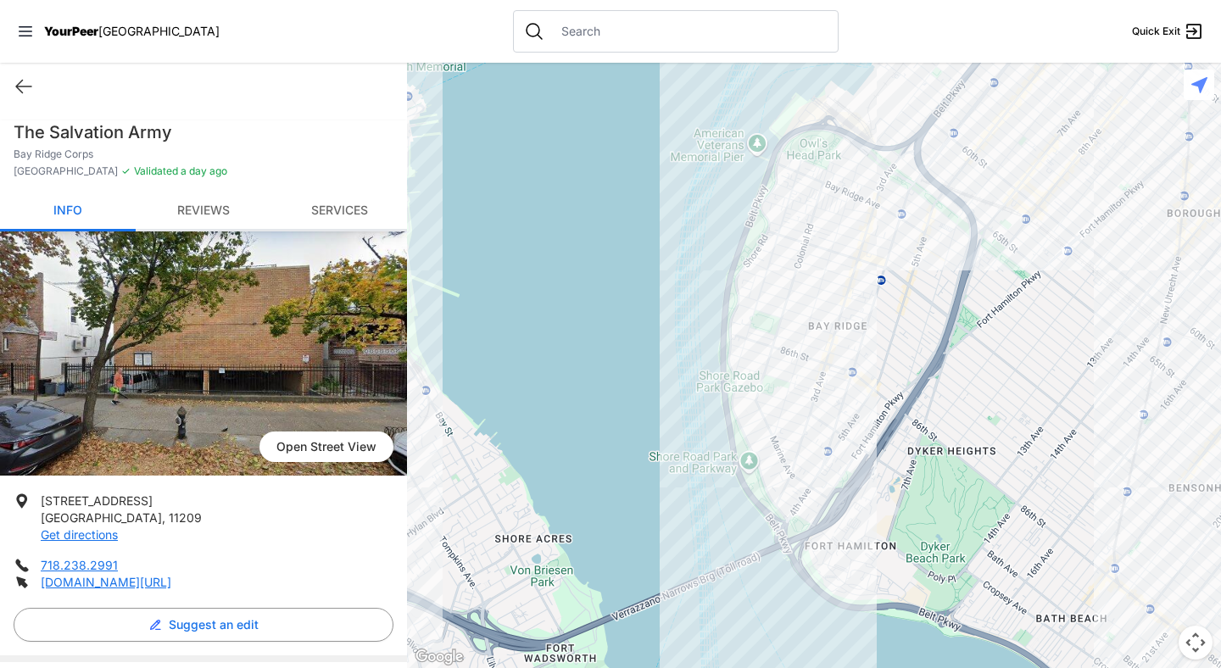
click at [839, 356] on div at bounding box center [814, 366] width 814 height 606
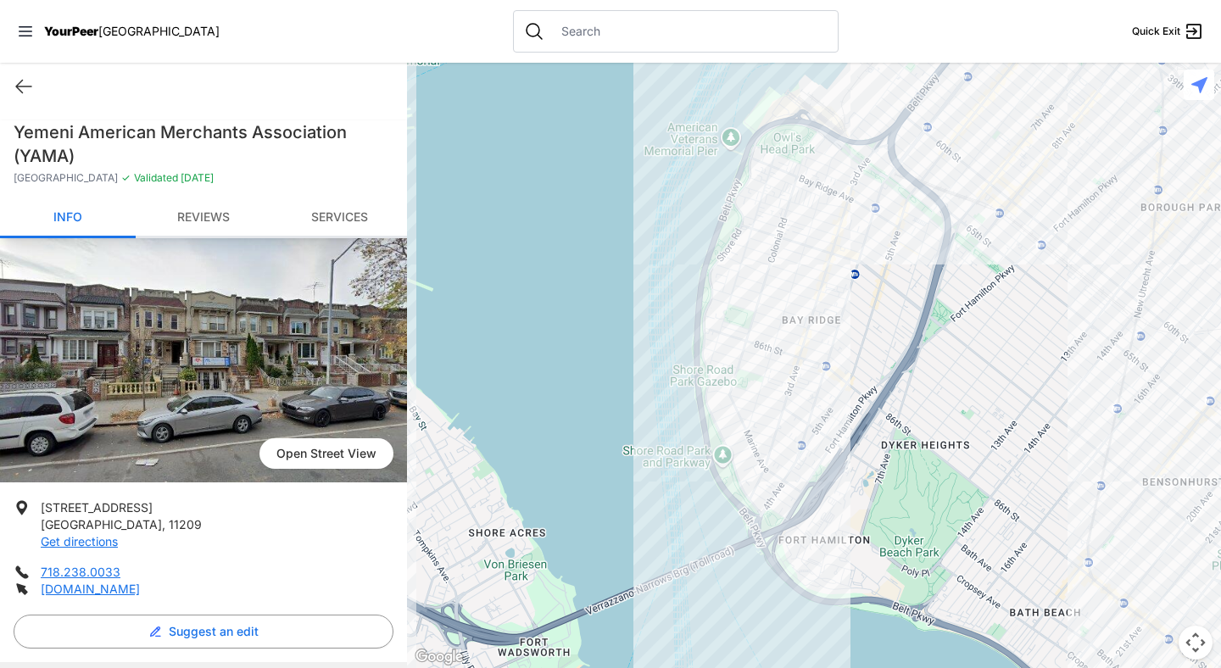
click at [797, 476] on div at bounding box center [814, 366] width 814 height 606
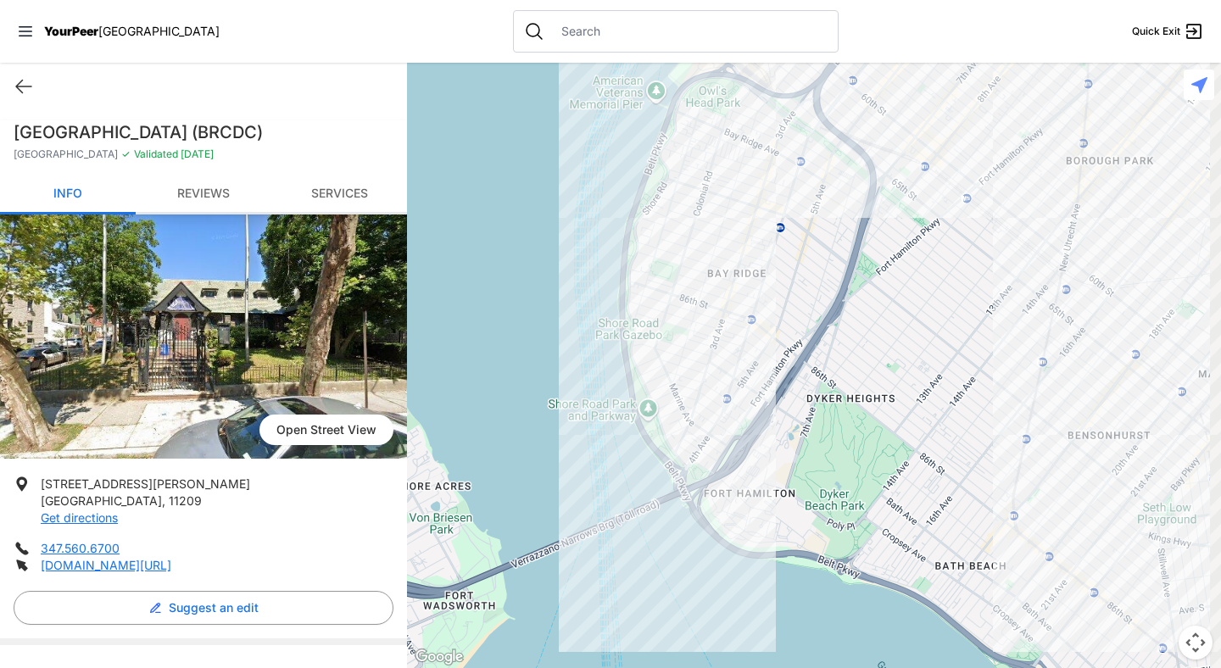
drag, startPoint x: 840, startPoint y: 290, endPoint x: 703, endPoint y: 405, distance: 178.8
click at [703, 405] on div at bounding box center [814, 366] width 814 height 606
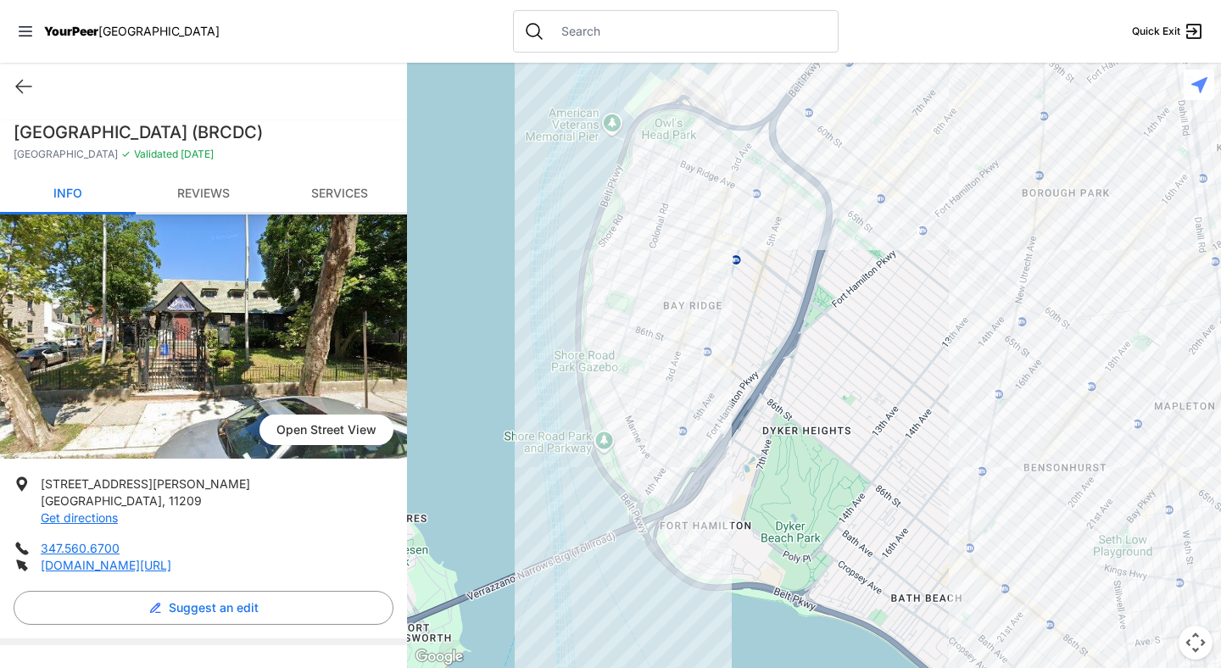
click at [780, 197] on div at bounding box center [814, 366] width 814 height 606
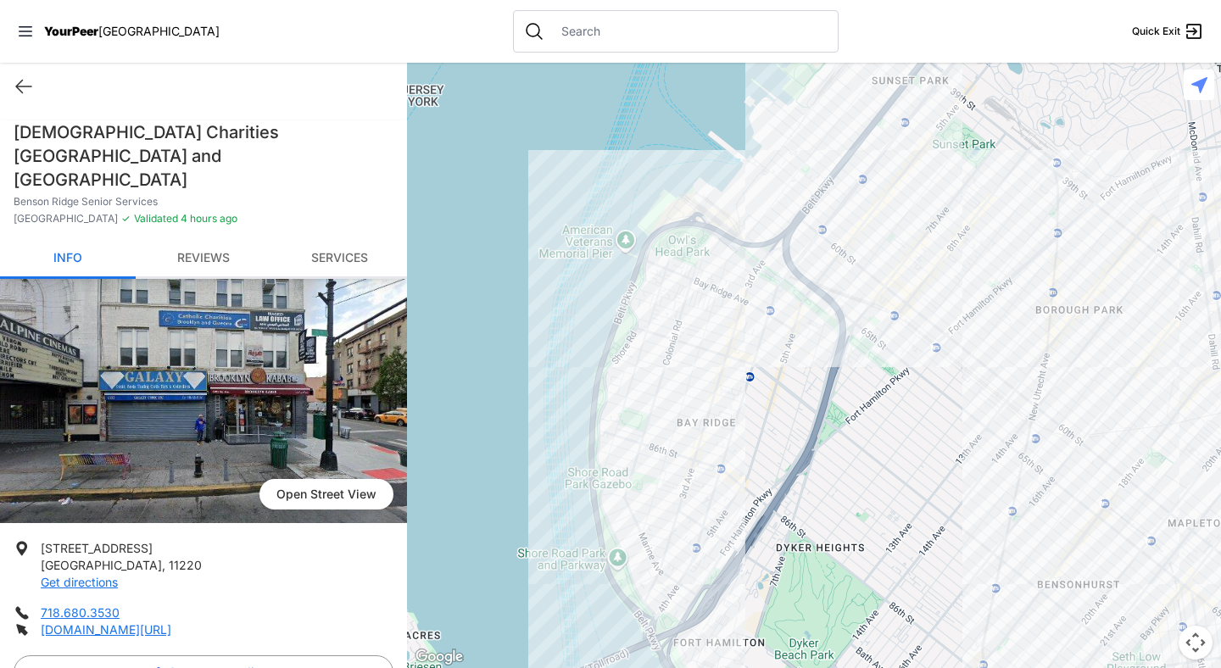
drag, startPoint x: 630, startPoint y: 158, endPoint x: 609, endPoint y: 109, distance: 53.6
click at [609, 109] on div at bounding box center [814, 366] width 814 height 606
